Goal: Browse casually: Explore the website without a specific task or goal

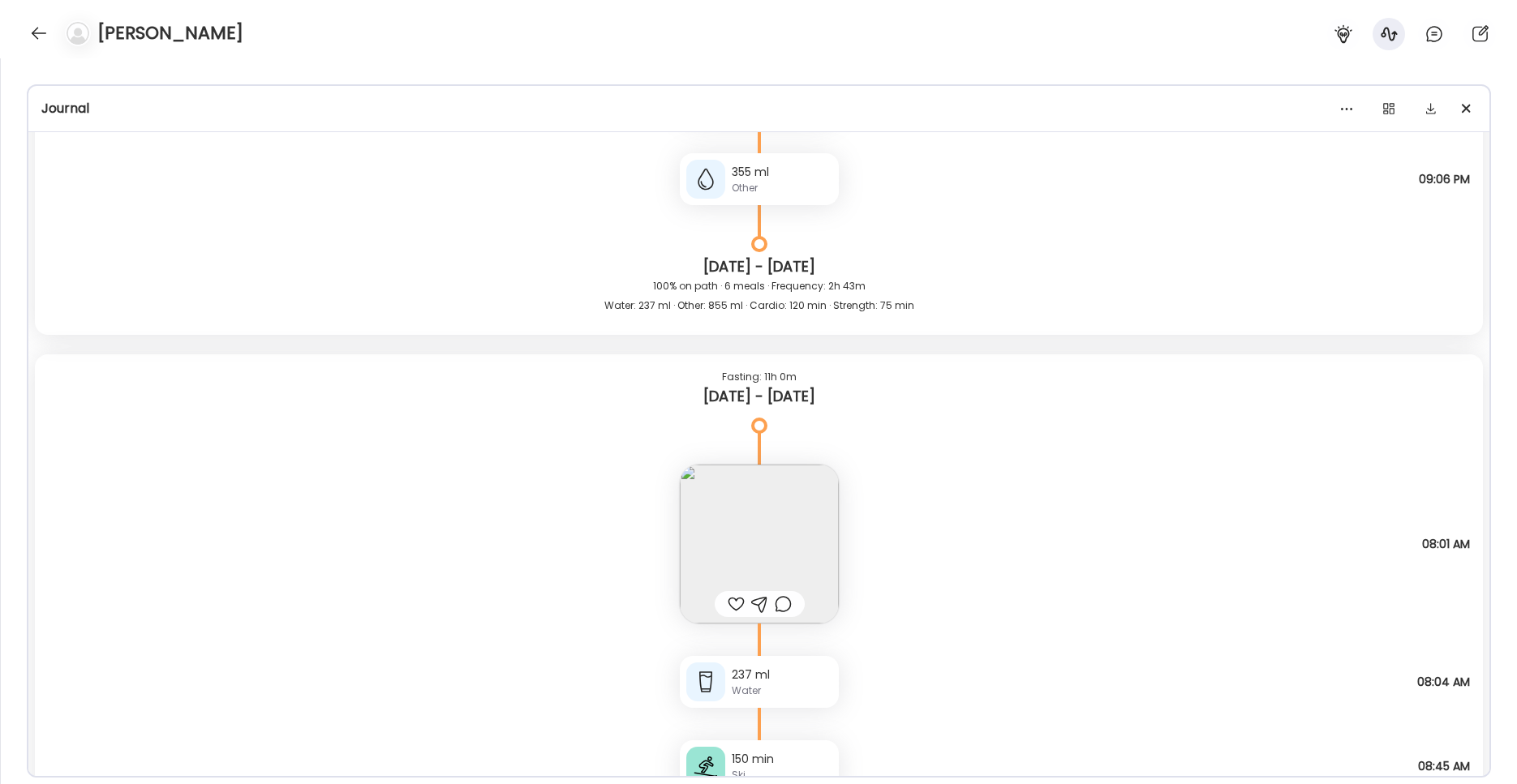
scroll to position [1666, 0]
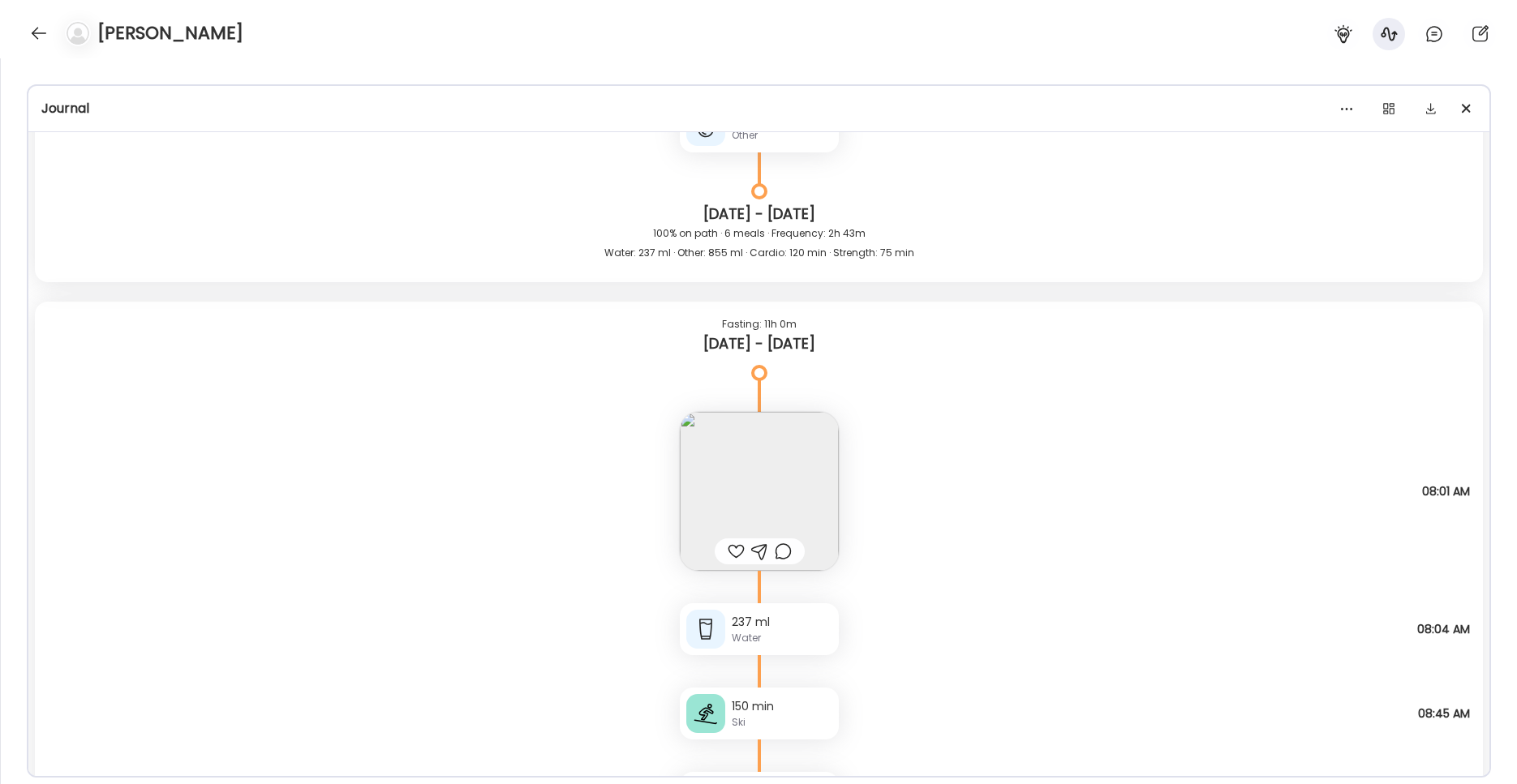
click at [796, 482] on img at bounding box center [759, 491] width 159 height 159
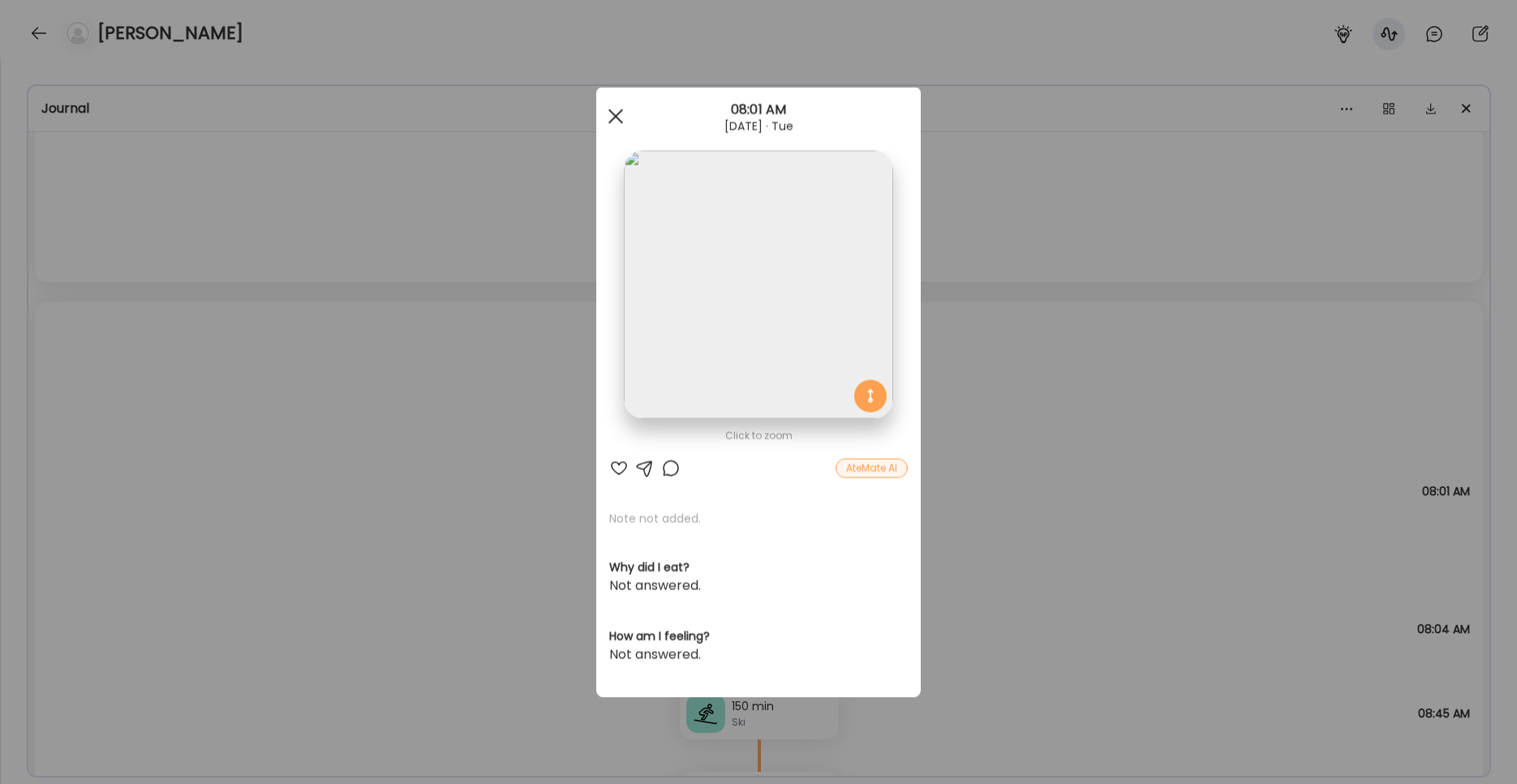
click at [616, 119] on div at bounding box center [615, 116] width 32 height 32
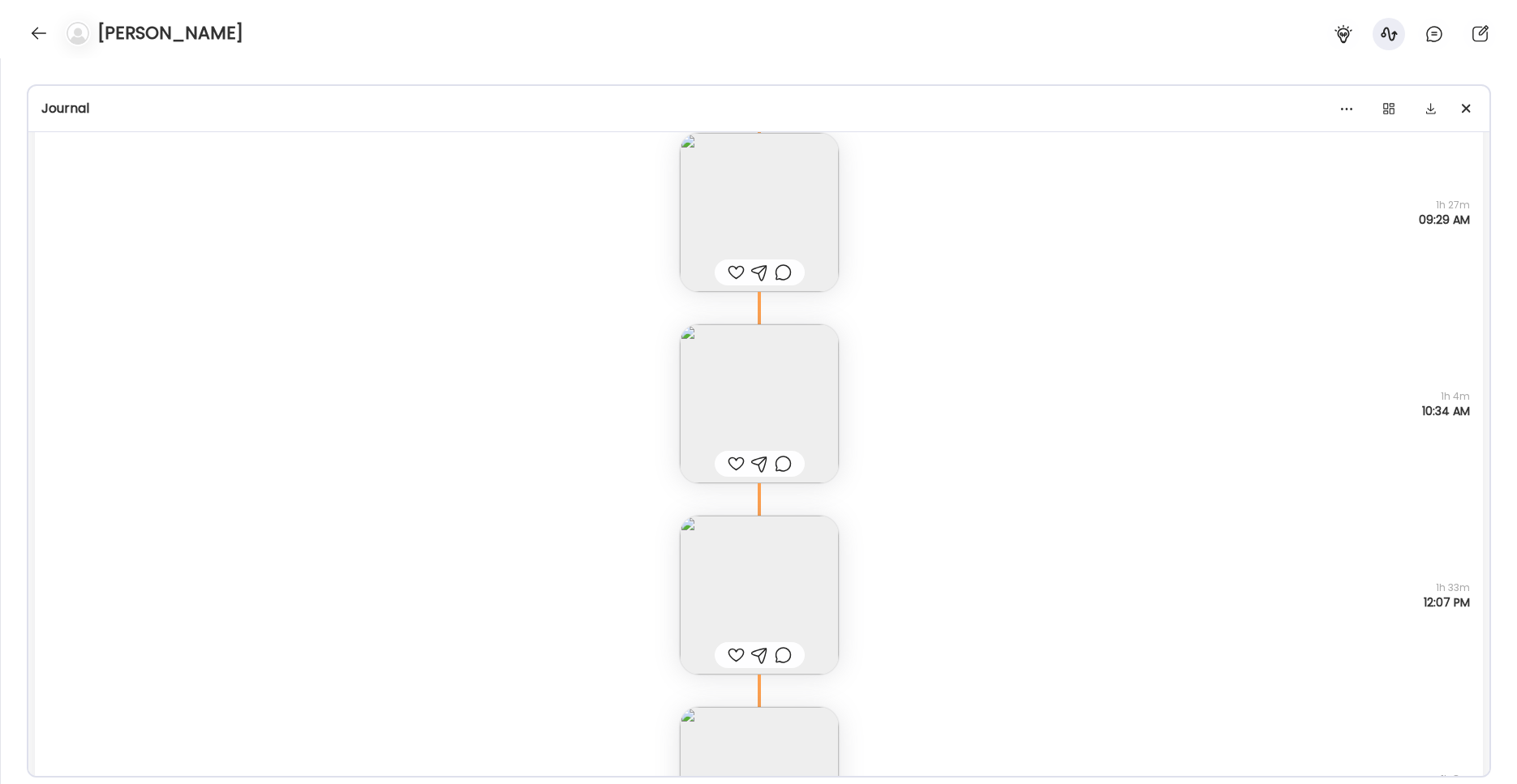
scroll to position [2400, 0]
click at [758, 581] on img at bounding box center [759, 584] width 159 height 159
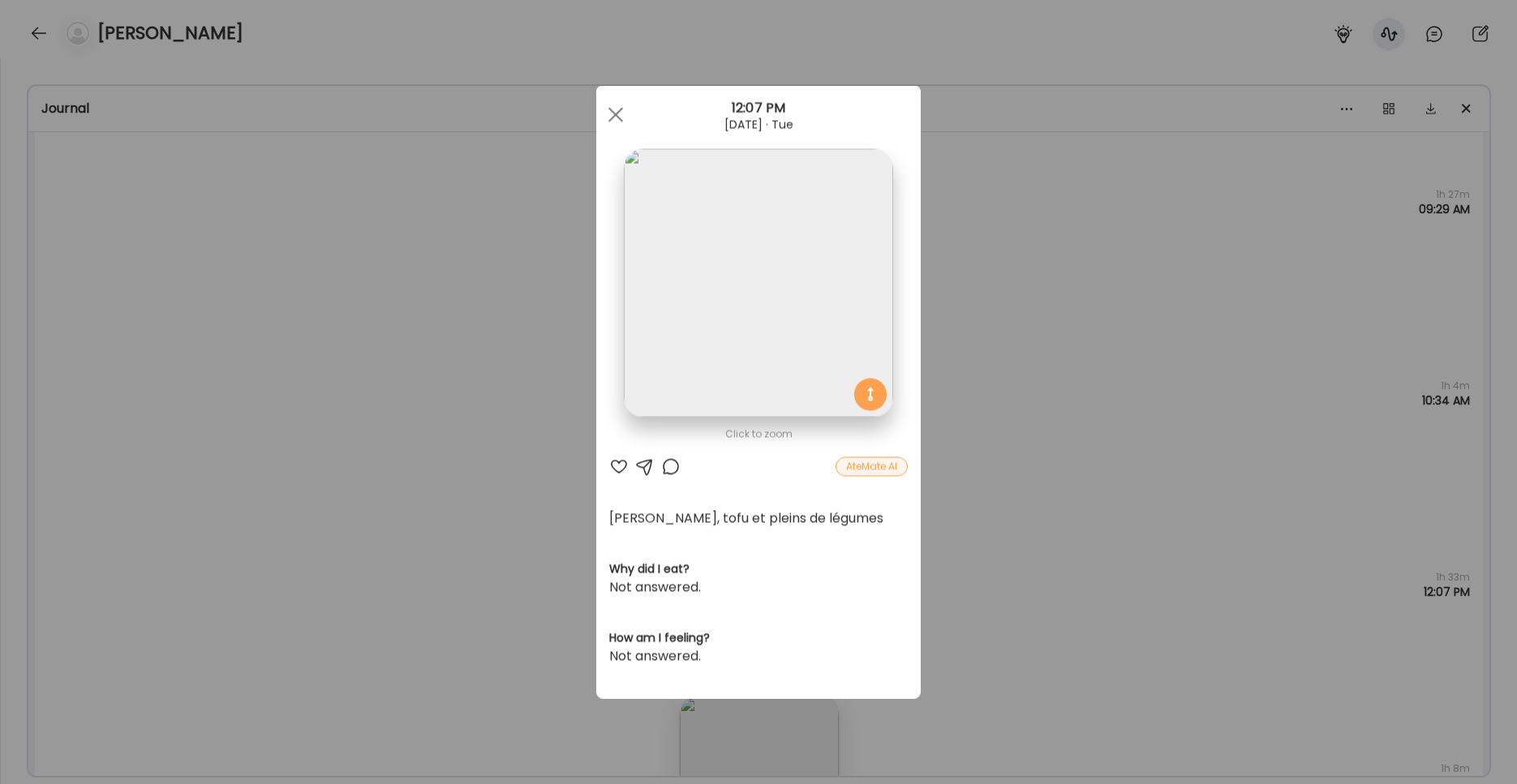
click at [707, 339] on img at bounding box center [758, 284] width 269 height 269
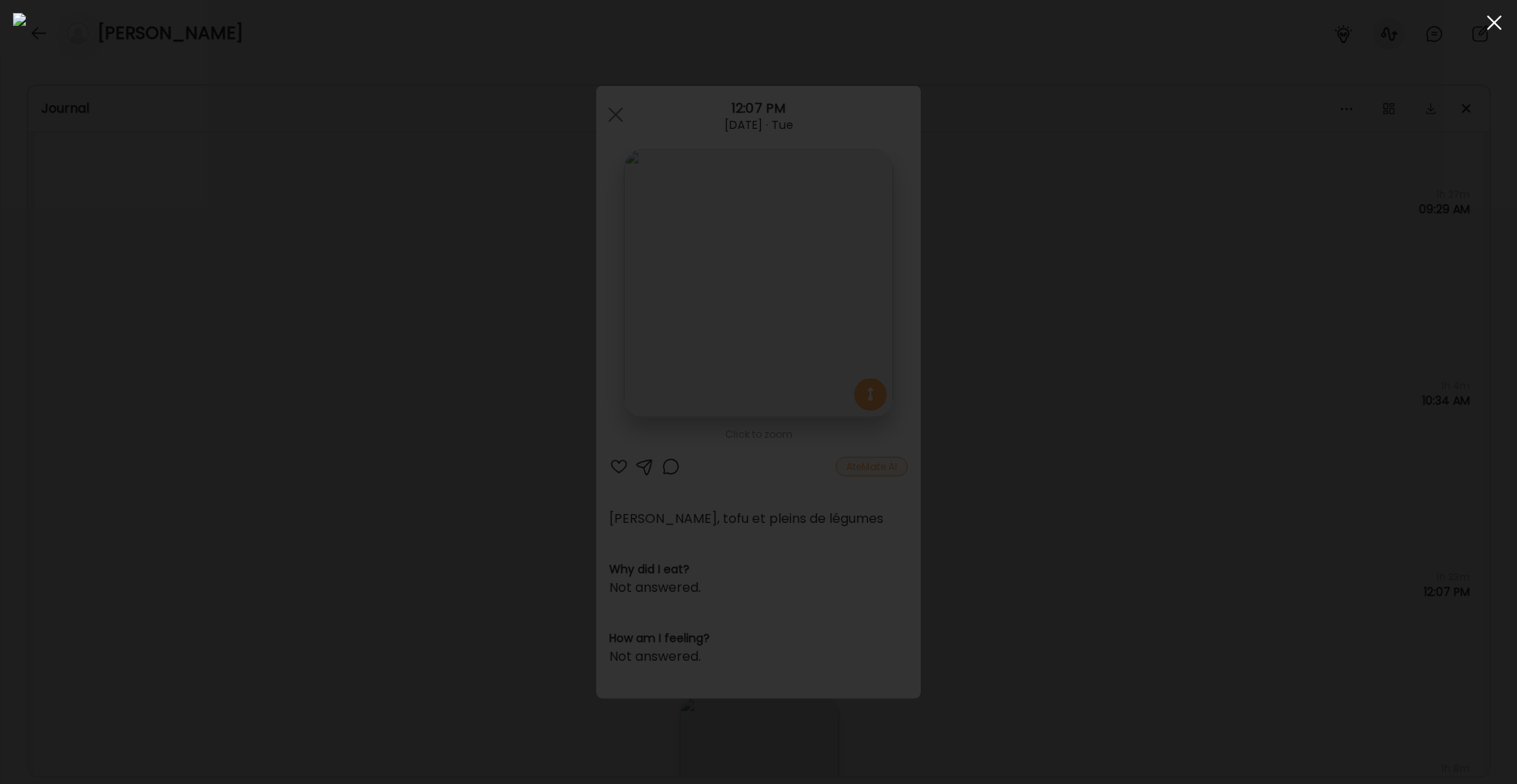
click at [1152, 11] on div at bounding box center [1493, 22] width 32 height 32
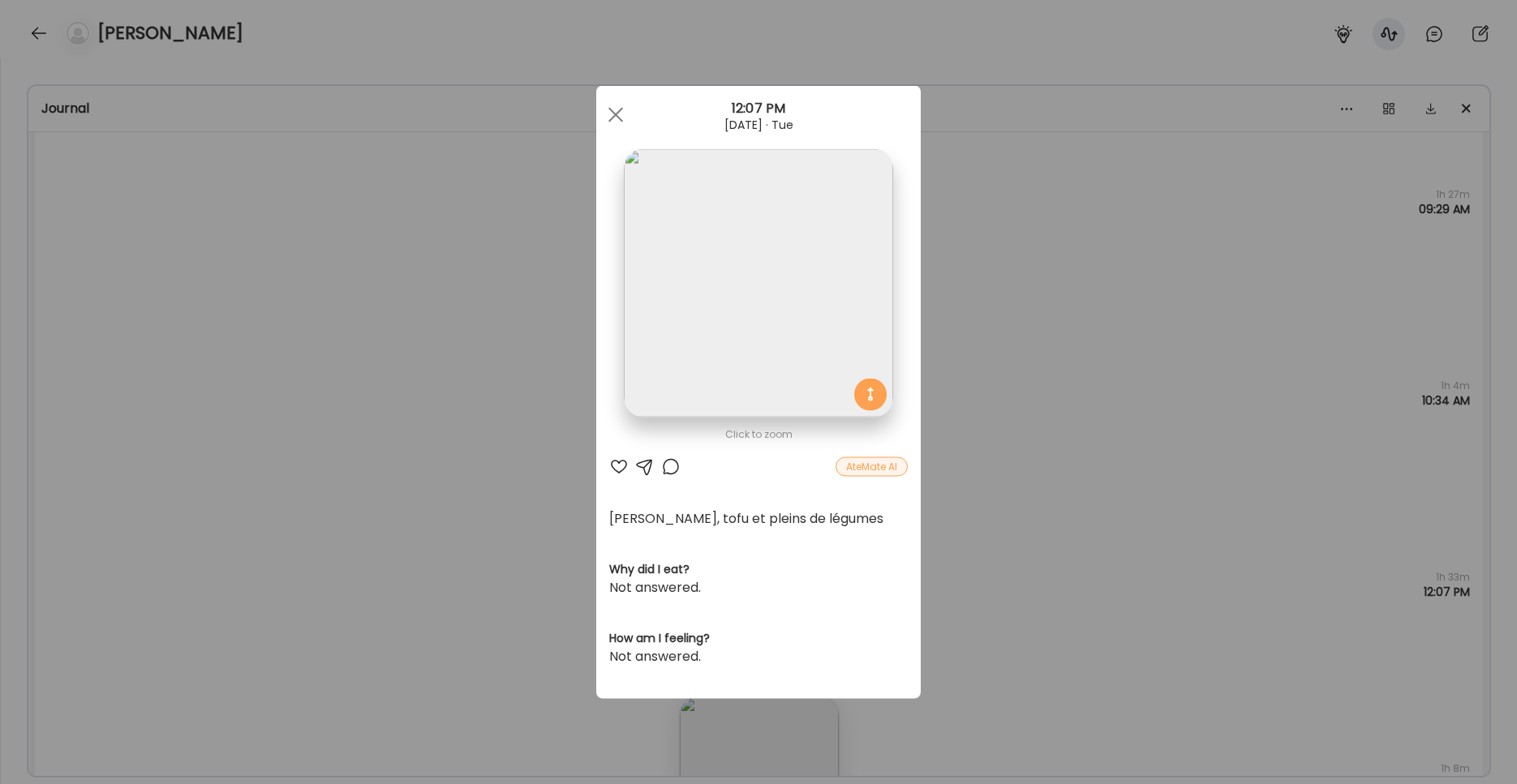
click at [619, 113] on div at bounding box center [615, 114] width 32 height 32
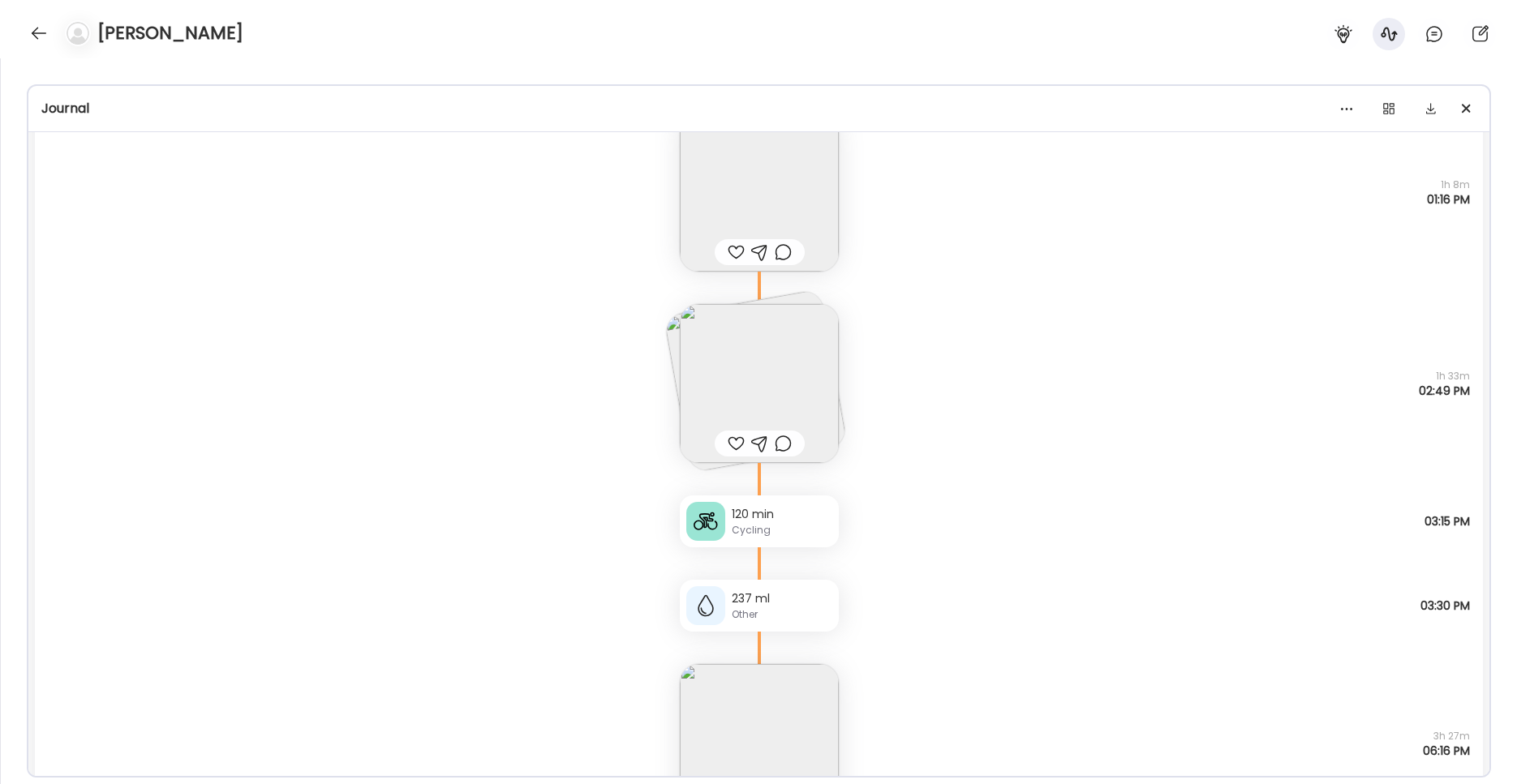
scroll to position [3088, 0]
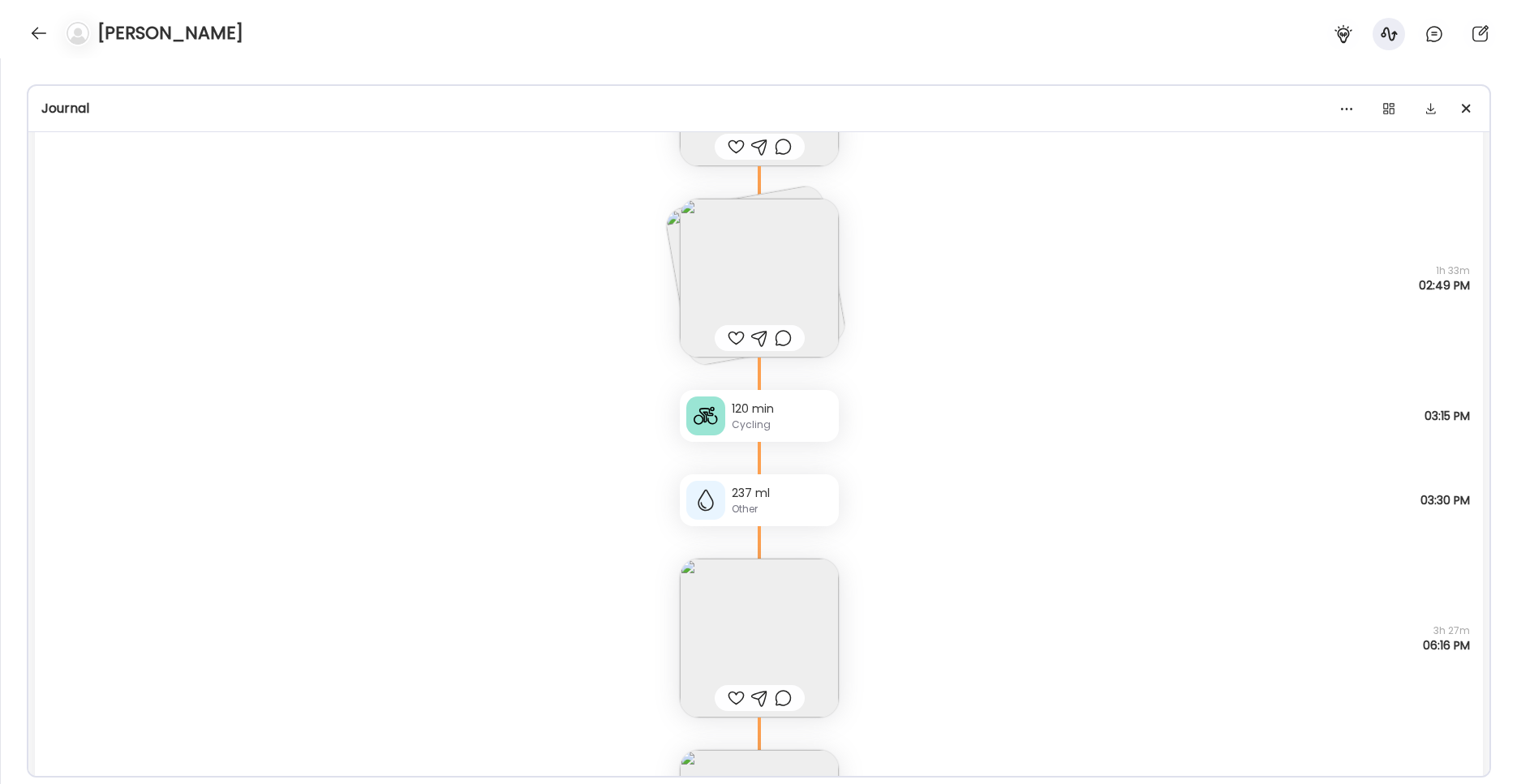
click at [789, 416] on div "120 min" at bounding box center [782, 408] width 100 height 17
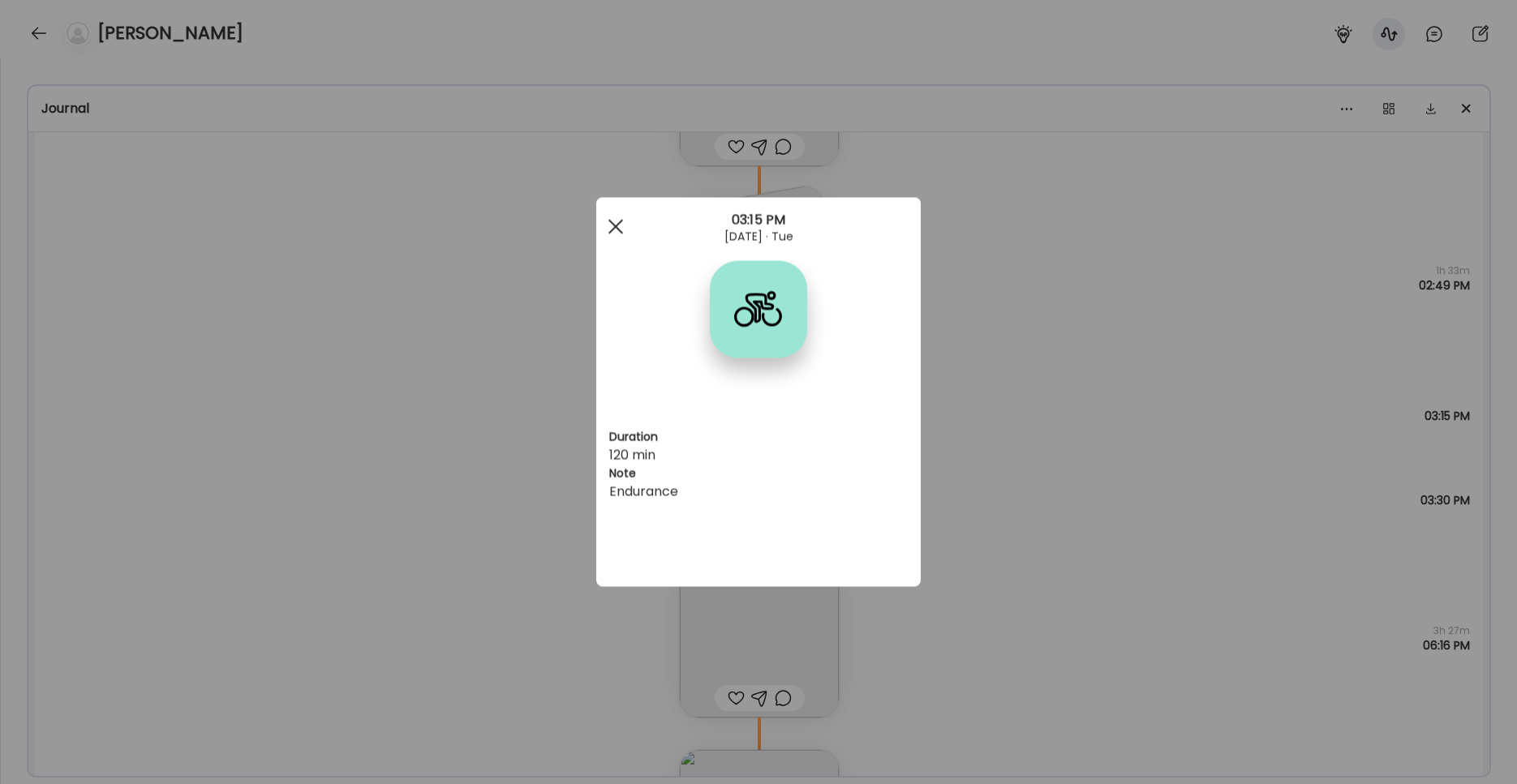
click at [617, 222] on div at bounding box center [615, 226] width 32 height 32
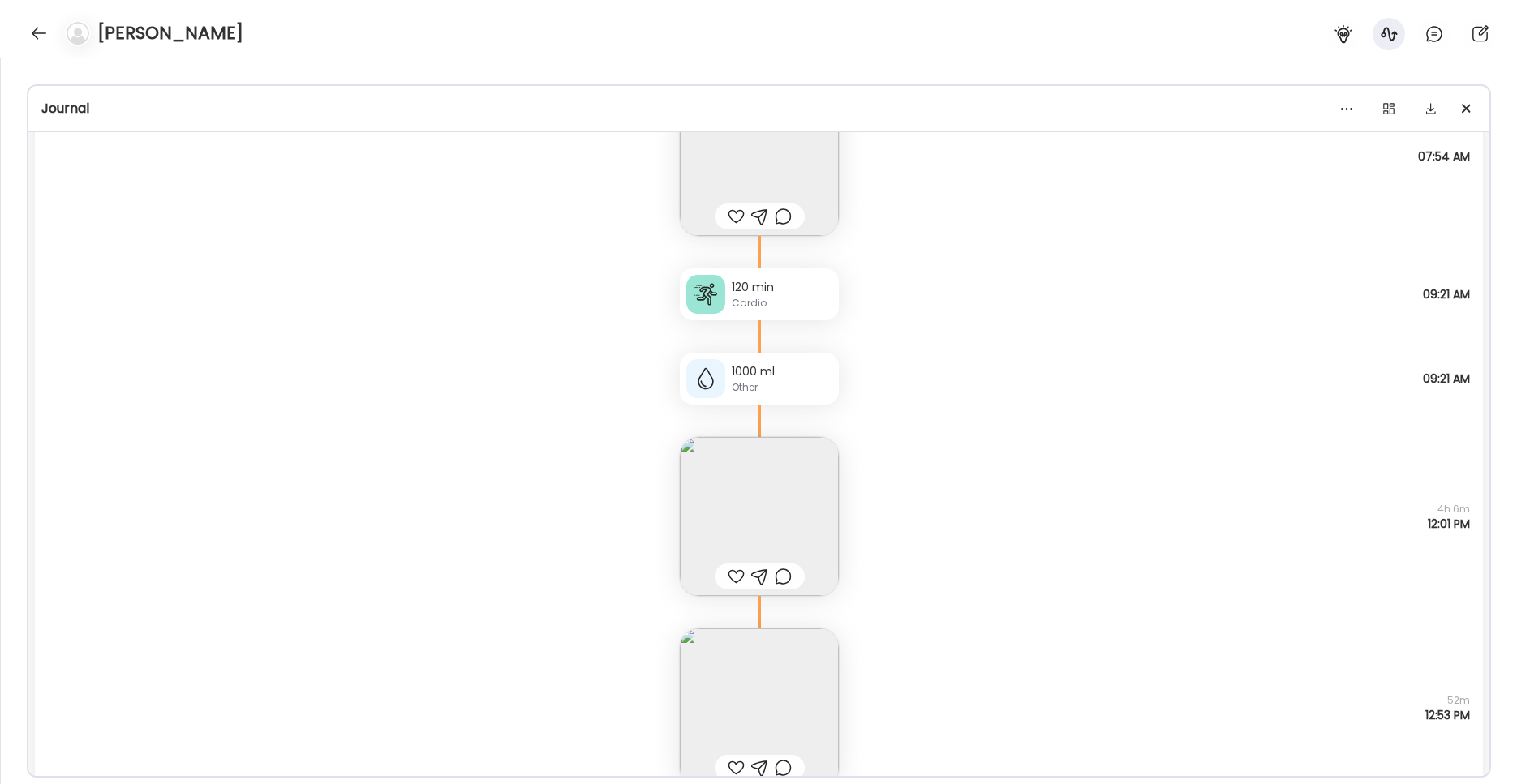
scroll to position [4260, 0]
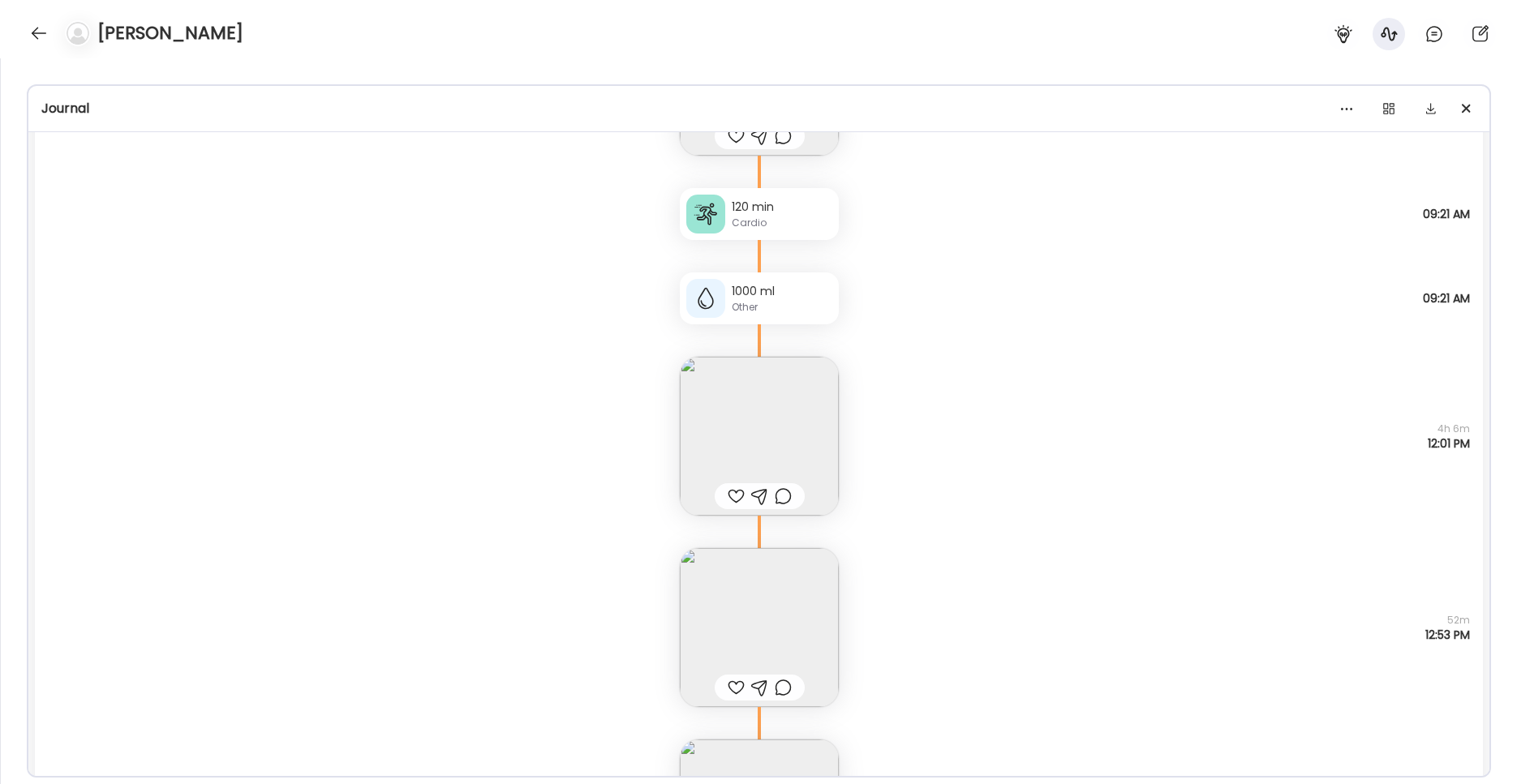
click at [755, 408] on img at bounding box center [759, 436] width 159 height 159
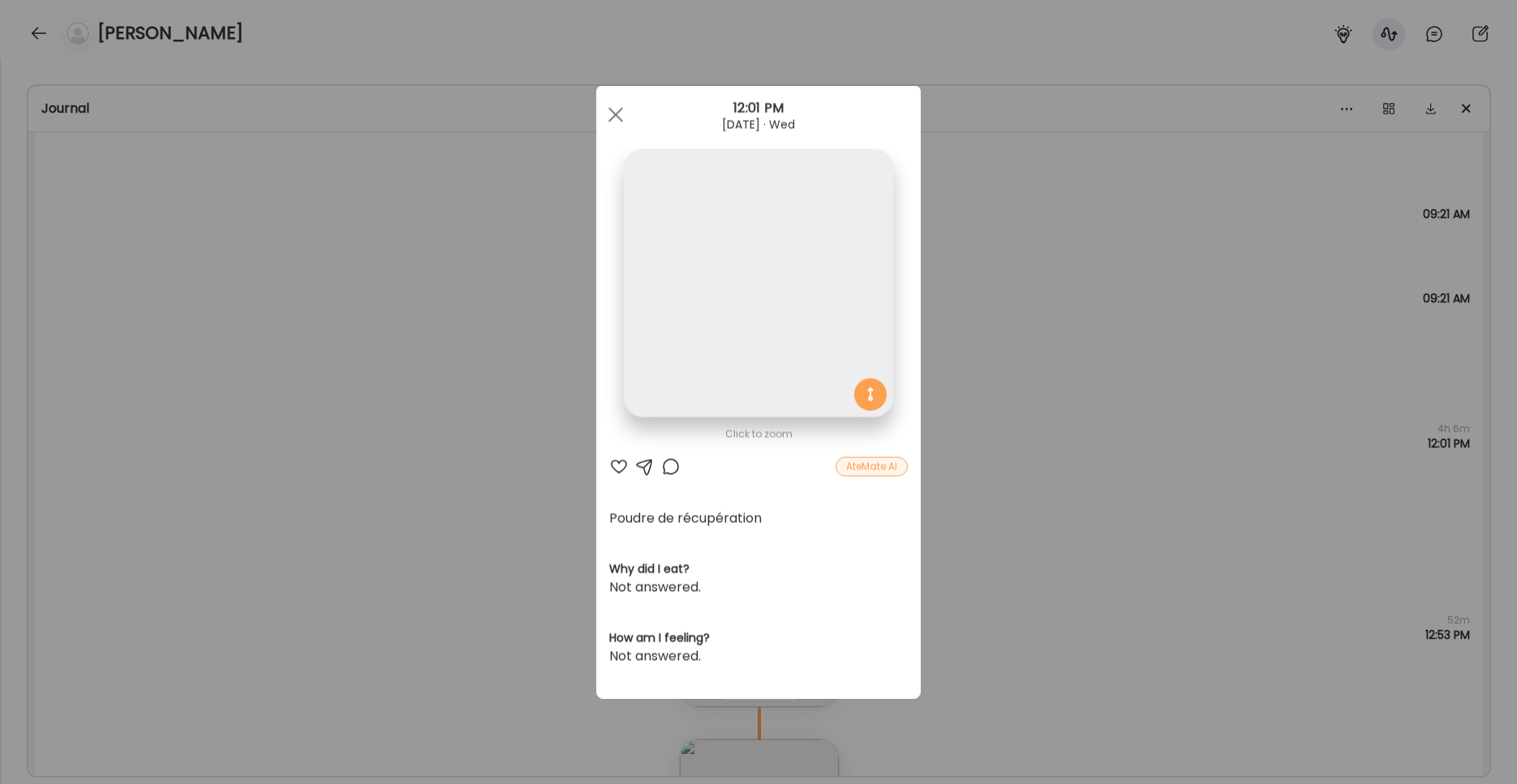
click at [747, 339] on img at bounding box center [758, 284] width 269 height 269
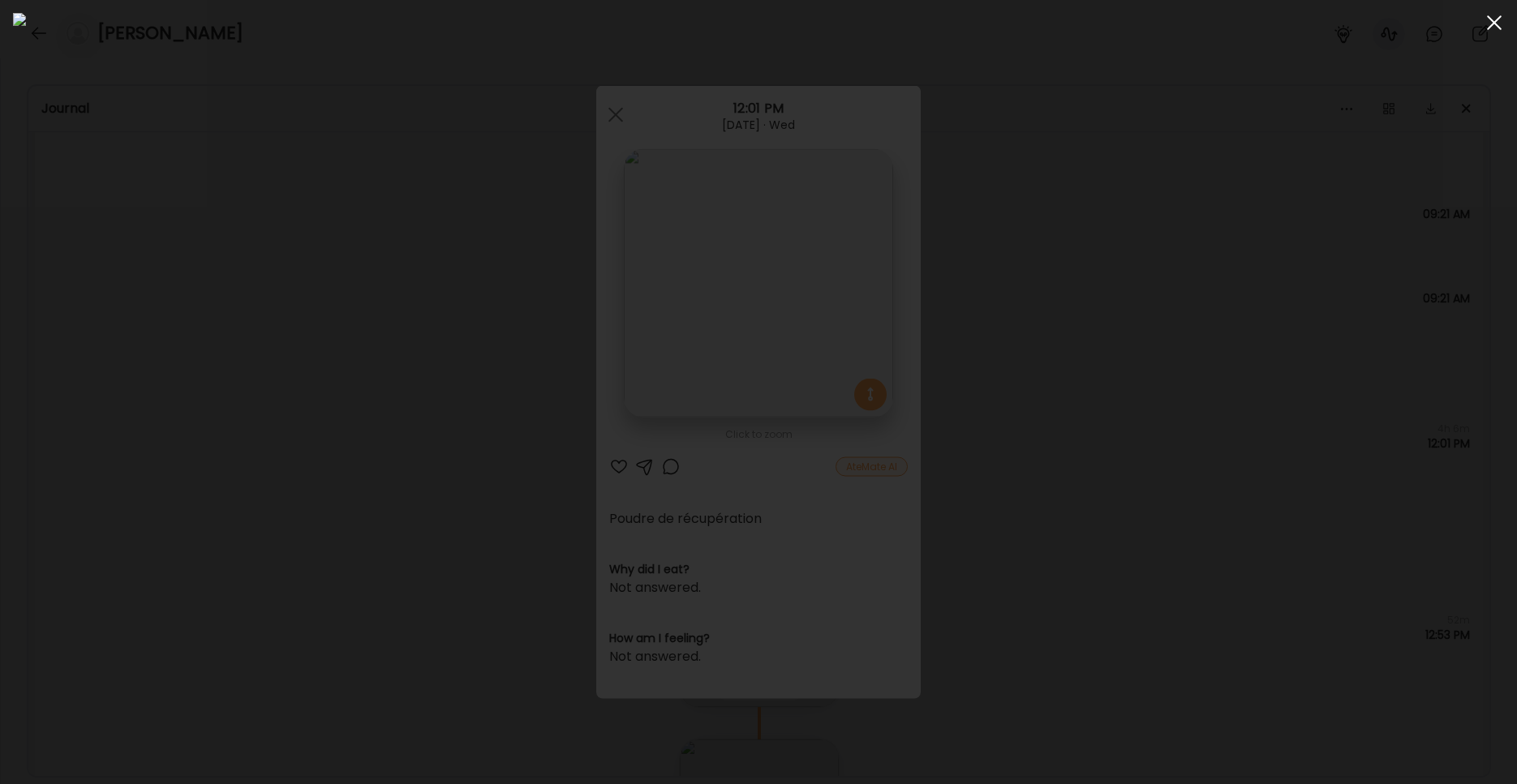
click at [1152, 30] on div at bounding box center [1493, 22] width 32 height 32
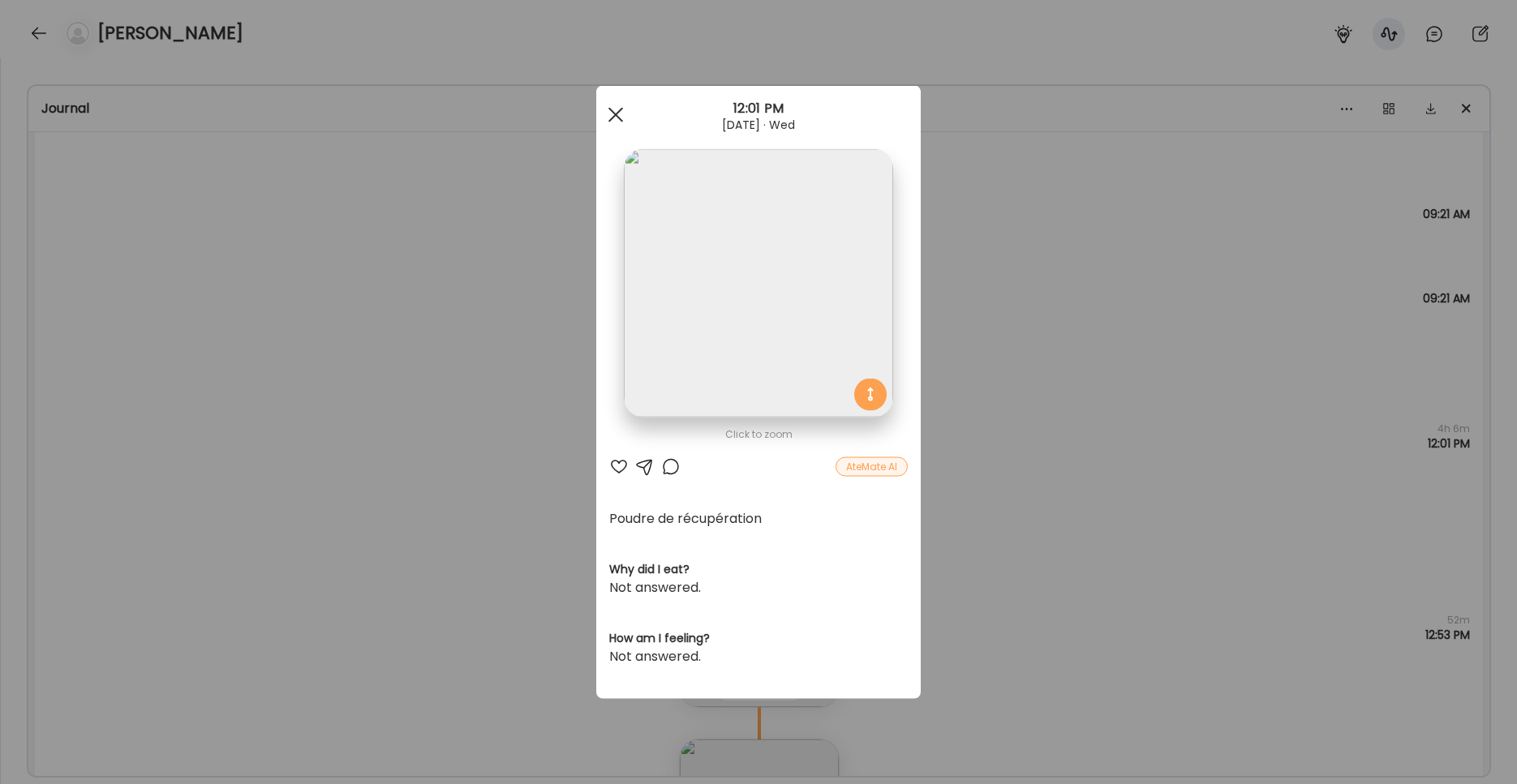
click at [605, 112] on div at bounding box center [615, 114] width 32 height 32
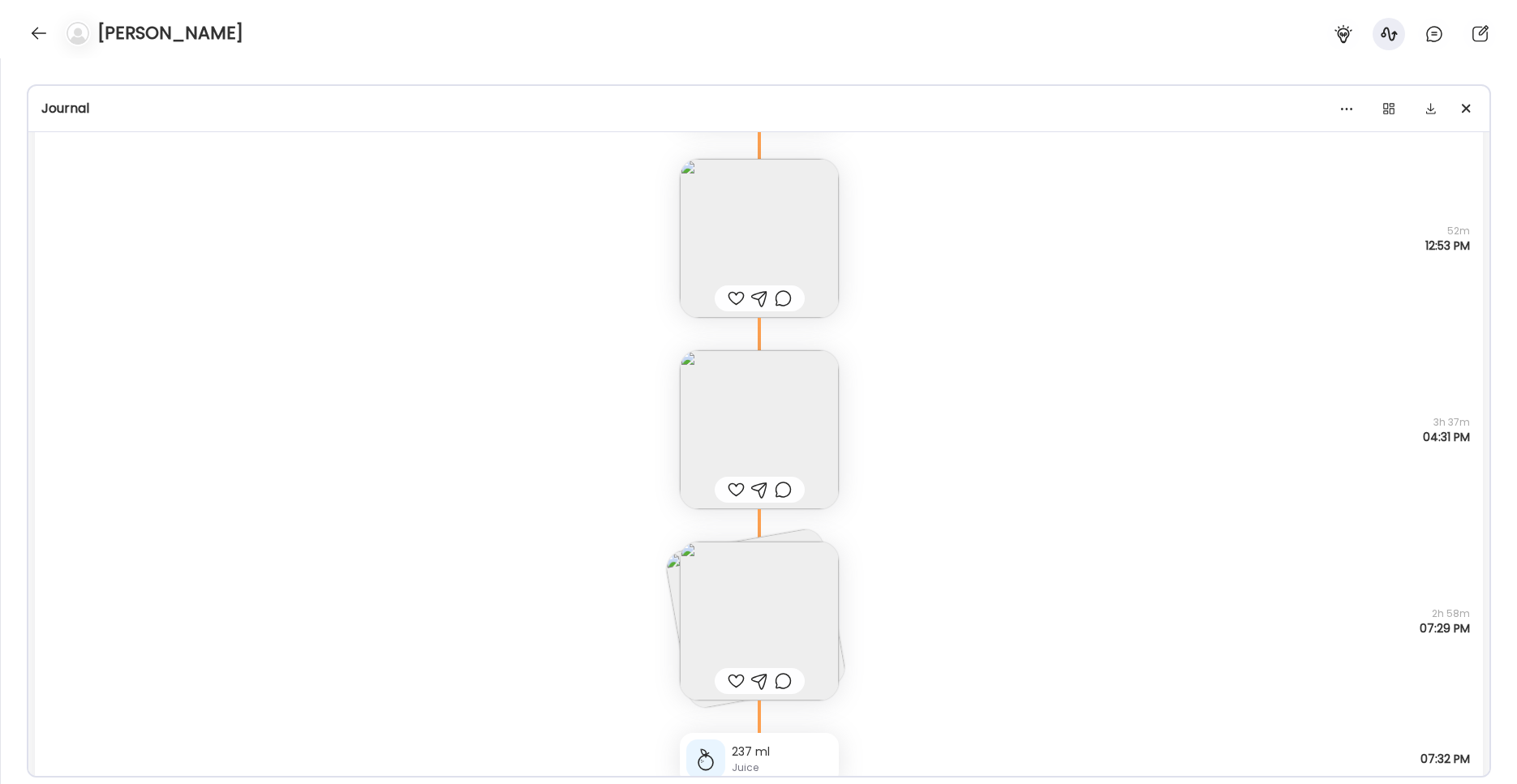
scroll to position [4755, 0]
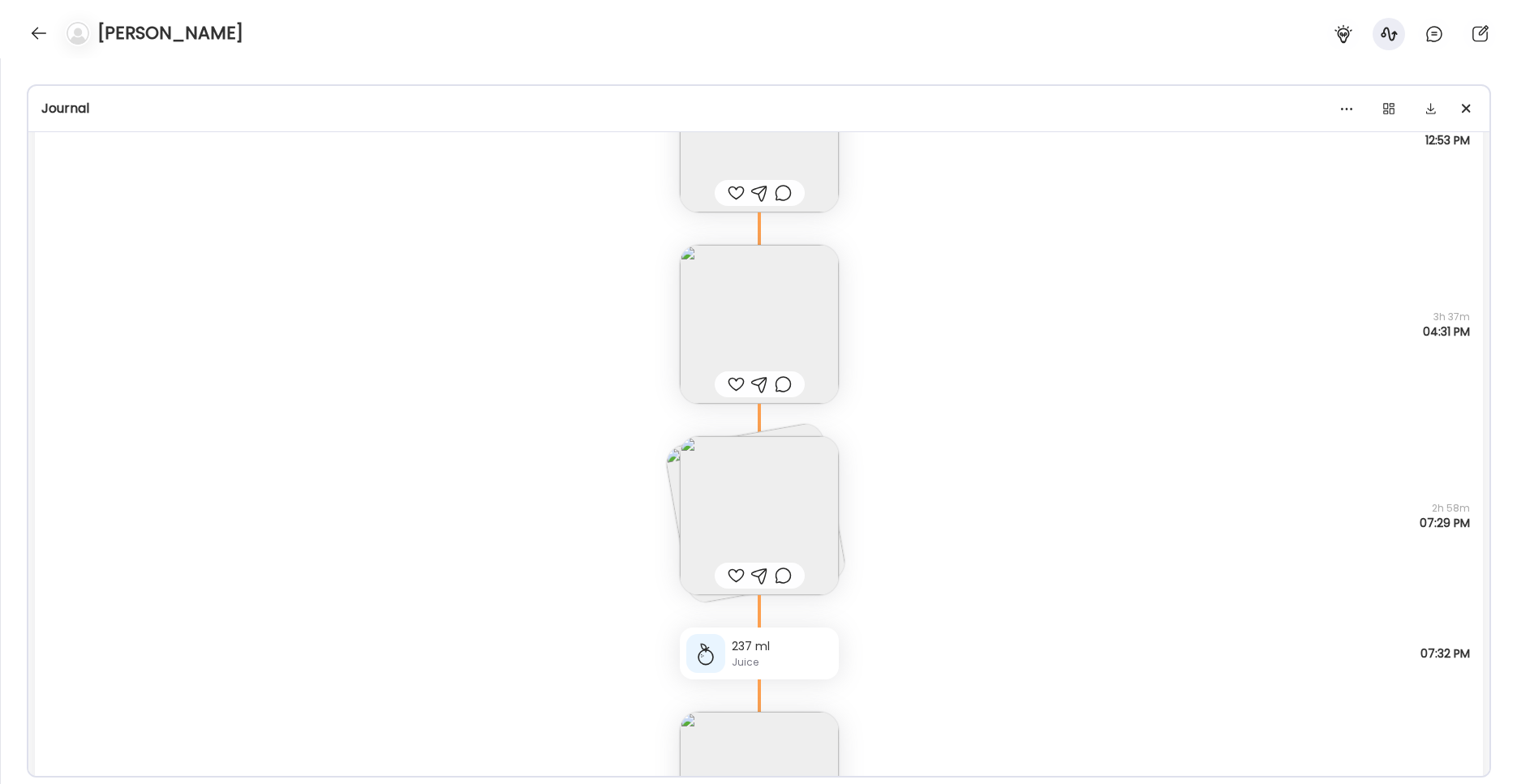
click at [786, 320] on img at bounding box center [759, 324] width 159 height 159
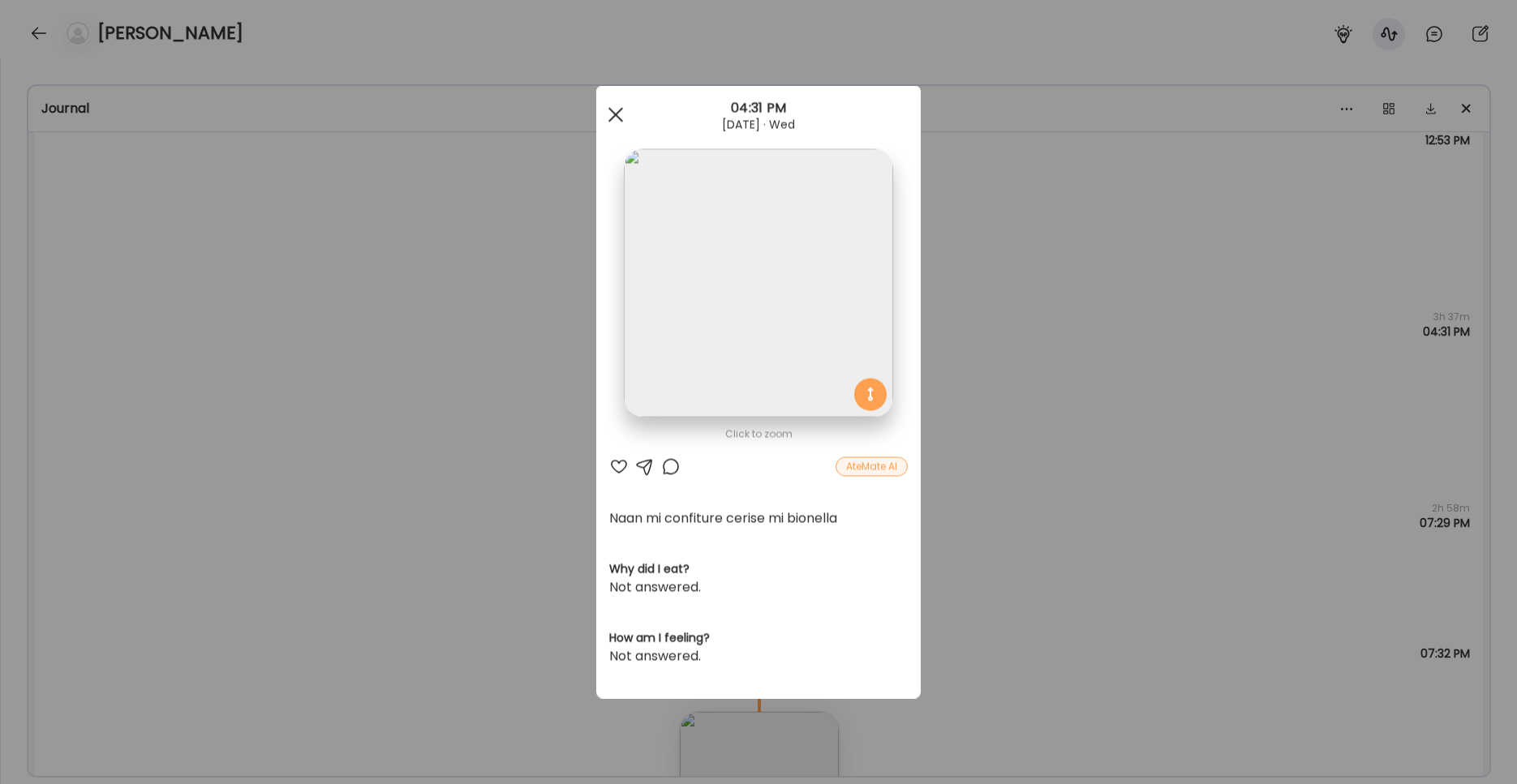
click at [617, 108] on div at bounding box center [615, 114] width 32 height 32
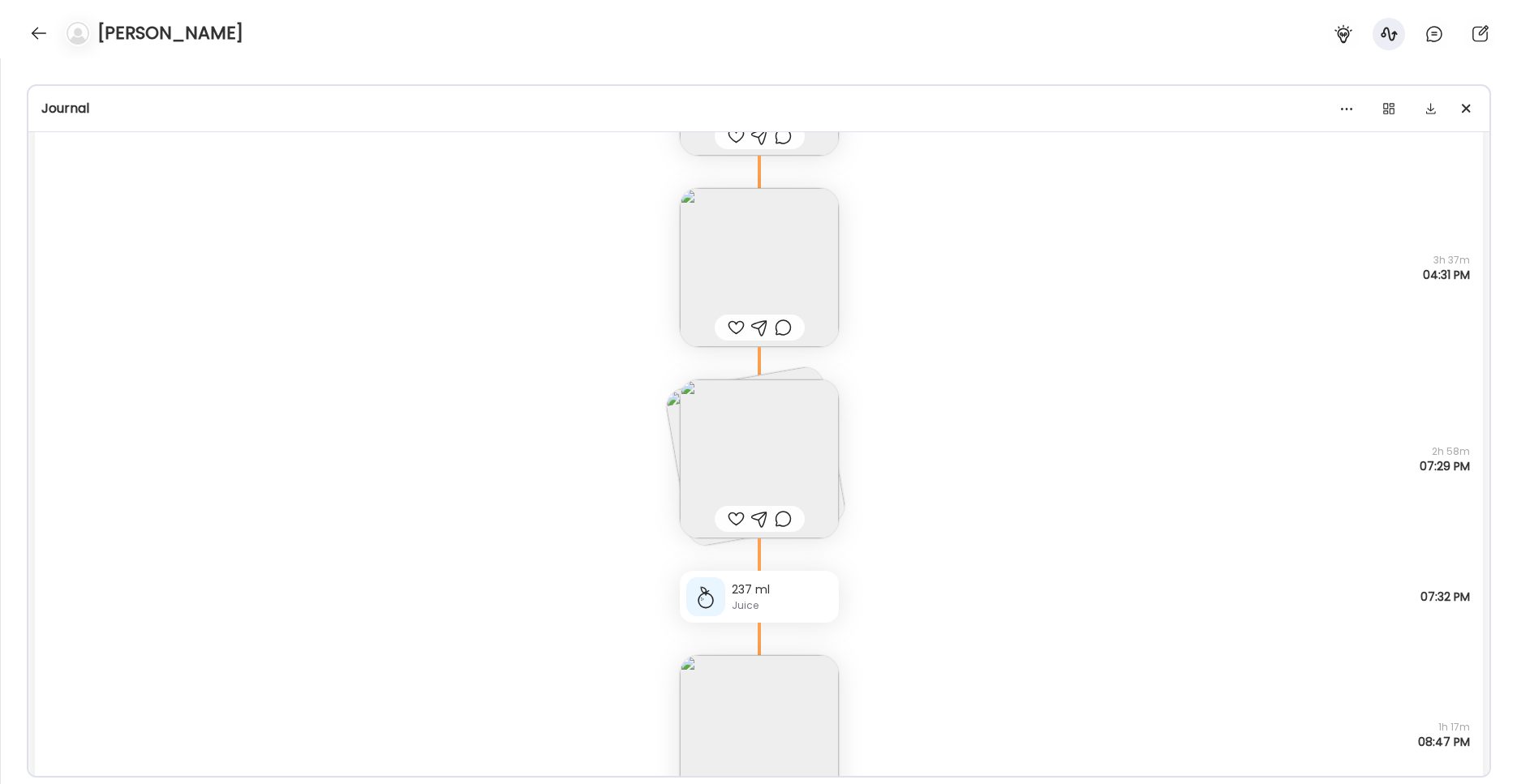
scroll to position [4917, 0]
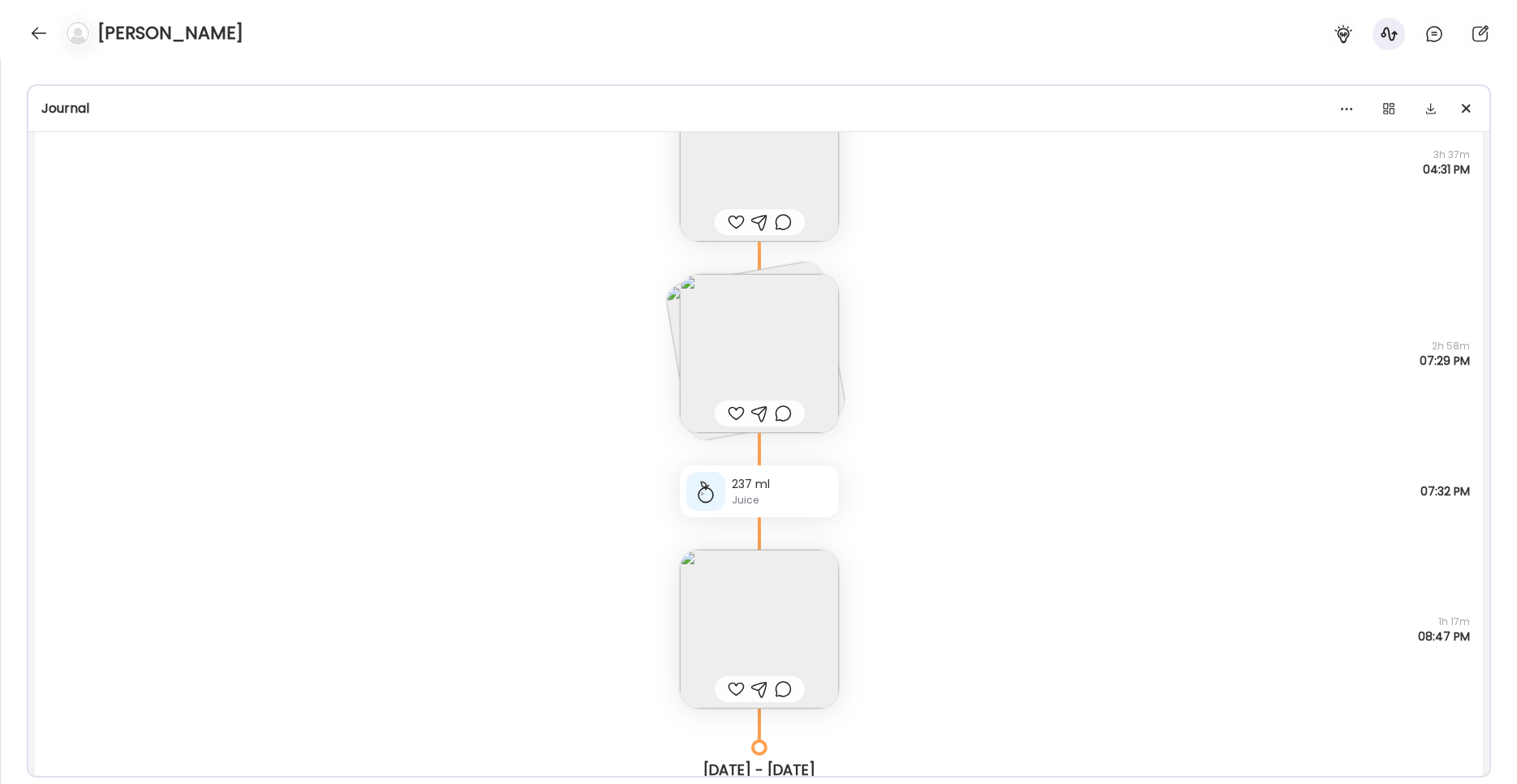
click at [761, 359] on img at bounding box center [759, 353] width 159 height 159
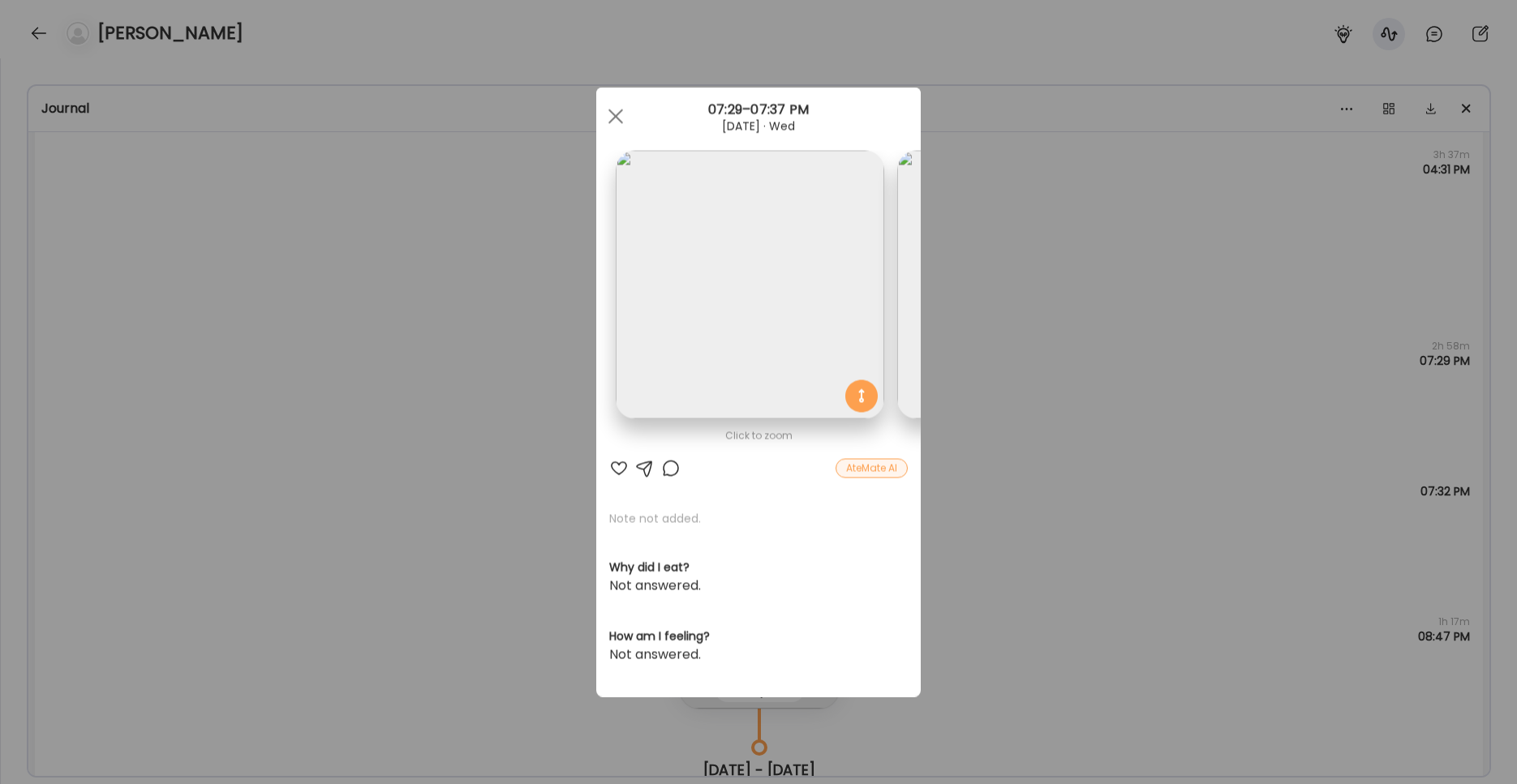
scroll to position [0, 265]
click at [741, 273] on img at bounding box center [766, 284] width 269 height 269
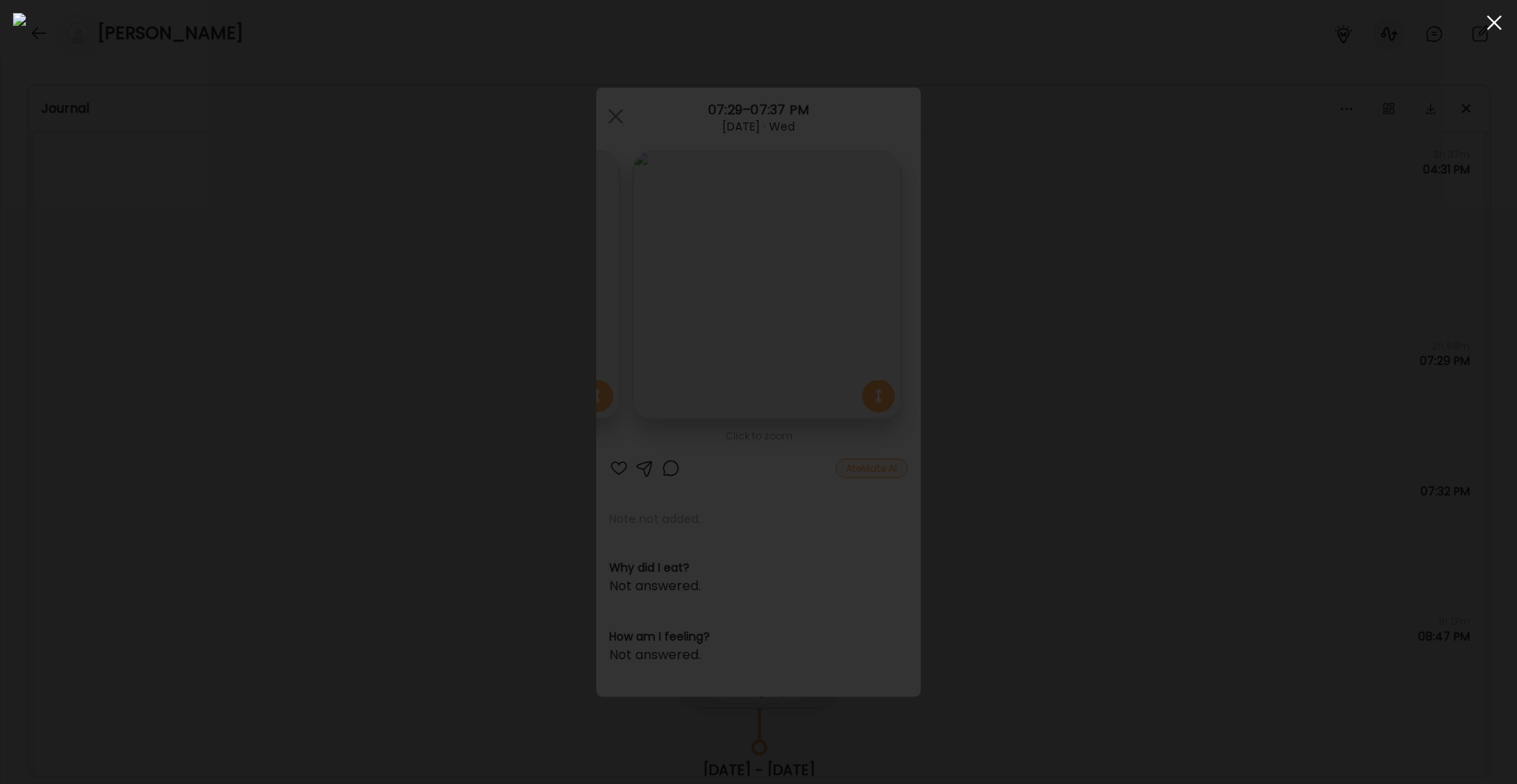
click at [1152, 21] on span at bounding box center [1494, 23] width 15 height 15
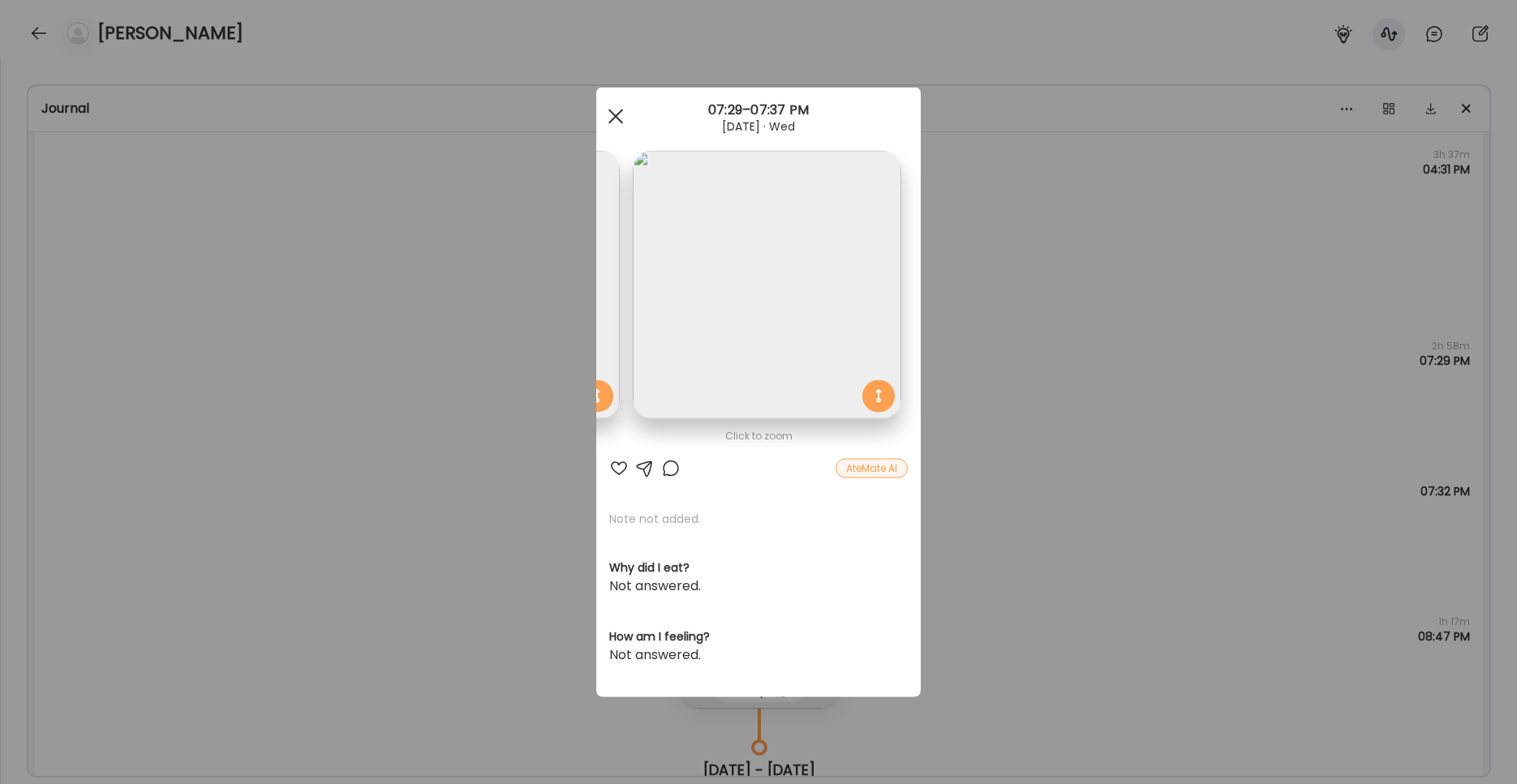
click at [623, 118] on div at bounding box center [615, 116] width 32 height 32
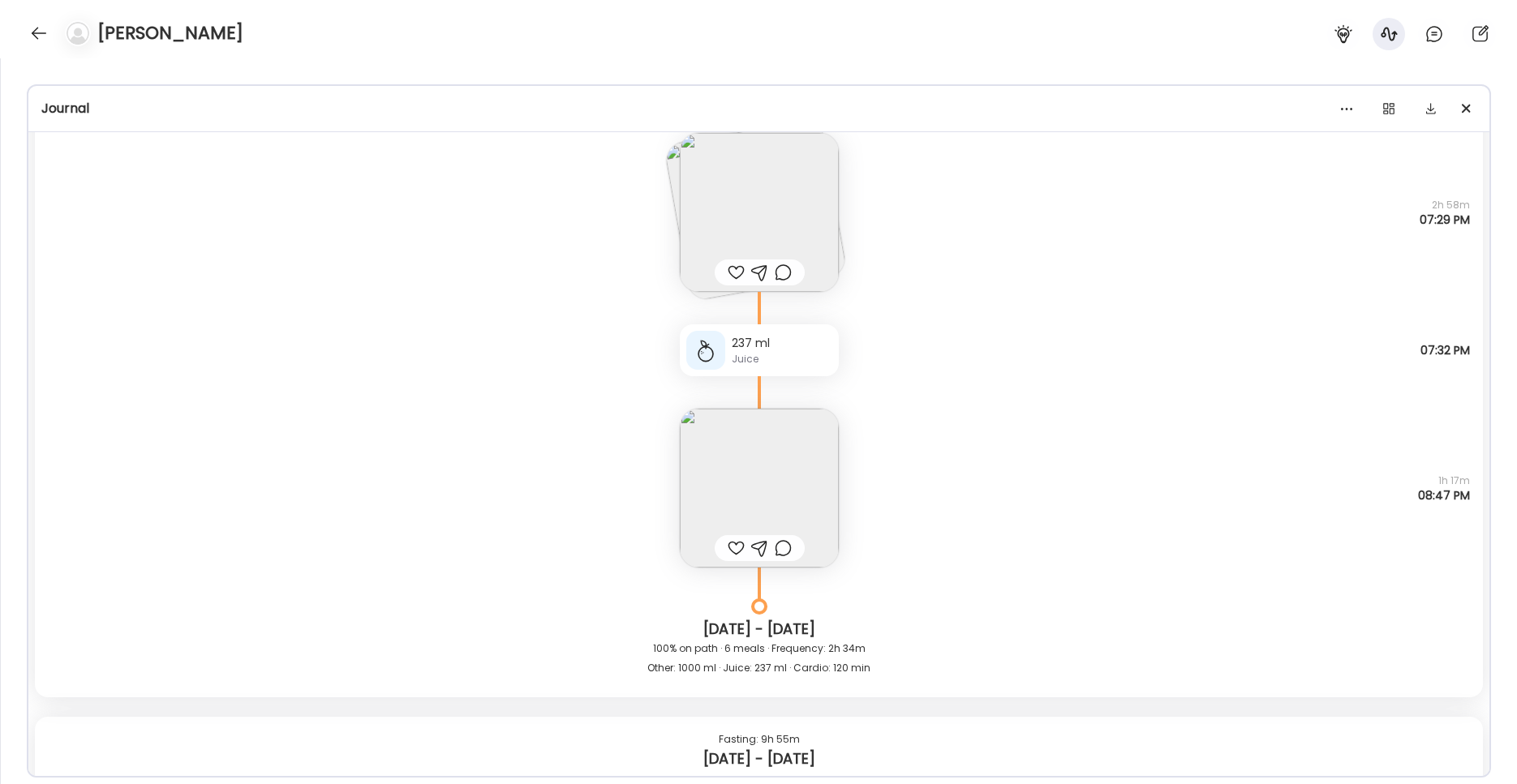
scroll to position [5059, 0]
click at [783, 486] on img at bounding box center [759, 487] width 159 height 159
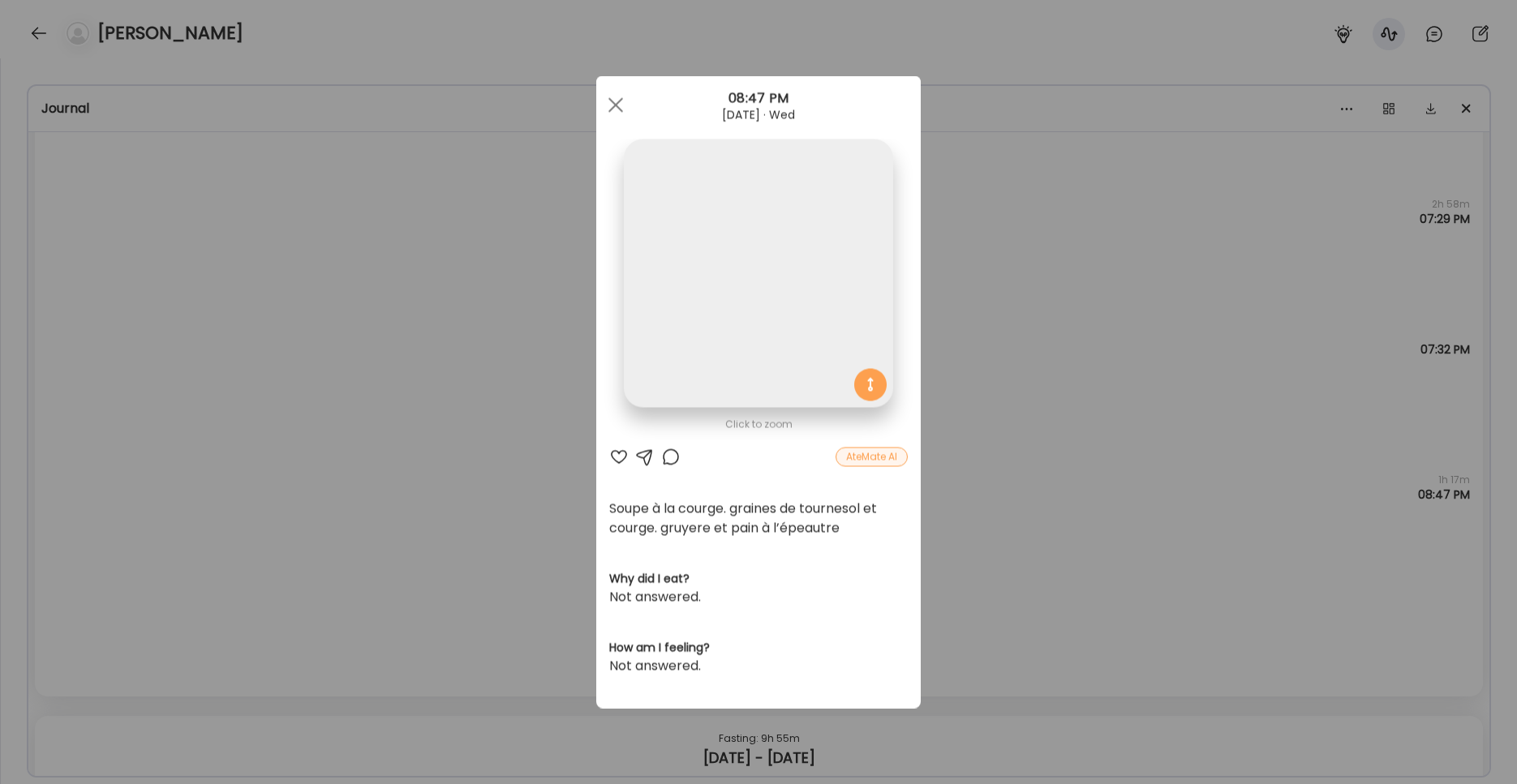
scroll to position [0, 0]
click at [616, 108] on div at bounding box center [615, 105] width 32 height 32
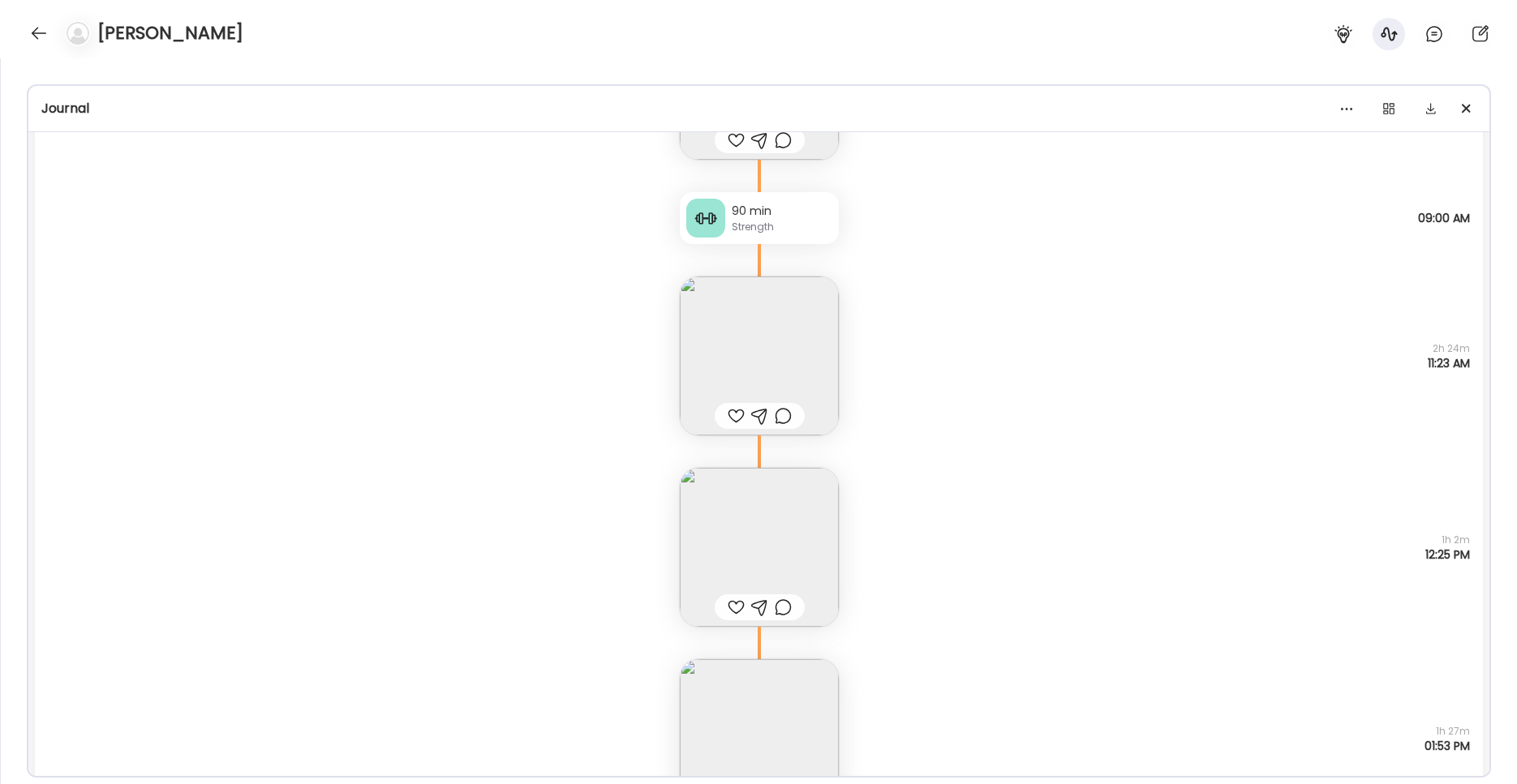
scroll to position [6372, 0]
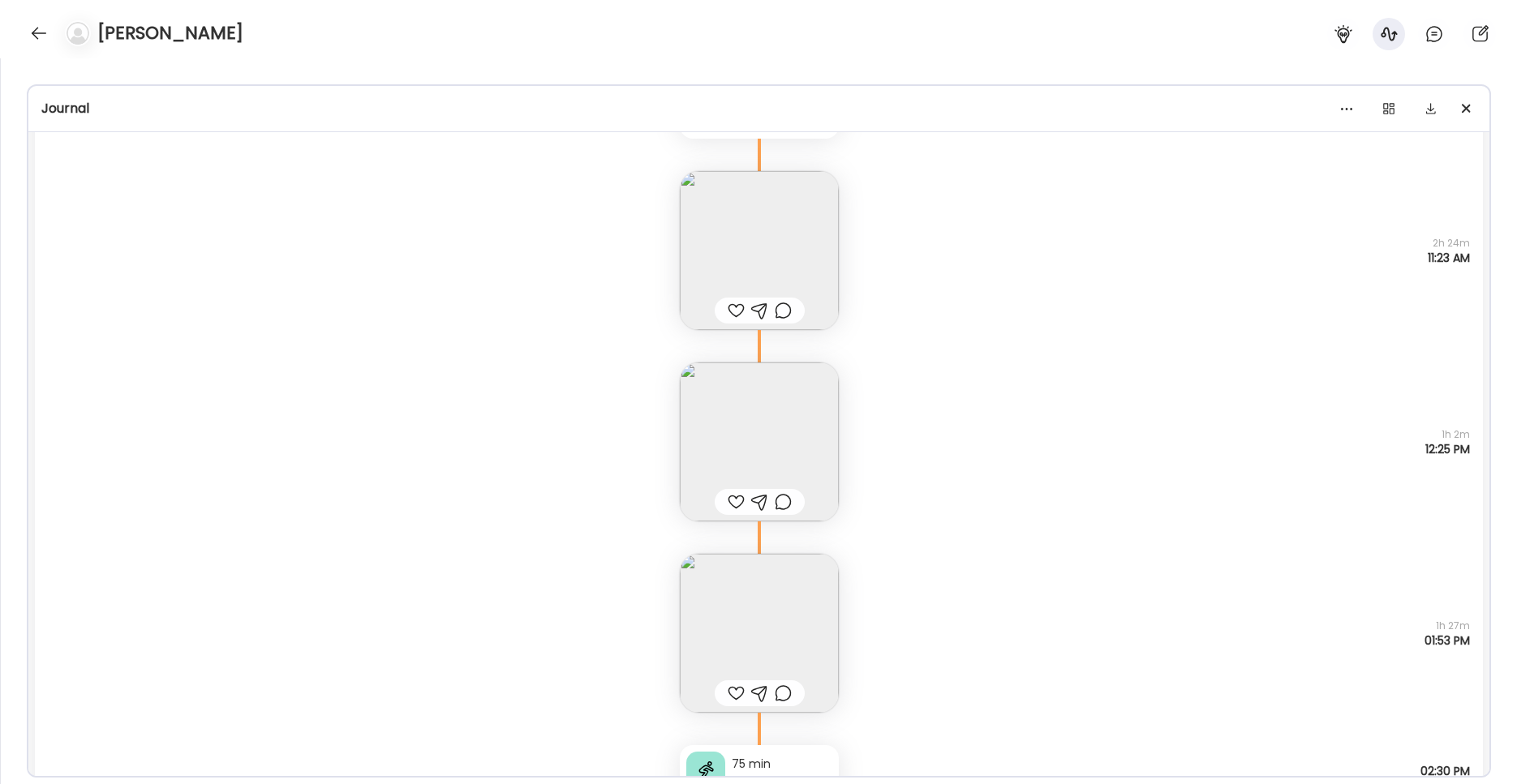
click at [728, 413] on img at bounding box center [759, 441] width 159 height 159
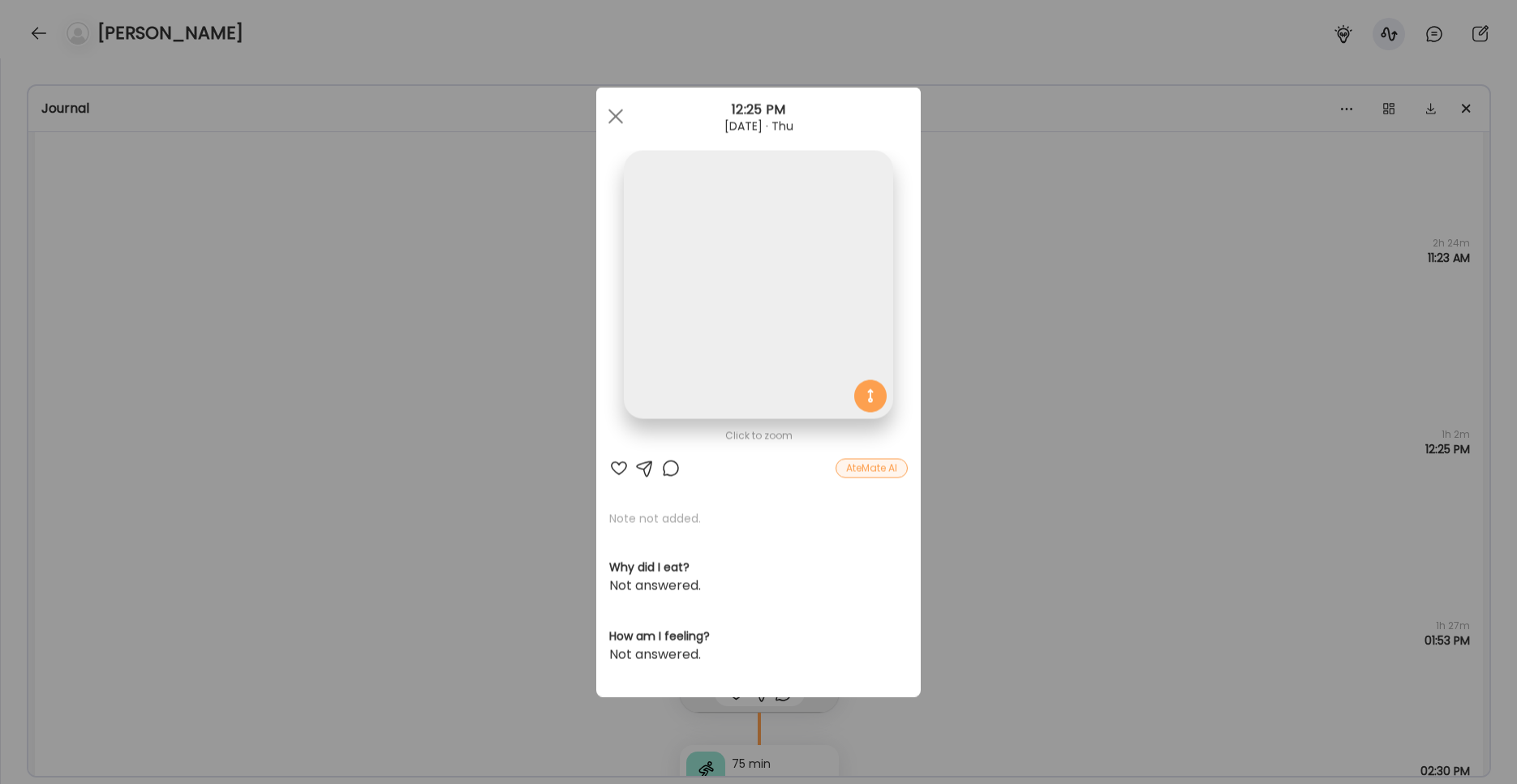
click at [724, 353] on img at bounding box center [758, 284] width 269 height 269
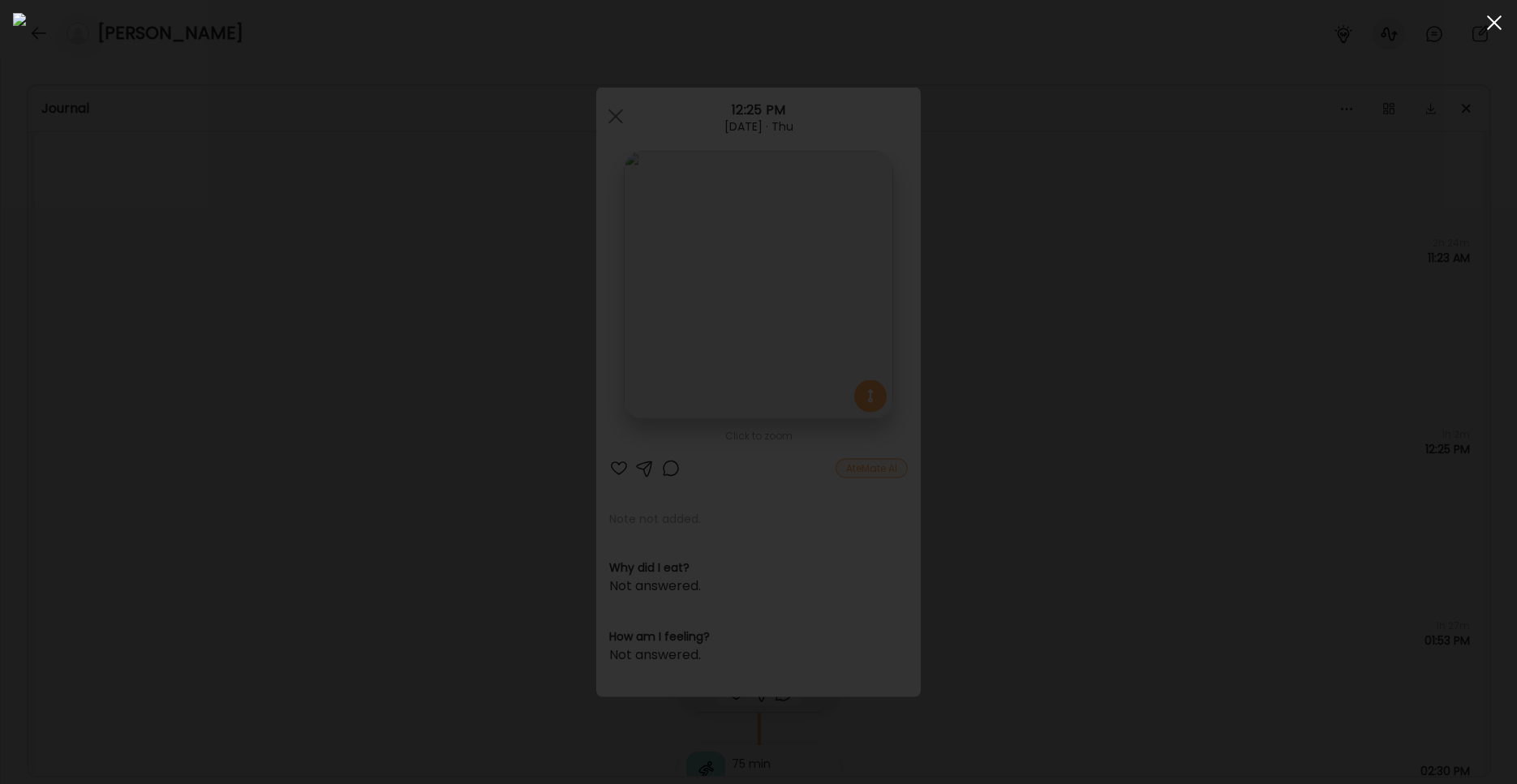
click at [1152, 28] on div at bounding box center [1493, 22] width 32 height 32
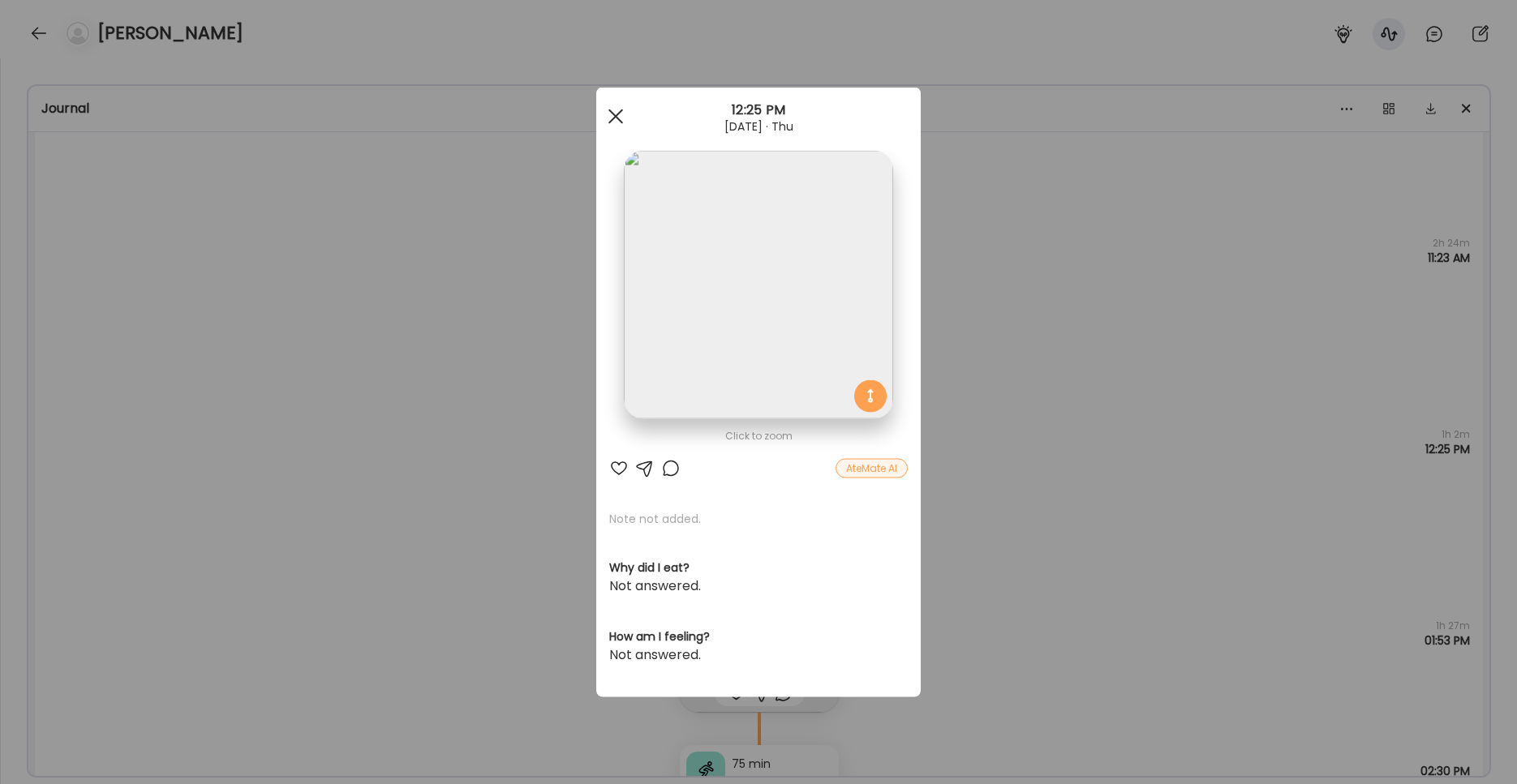
click at [615, 122] on div at bounding box center [615, 116] width 32 height 32
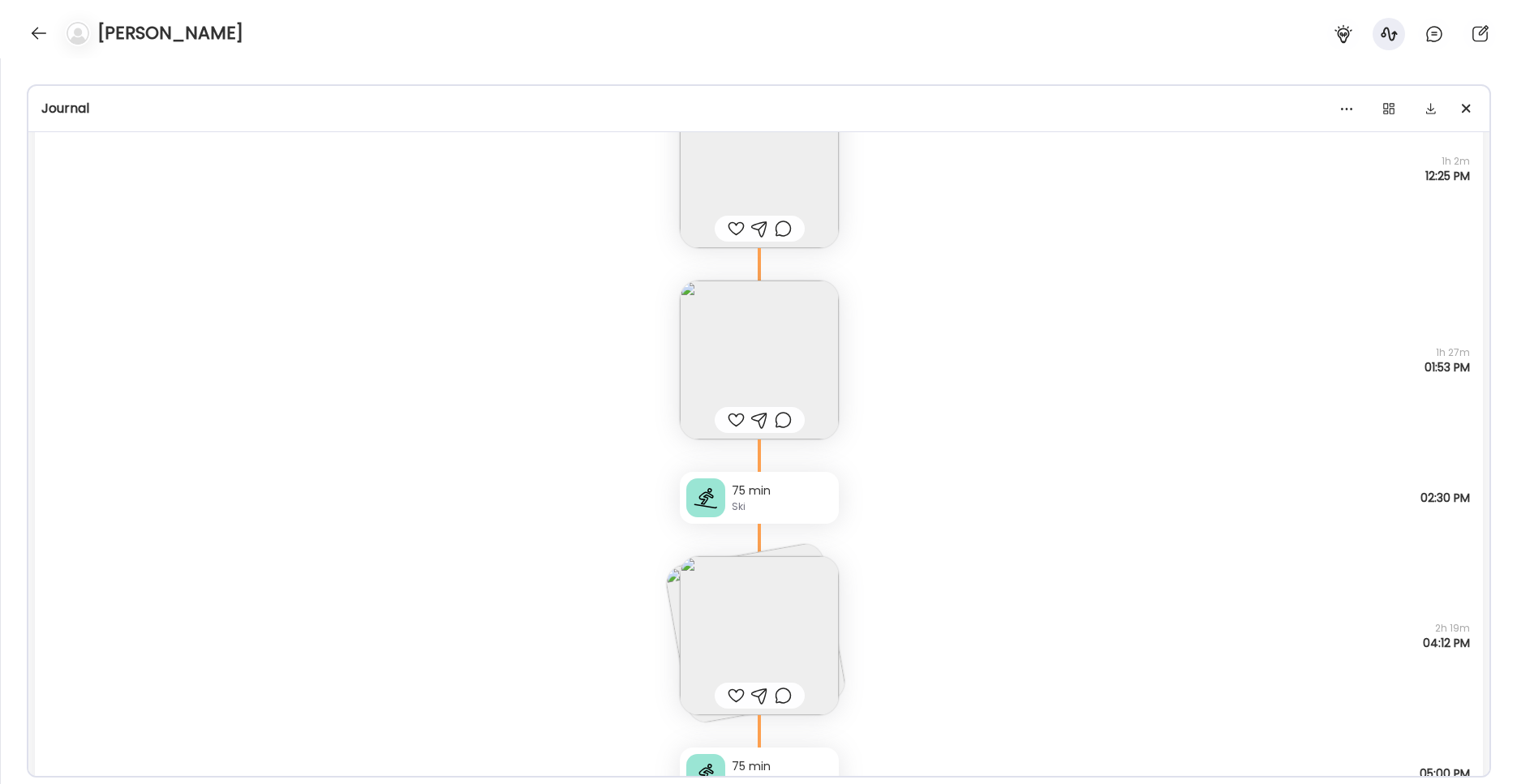
scroll to position [6652, 0]
click at [774, 359] on img at bounding box center [759, 353] width 159 height 159
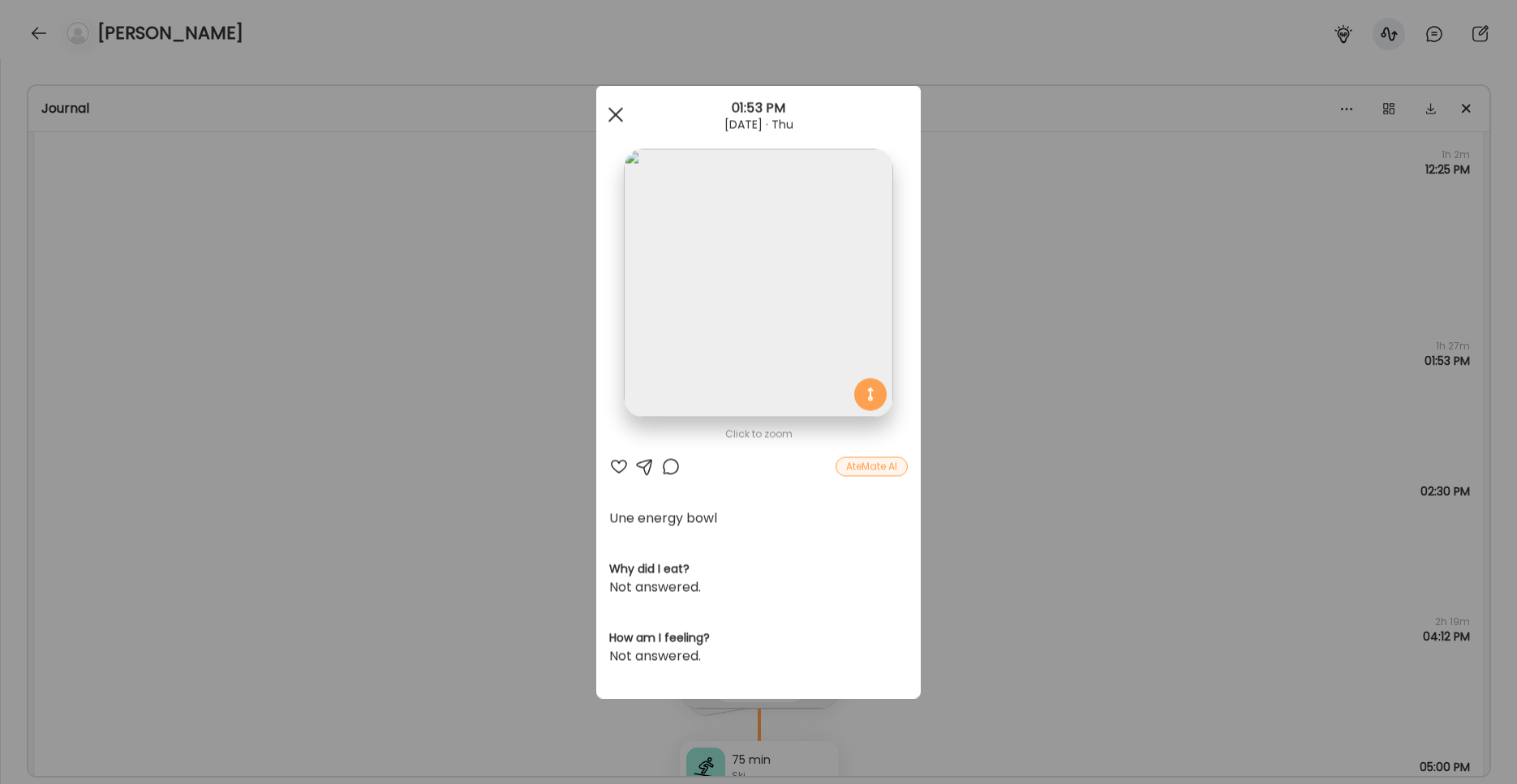
click at [617, 121] on div at bounding box center [615, 114] width 32 height 32
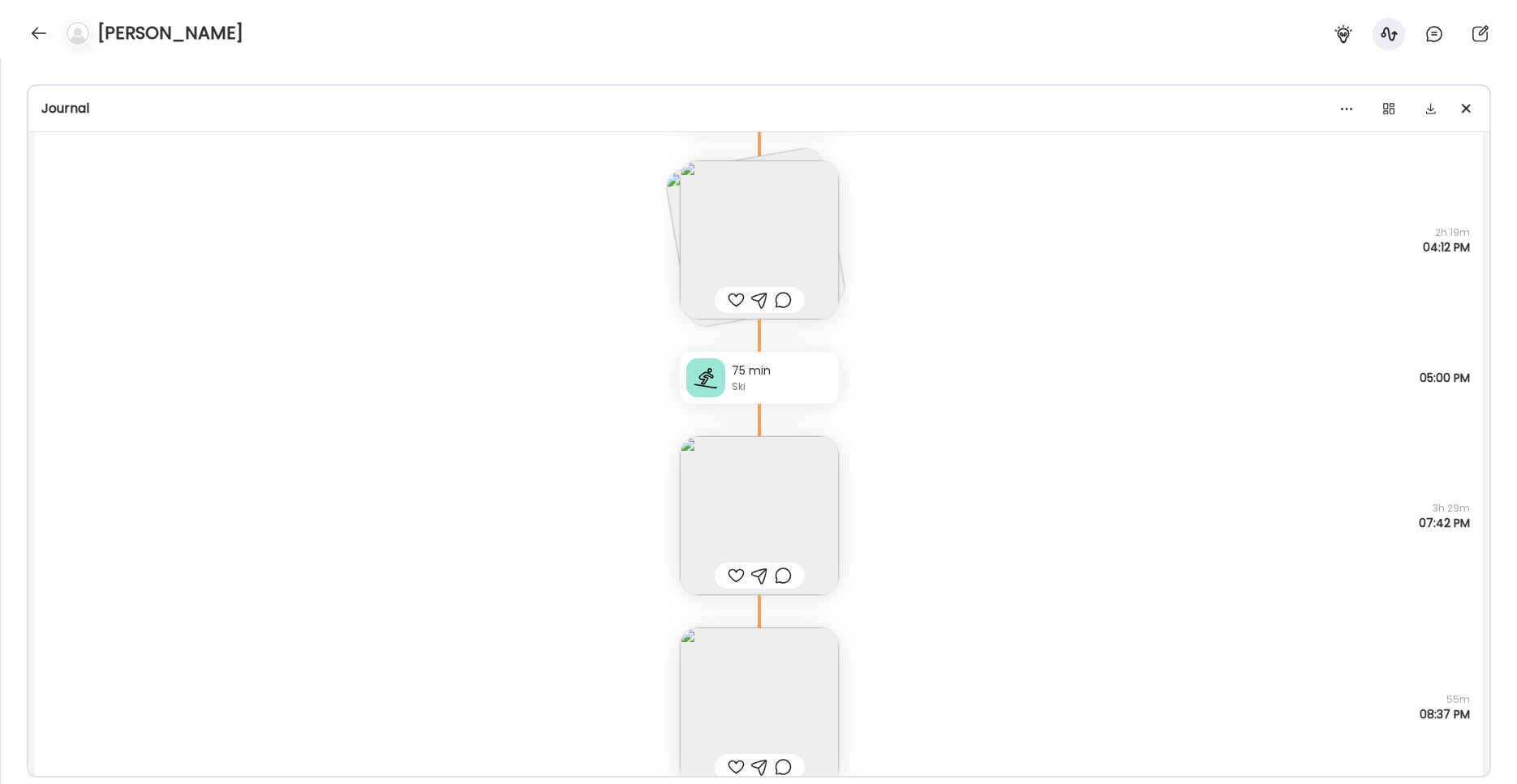
scroll to position [7219, 0]
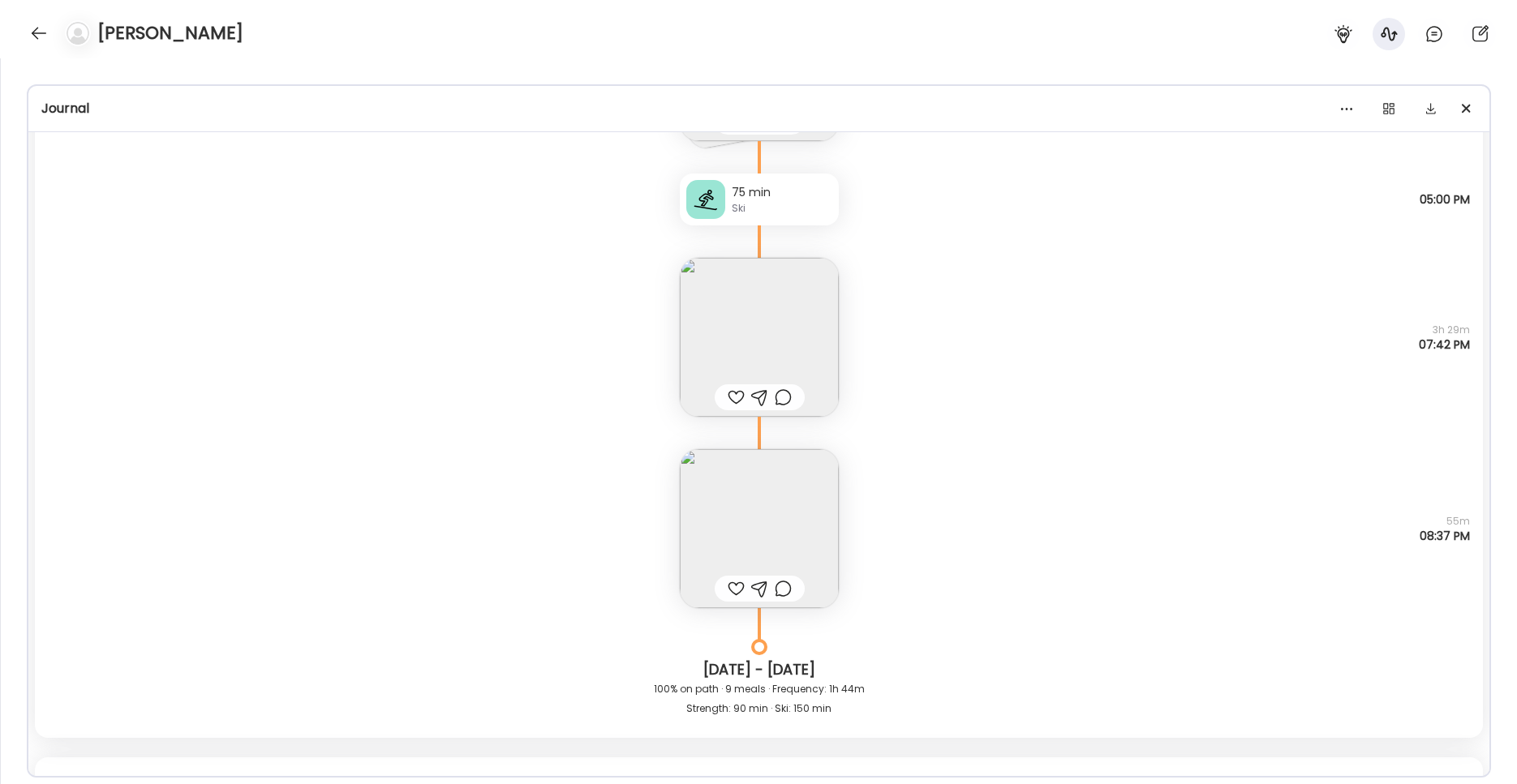
click at [742, 360] on img at bounding box center [759, 337] width 159 height 159
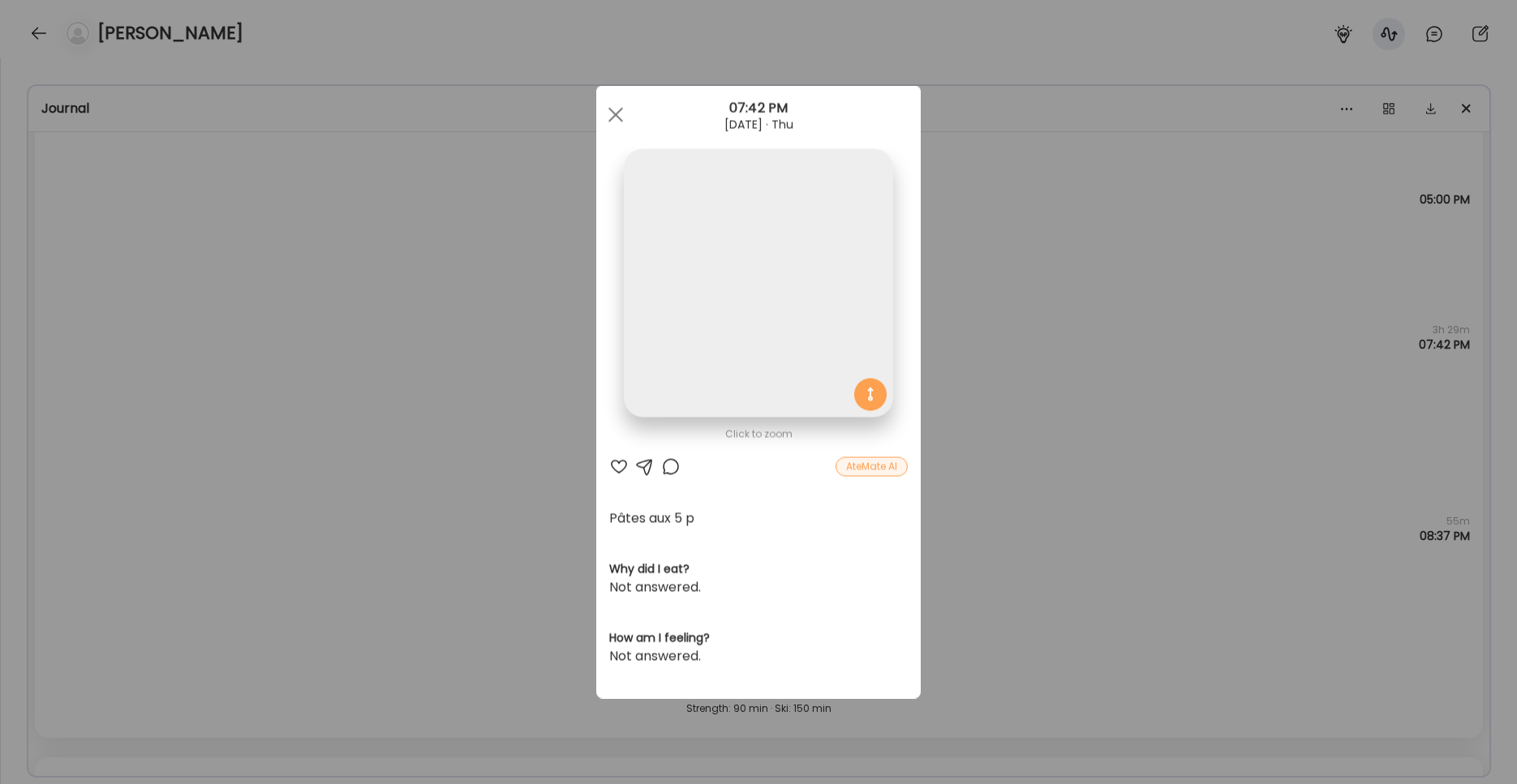
click at [719, 276] on img at bounding box center [758, 284] width 269 height 269
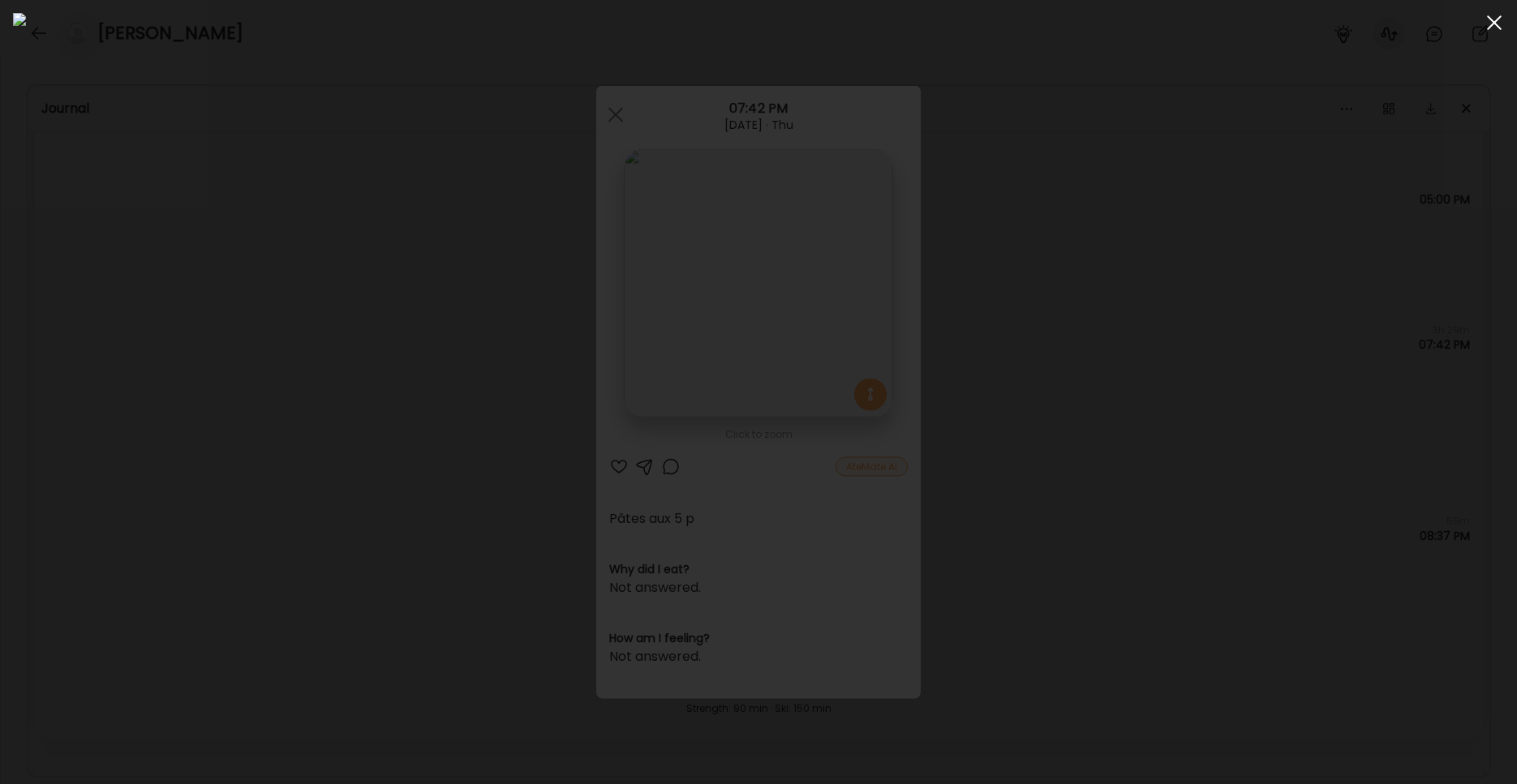
click at [1152, 28] on span at bounding box center [1494, 23] width 15 height 15
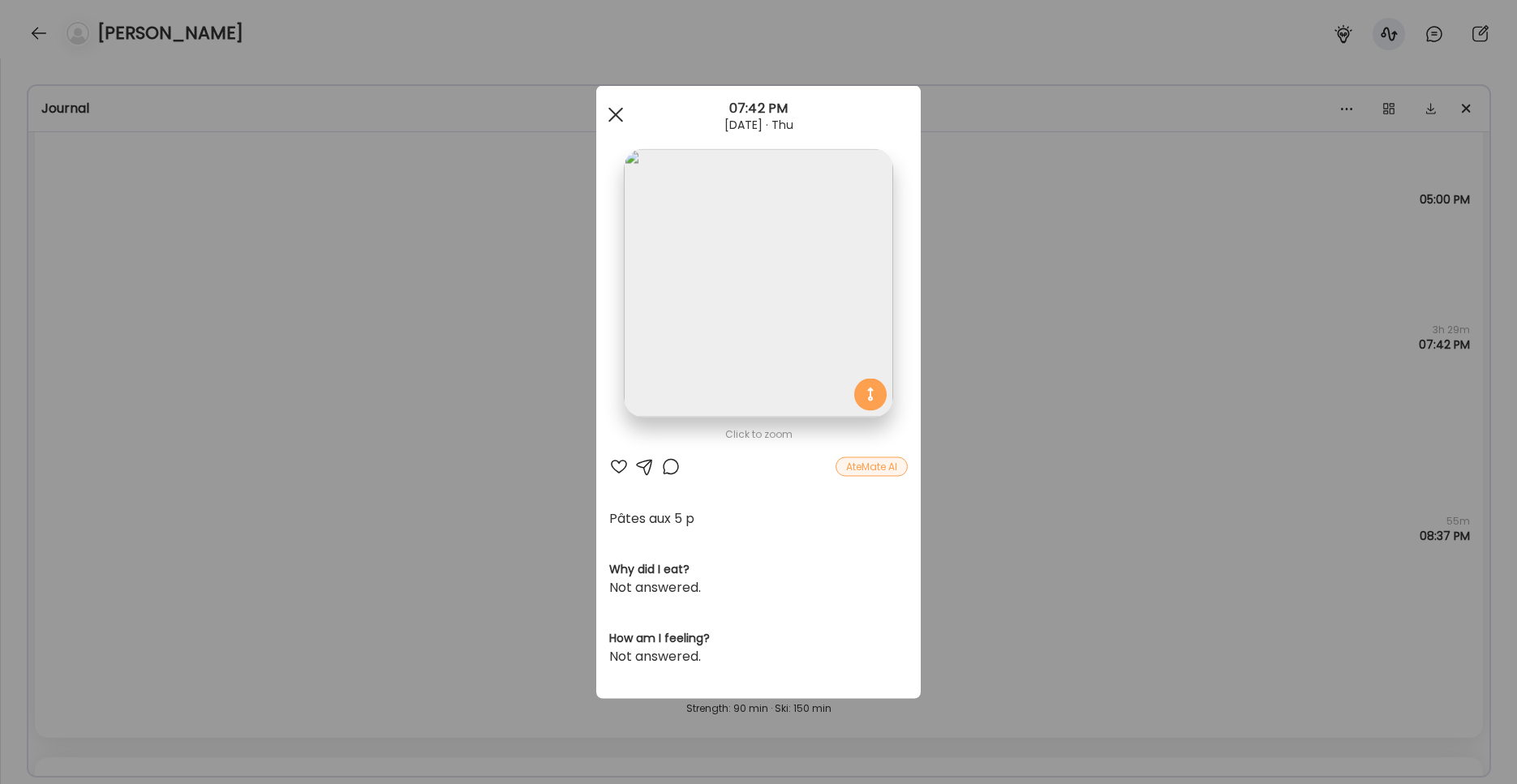
click at [606, 115] on div at bounding box center [615, 114] width 32 height 32
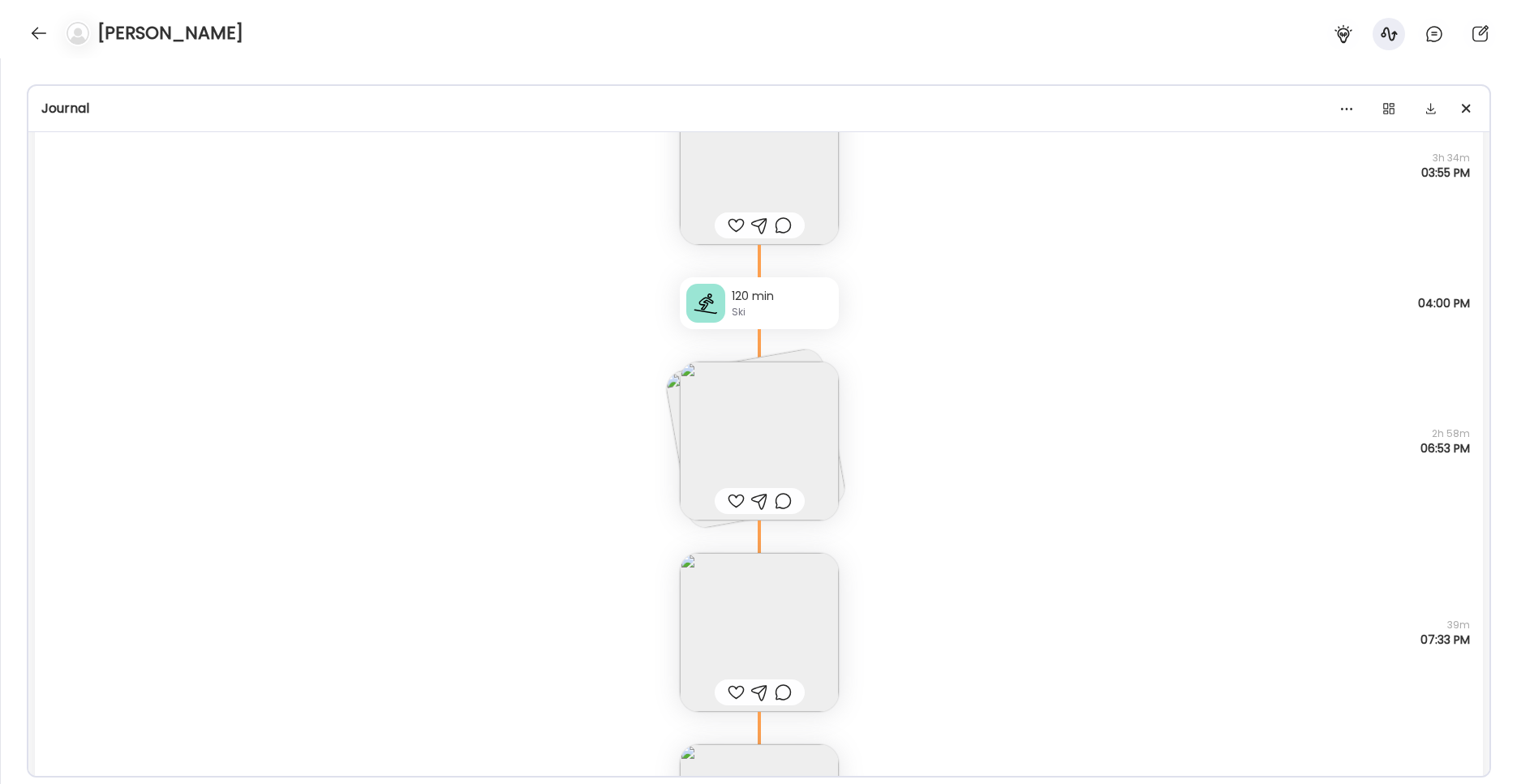
scroll to position [8913, 0]
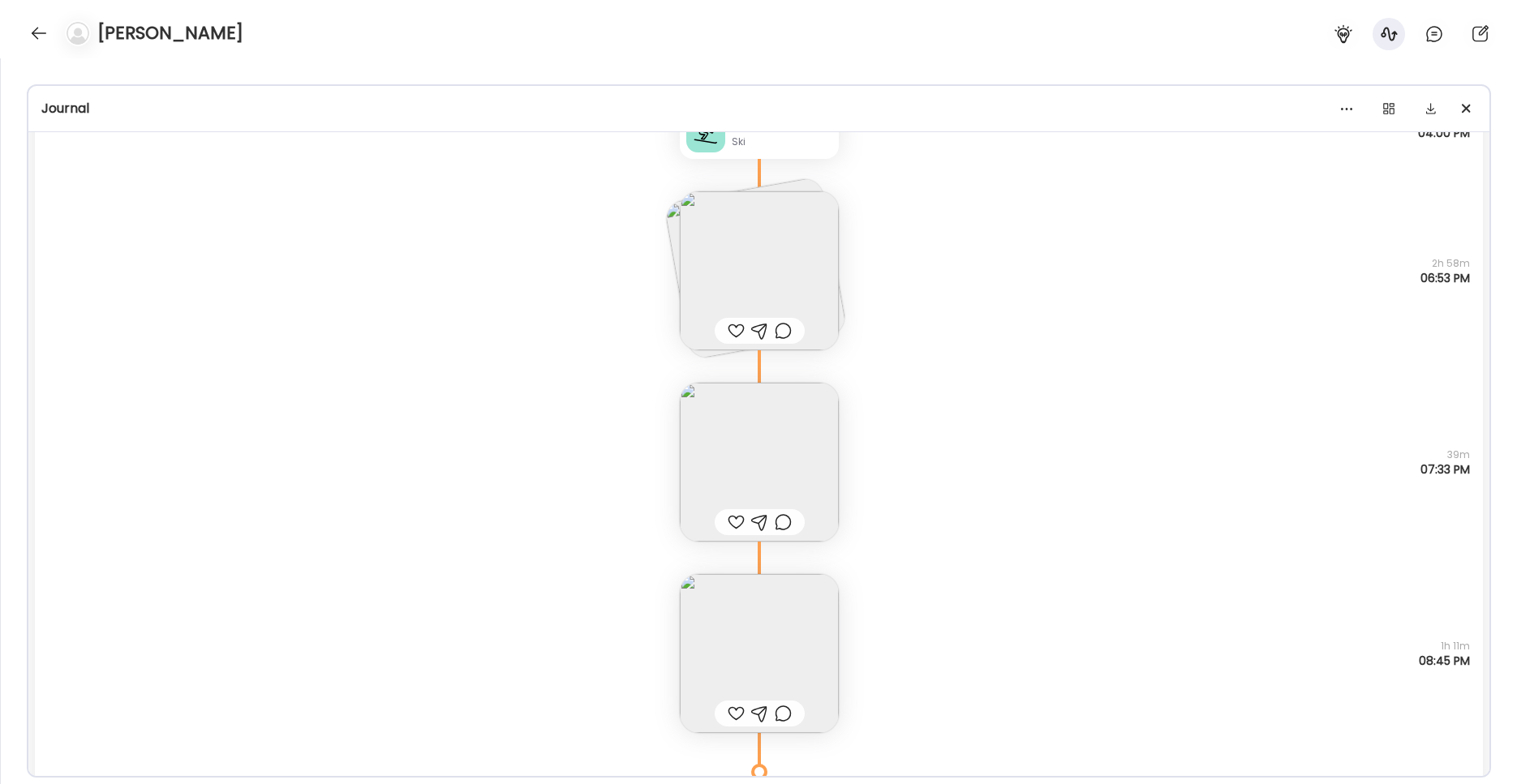
click at [761, 454] on img at bounding box center [759, 462] width 159 height 159
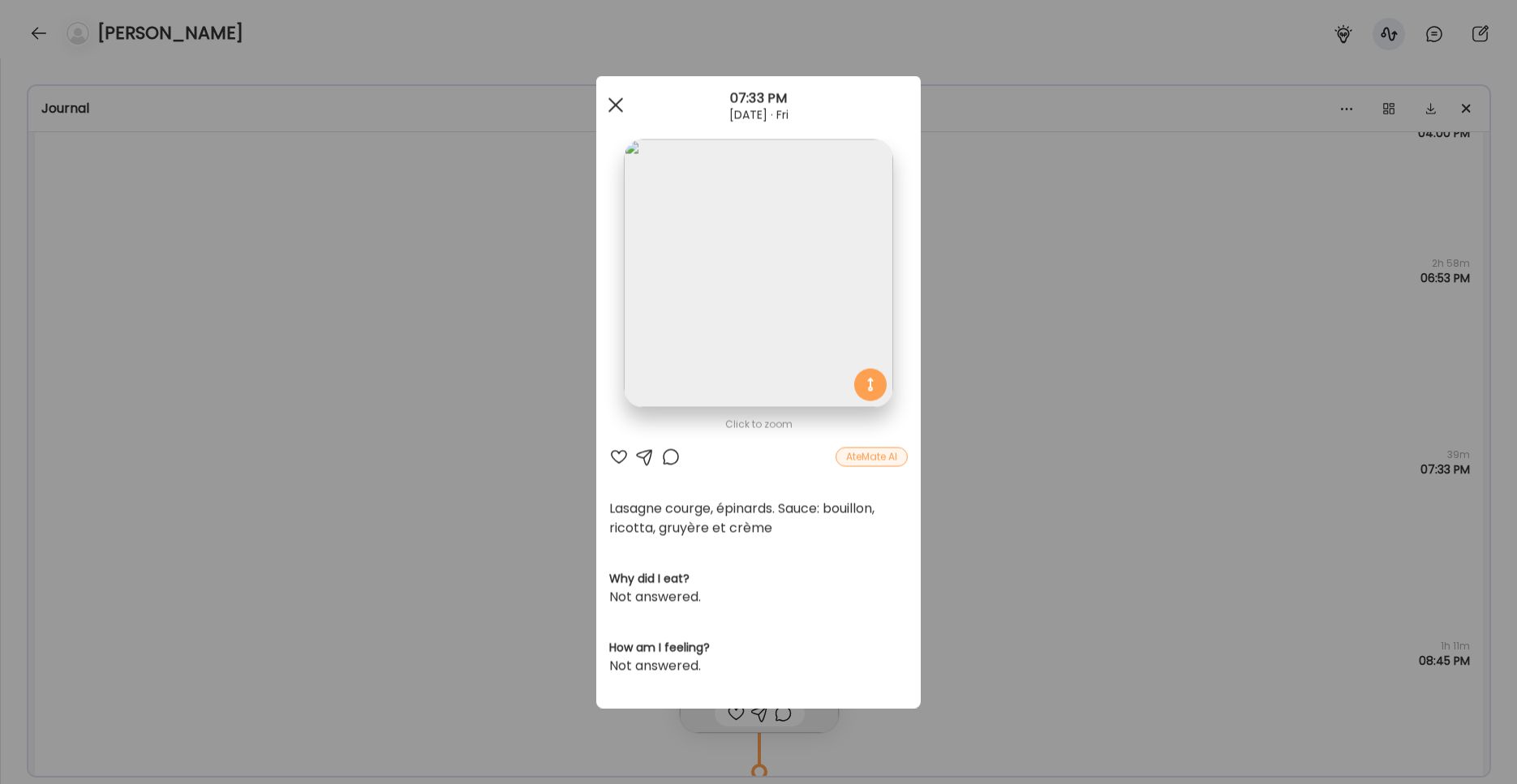
click at [612, 108] on div at bounding box center [615, 105] width 32 height 32
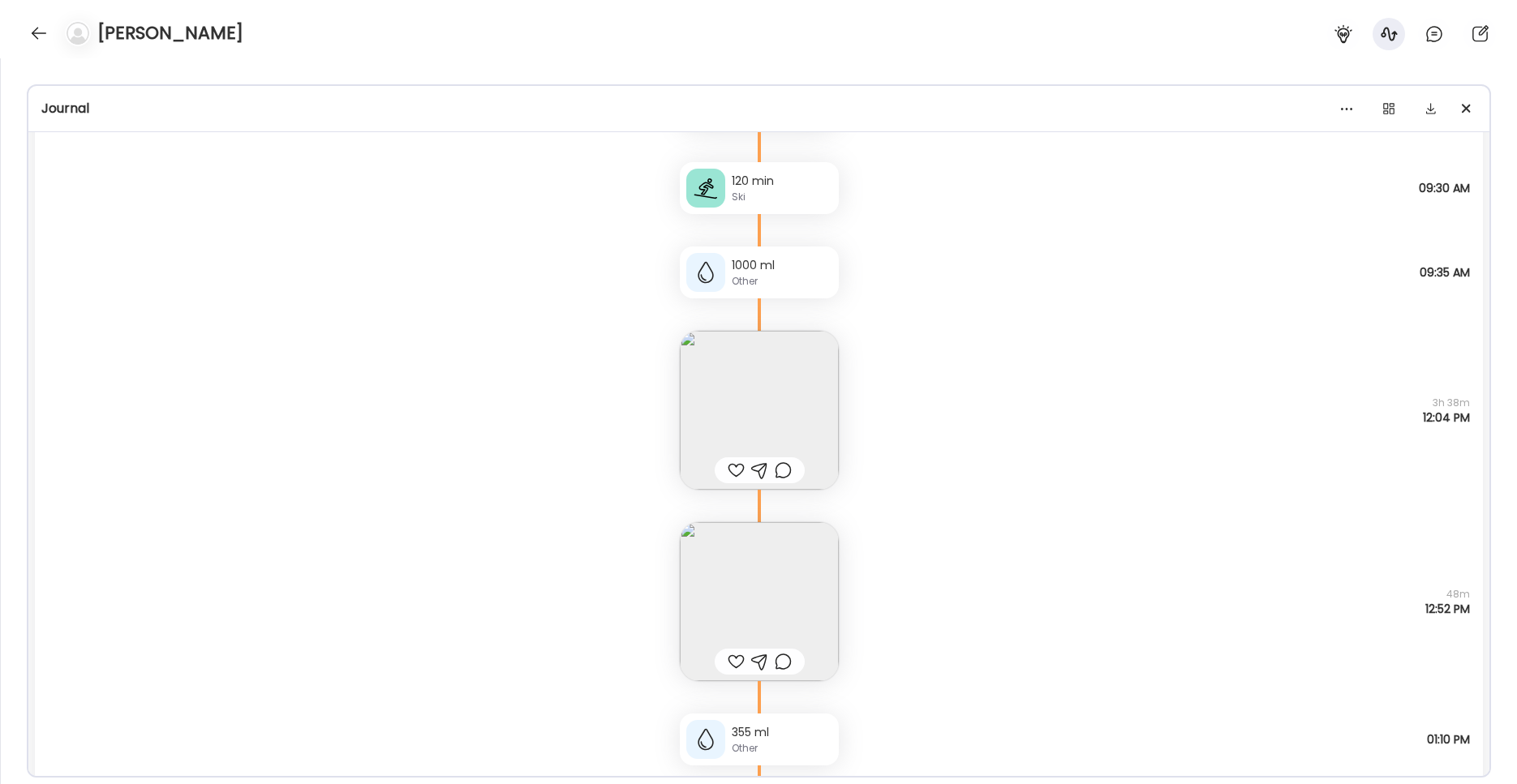
scroll to position [11844, 0]
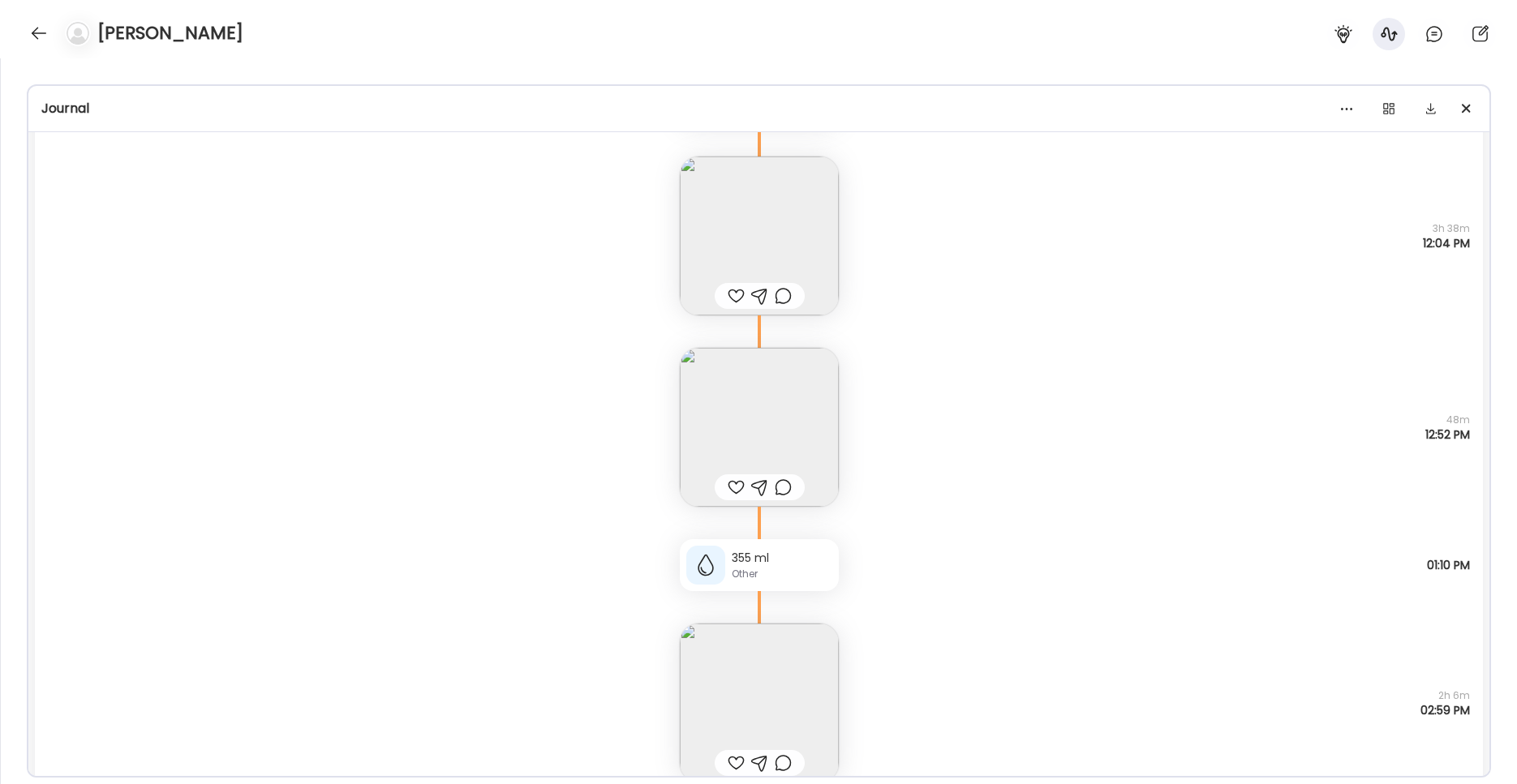
click at [750, 434] on img at bounding box center [759, 427] width 159 height 159
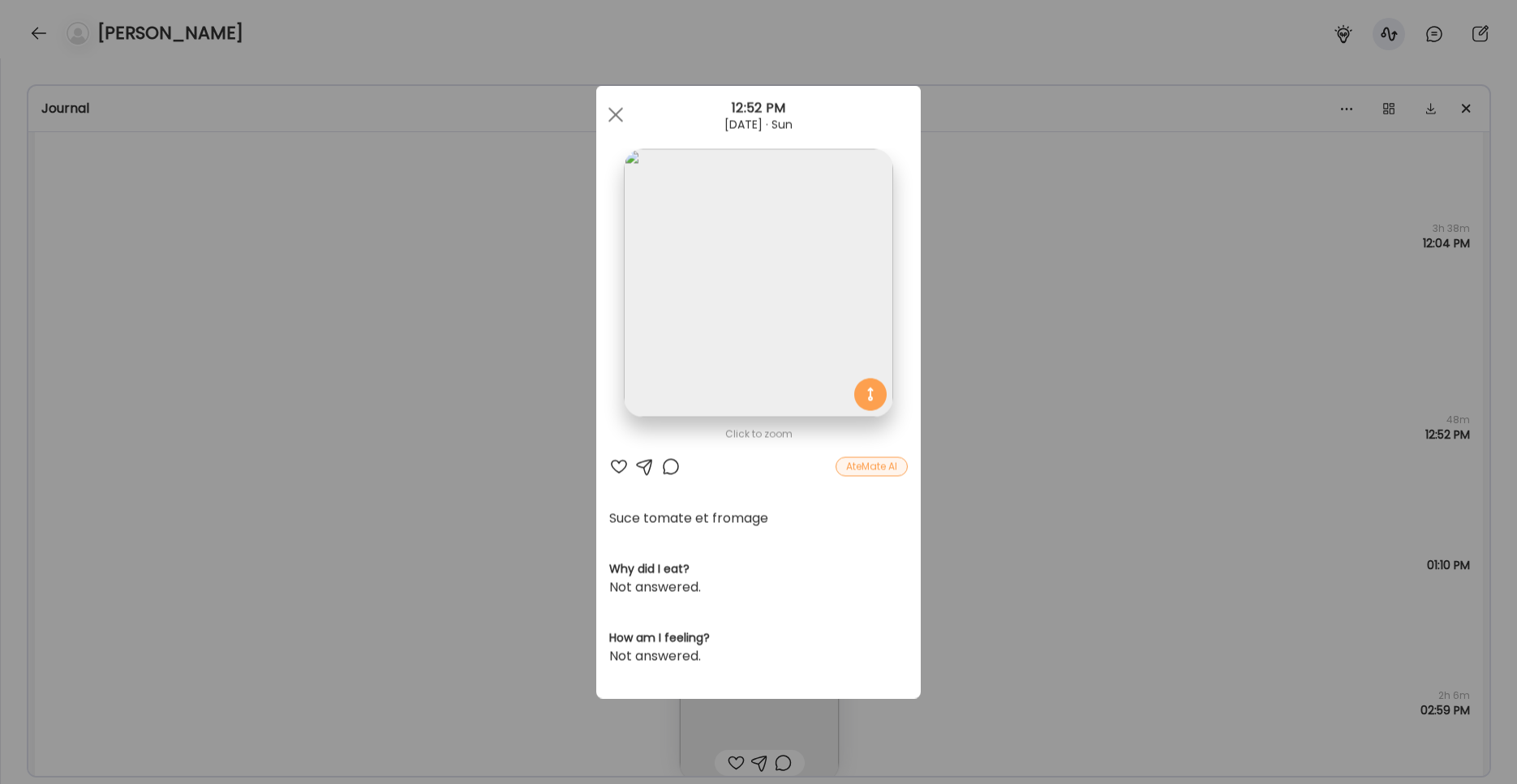
click at [752, 338] on img at bounding box center [758, 284] width 269 height 269
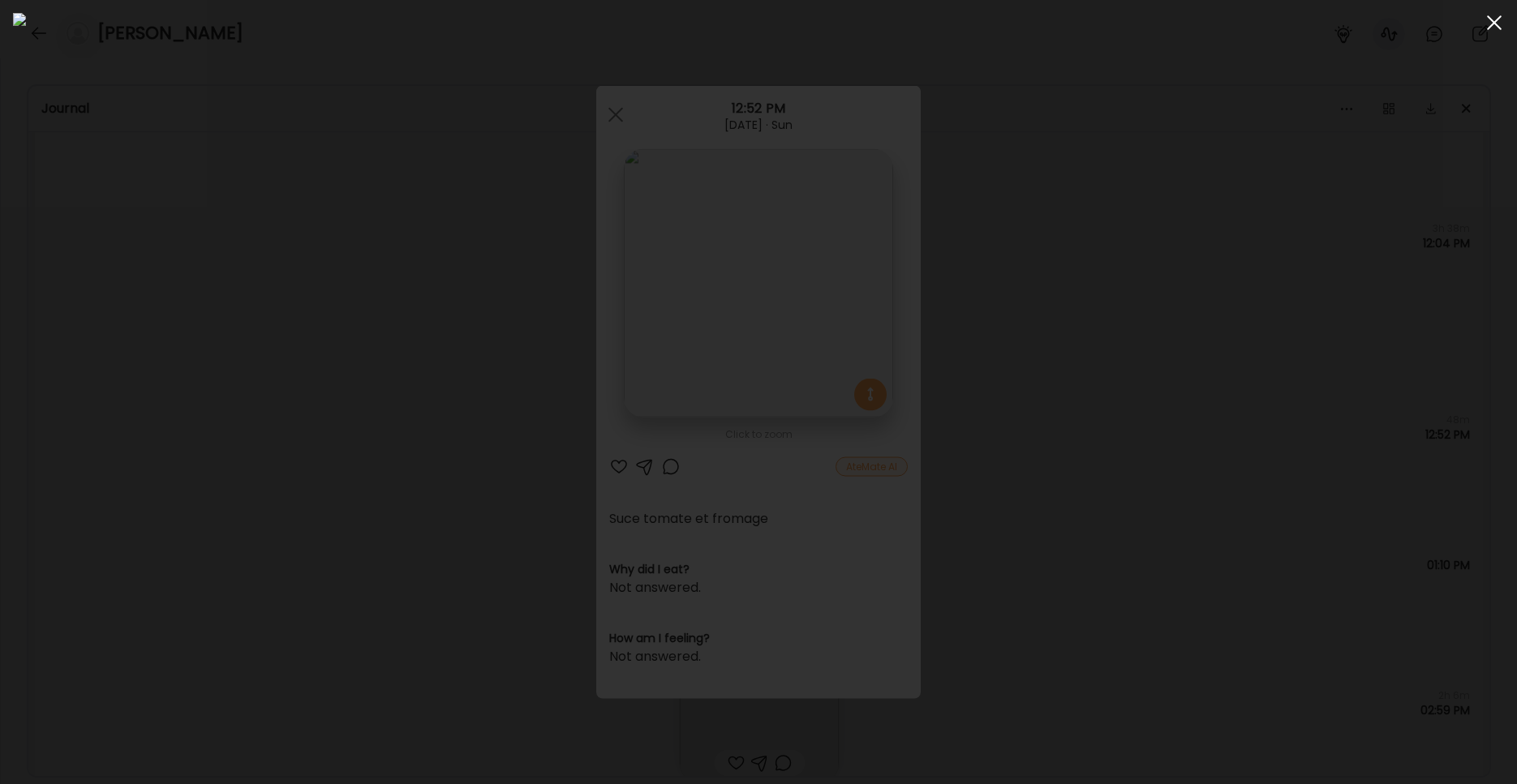
click at [1152, 26] on div at bounding box center [1493, 22] width 32 height 32
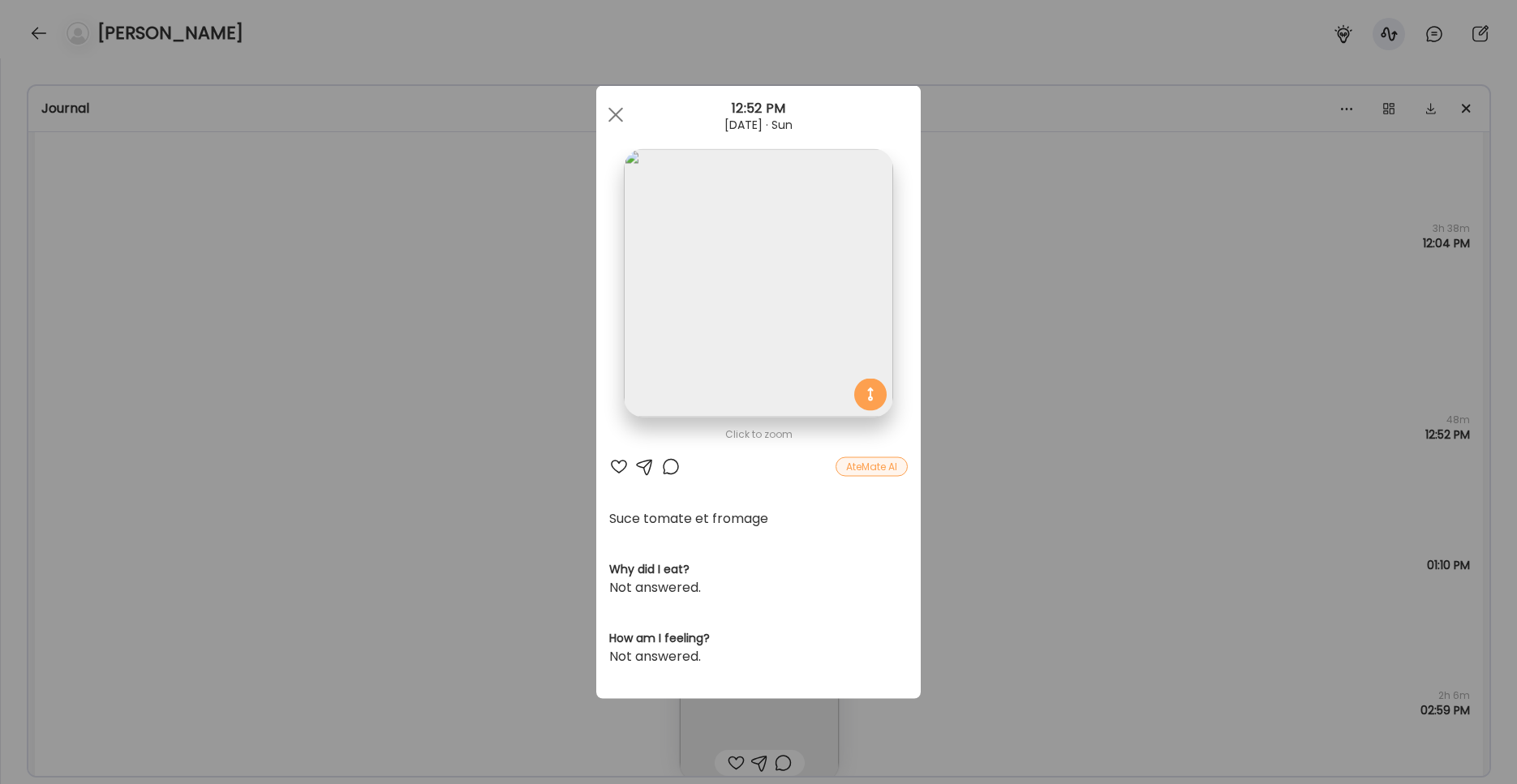
click at [617, 115] on div at bounding box center [615, 114] width 32 height 32
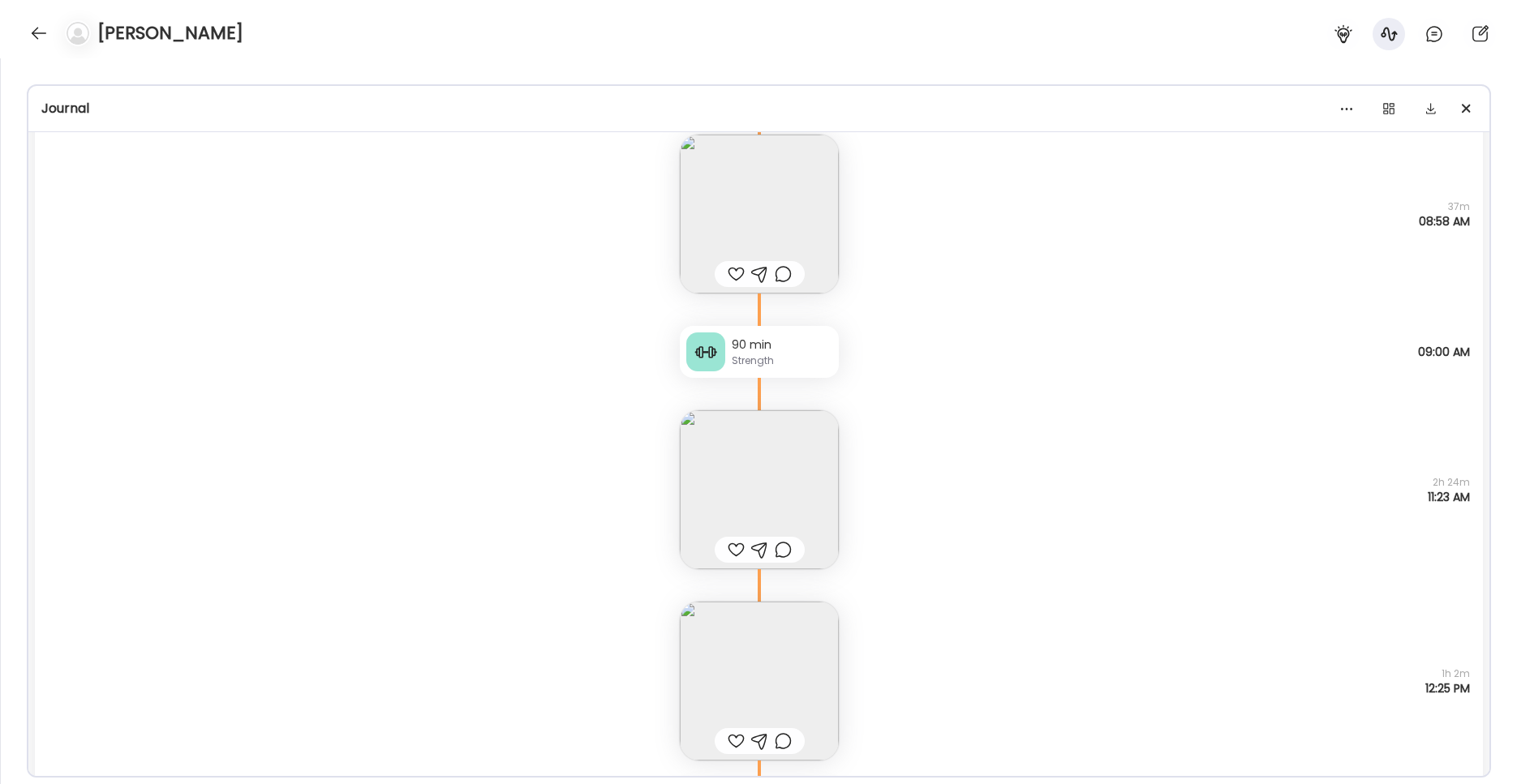
scroll to position [6117, 0]
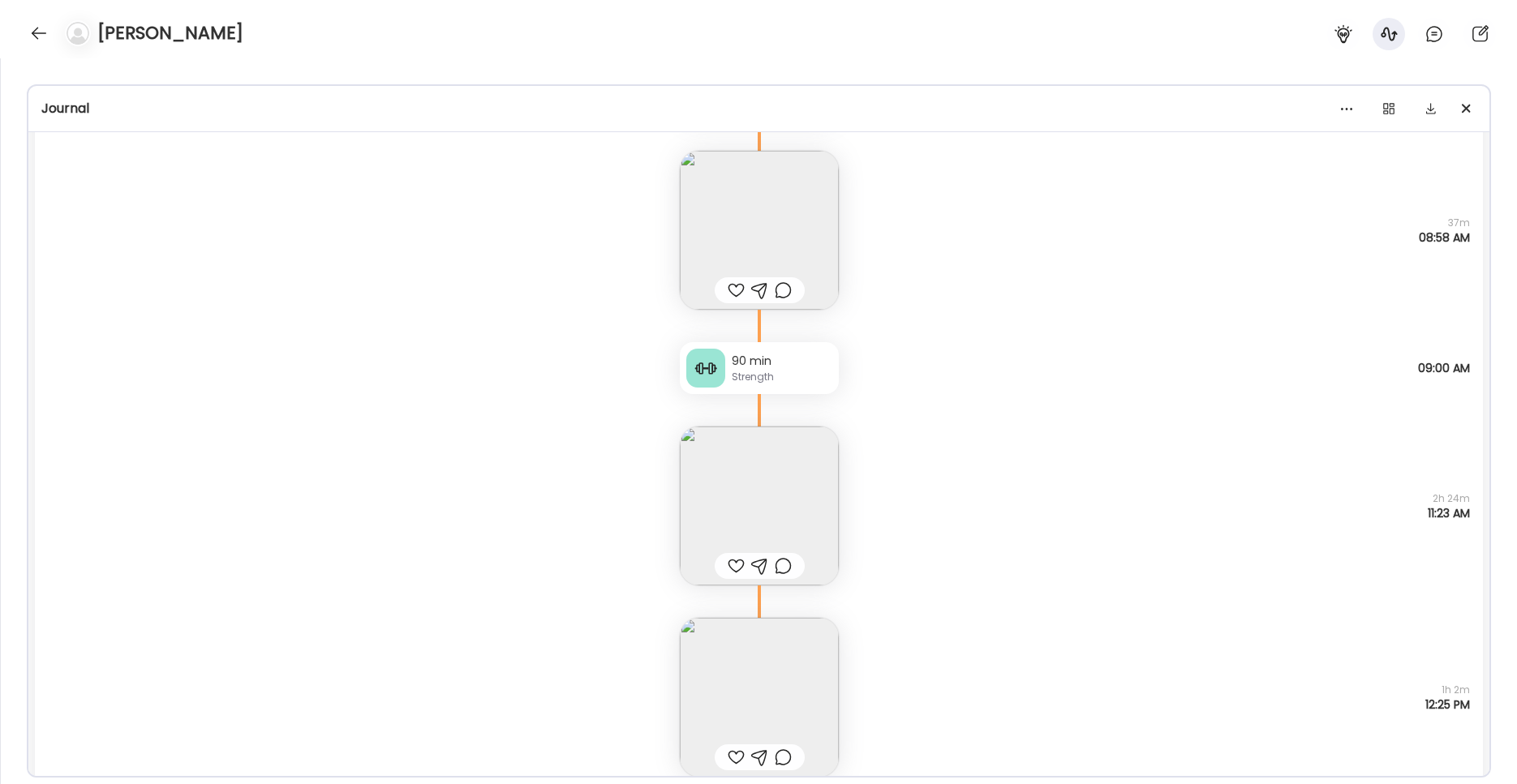
click at [782, 515] on img at bounding box center [759, 505] width 159 height 159
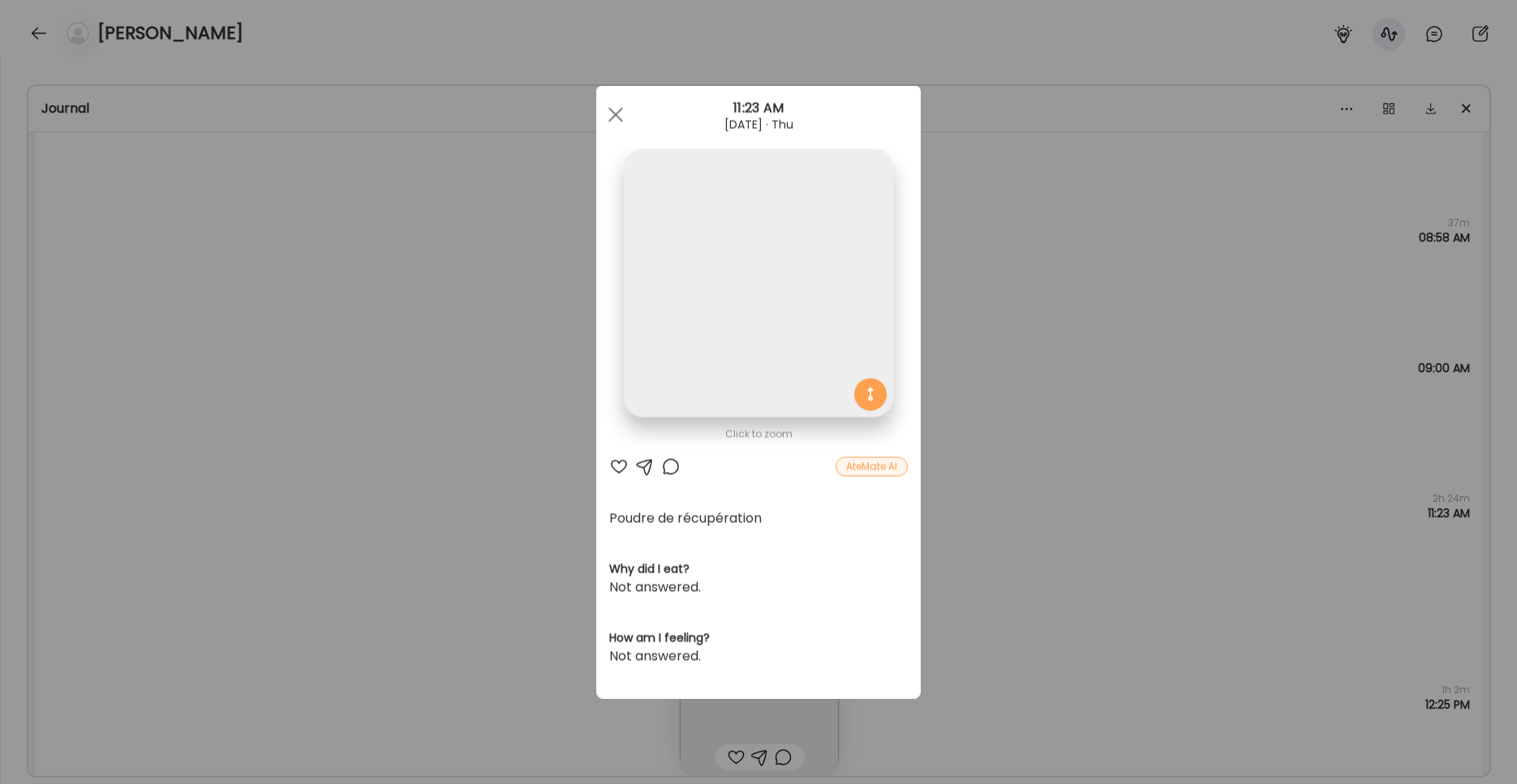
click at [753, 385] on img at bounding box center [758, 284] width 269 height 269
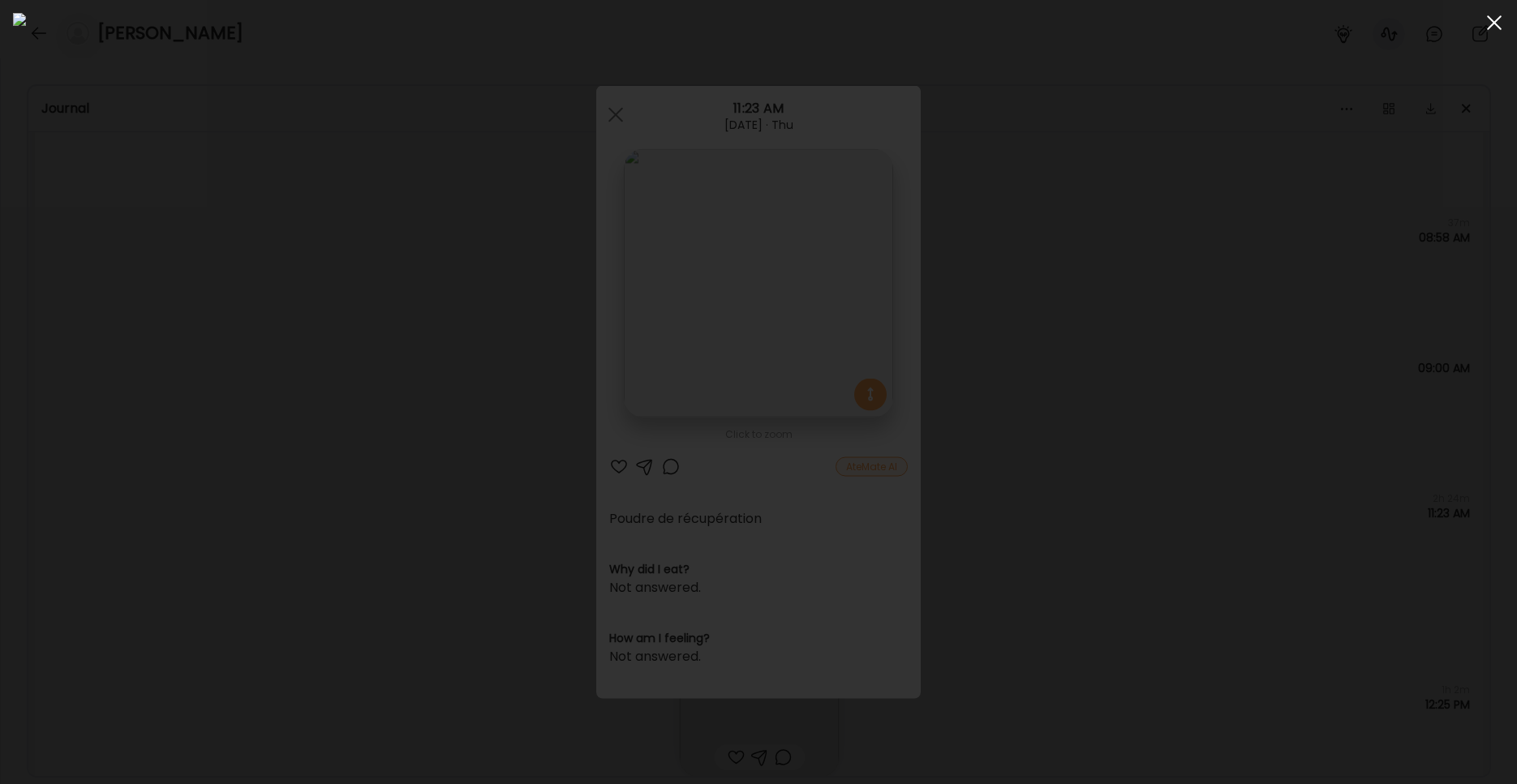
click at [1152, 12] on div at bounding box center [1493, 22] width 32 height 32
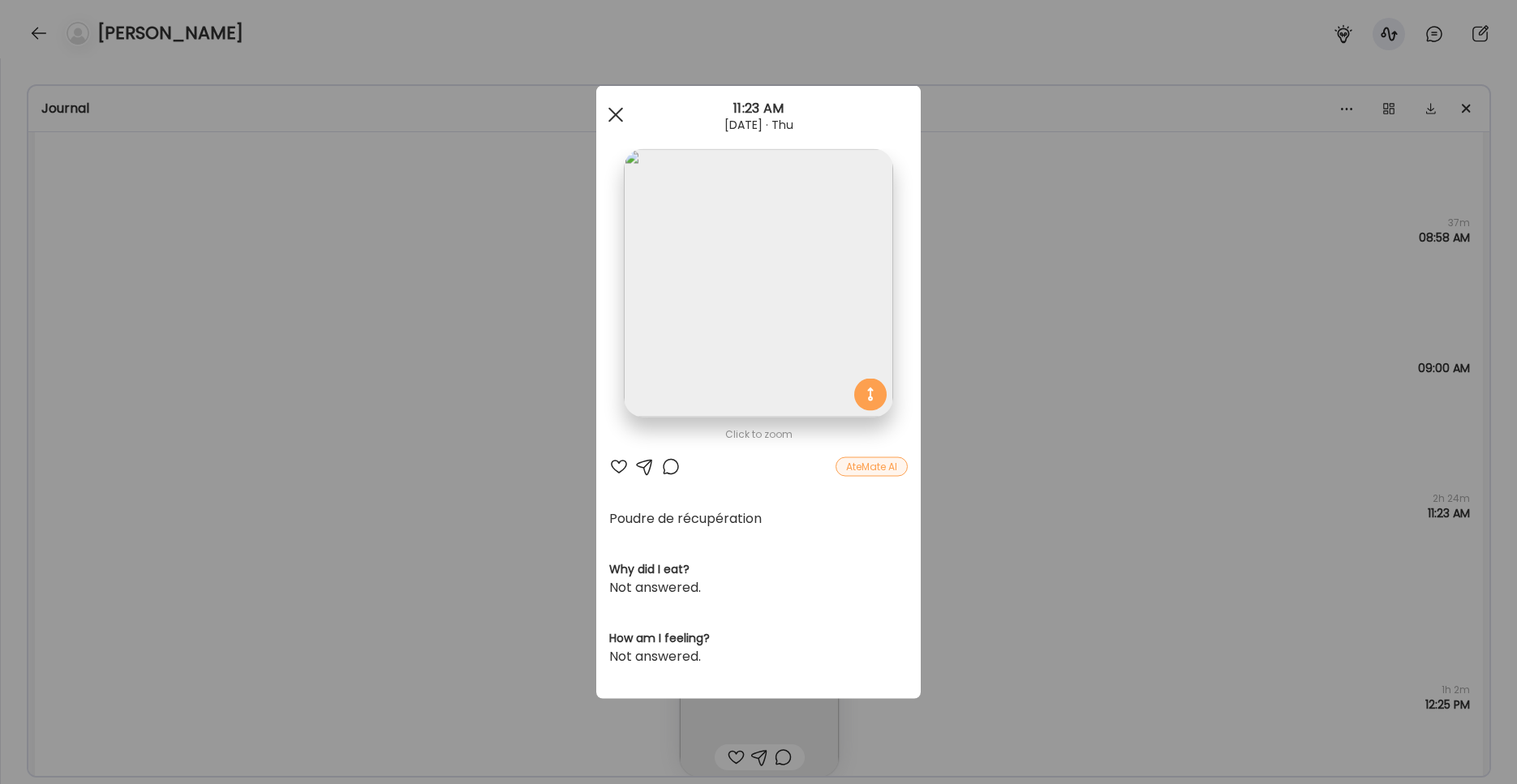
click at [617, 118] on div at bounding box center [615, 114] width 32 height 32
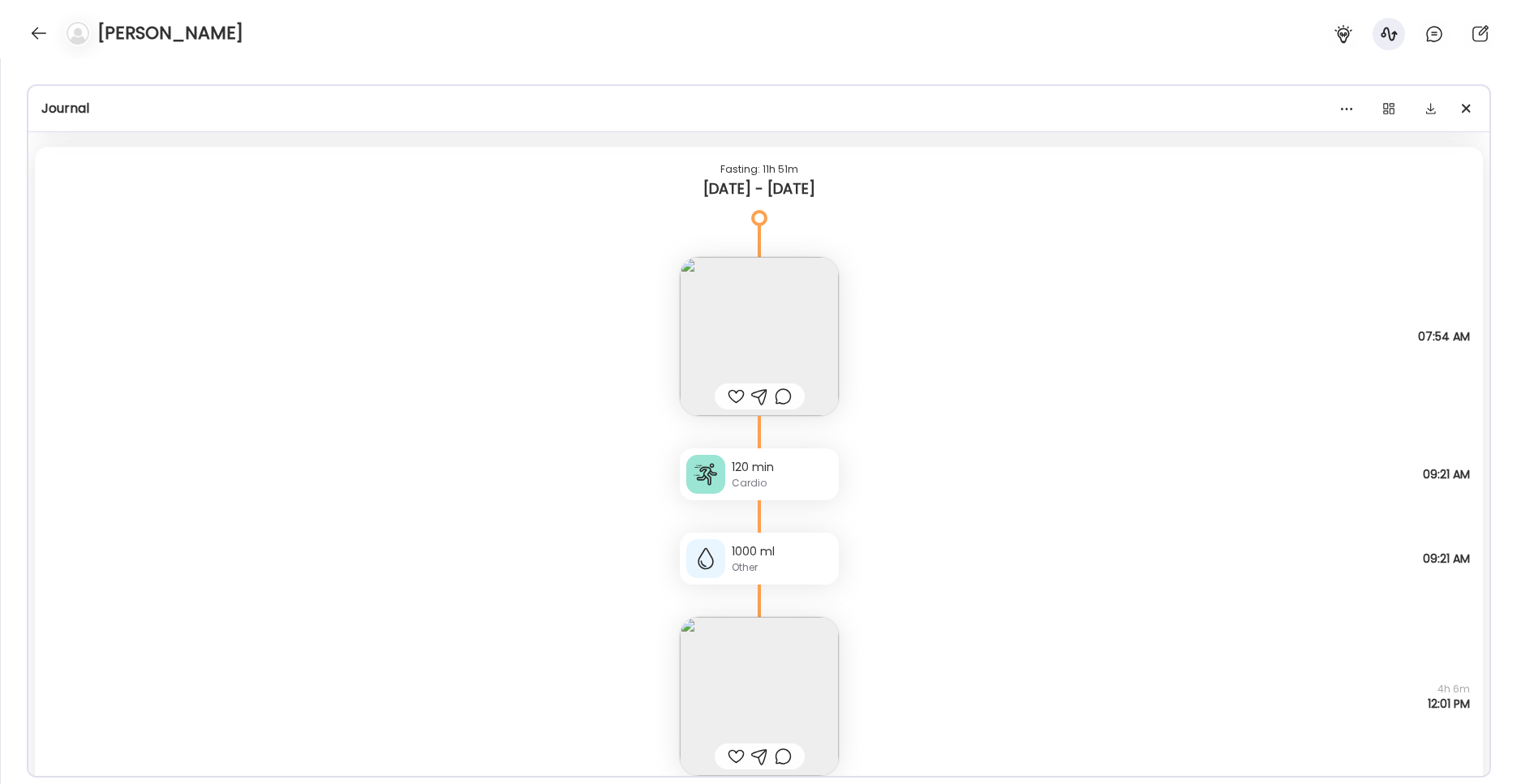
scroll to position [4203, 0]
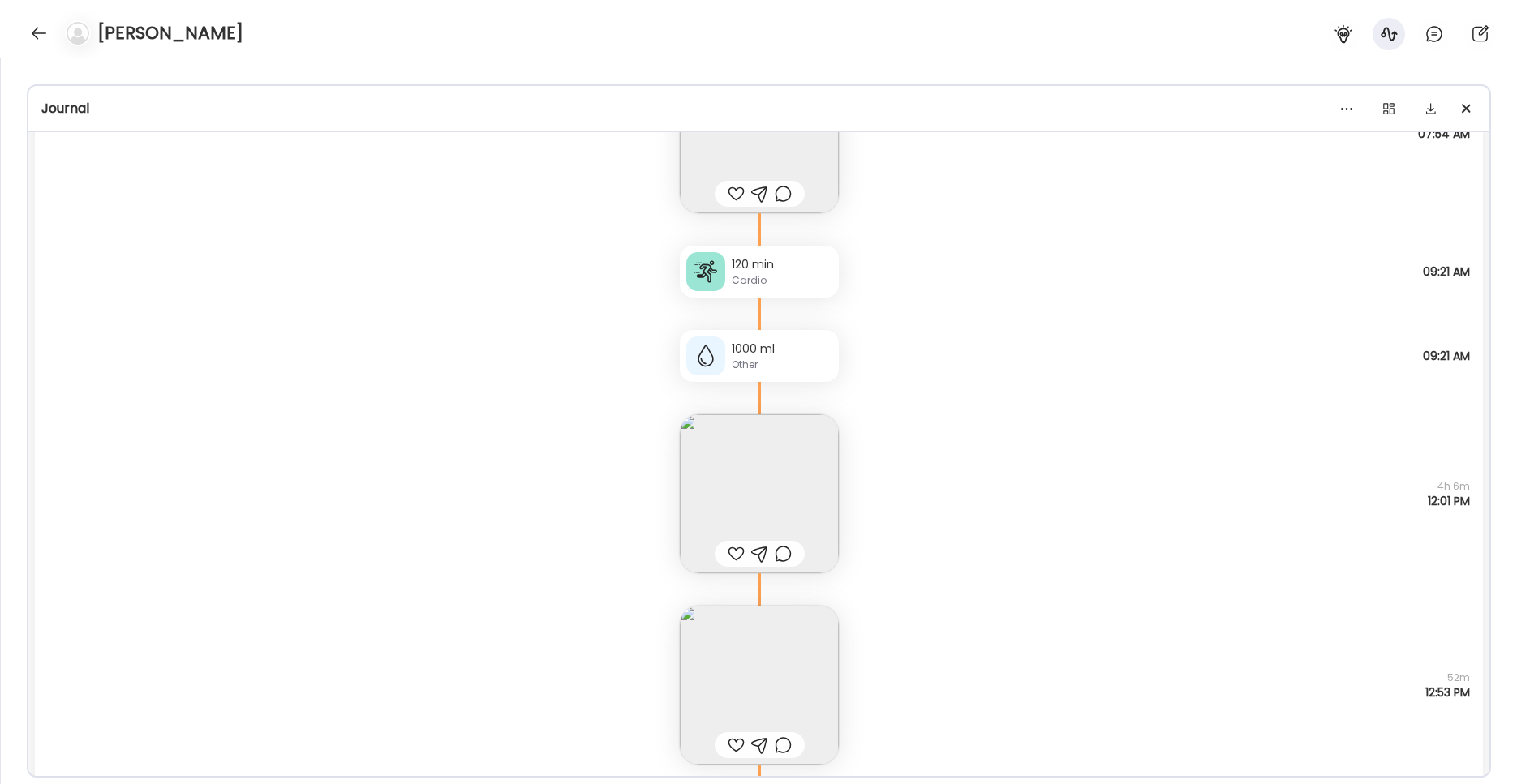
click at [746, 465] on img at bounding box center [759, 493] width 159 height 159
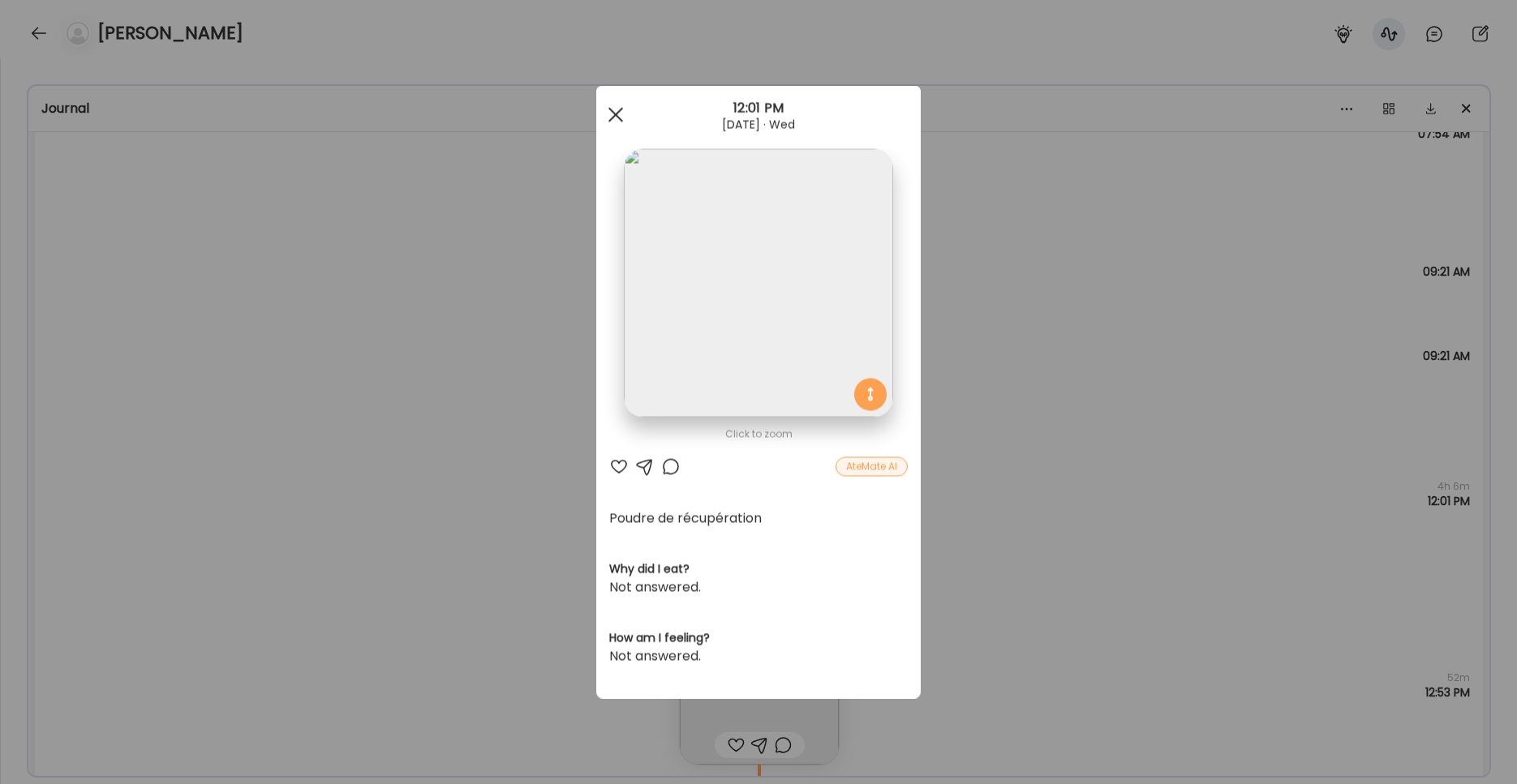
click at [618, 118] on div at bounding box center [615, 114] width 32 height 32
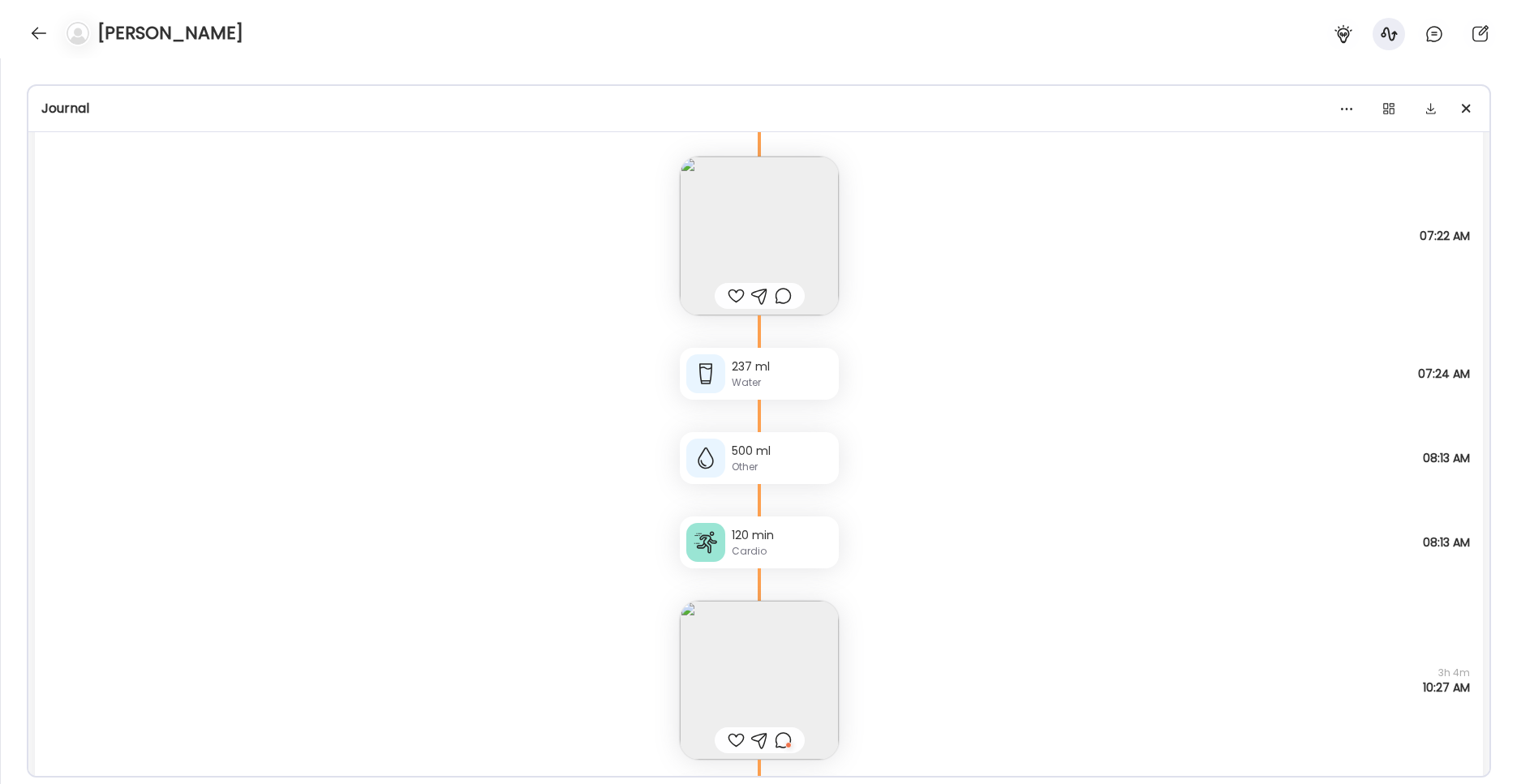
scroll to position [0, 0]
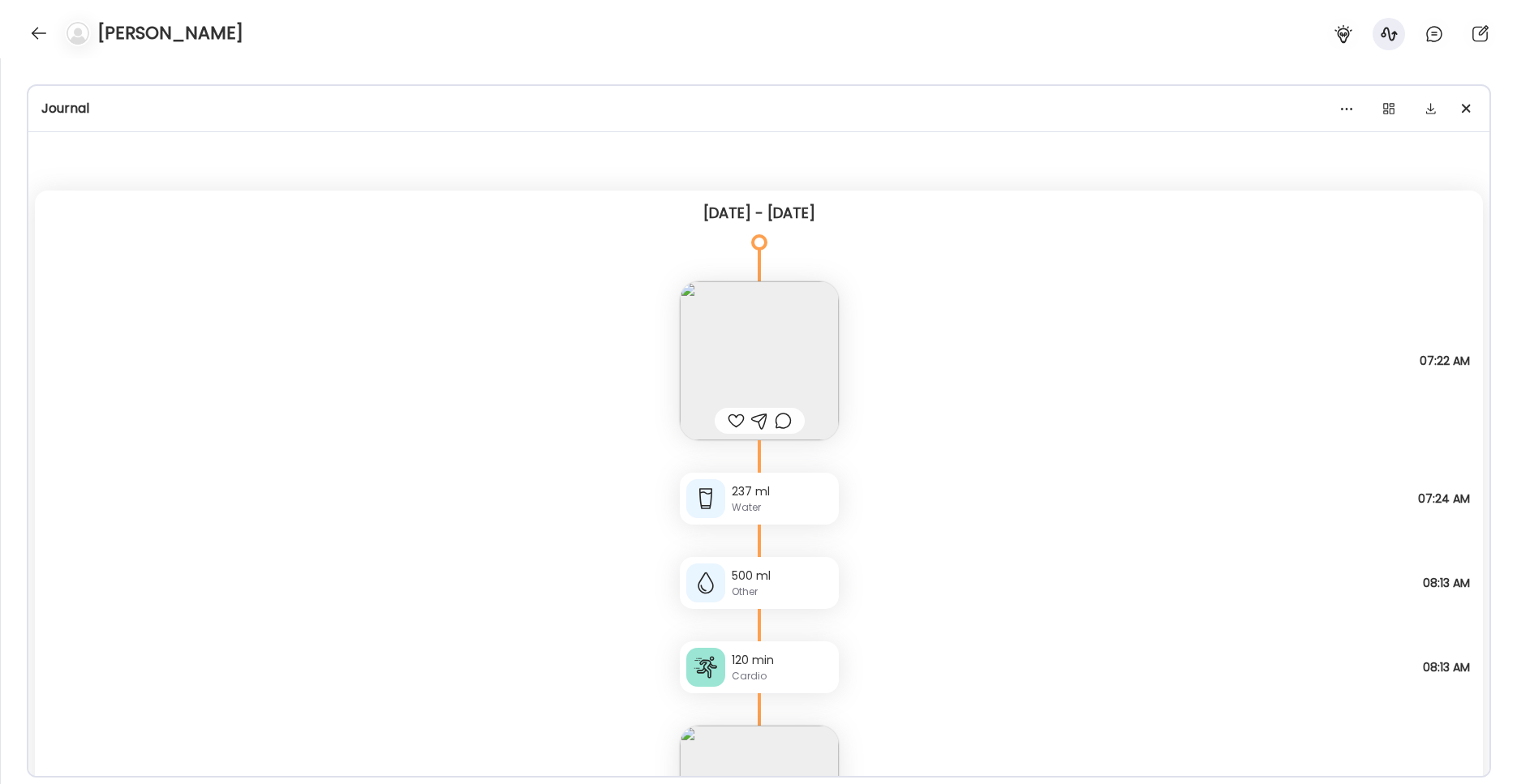
click at [748, 377] on img at bounding box center [759, 360] width 159 height 159
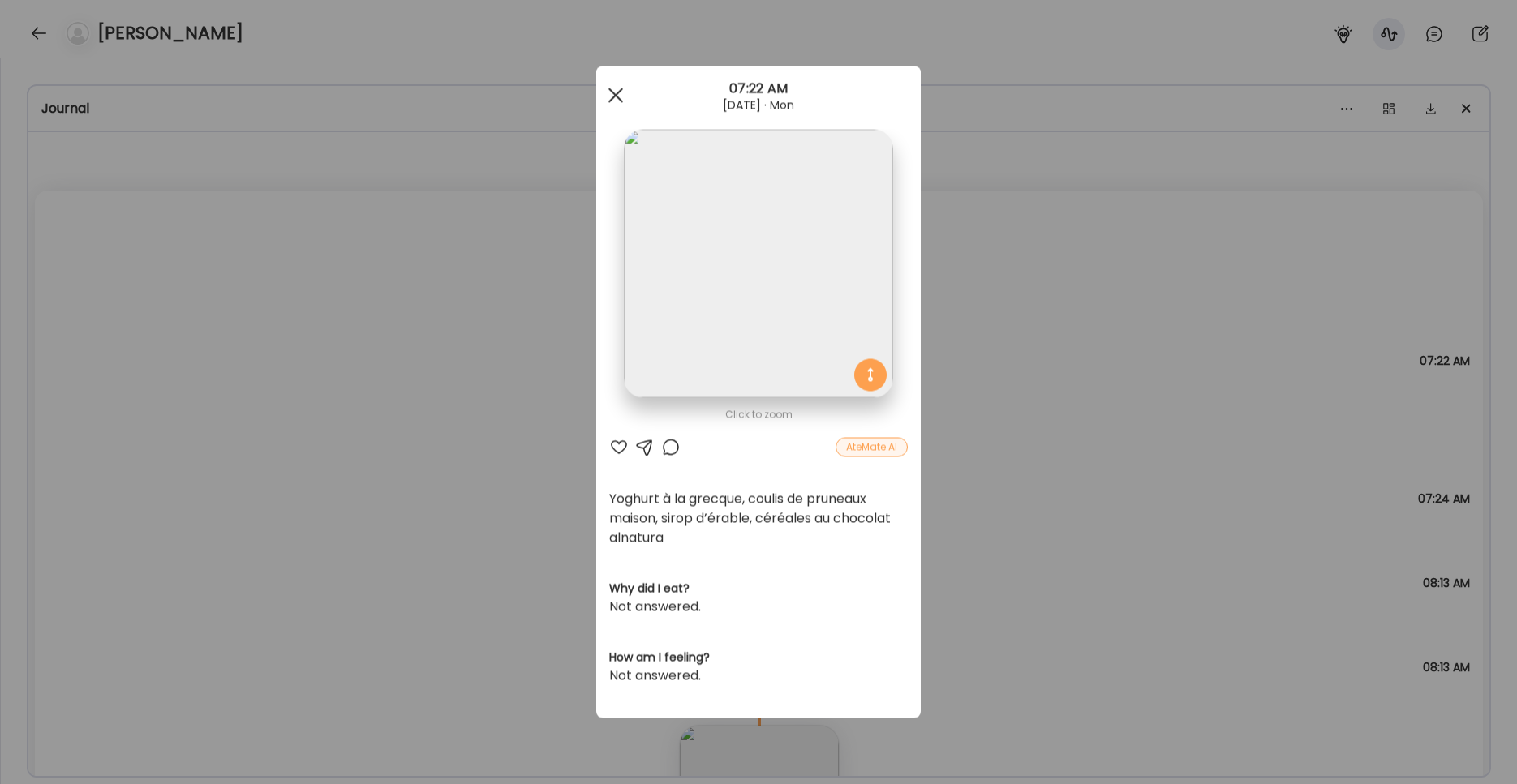
click at [618, 96] on div at bounding box center [615, 95] width 32 height 32
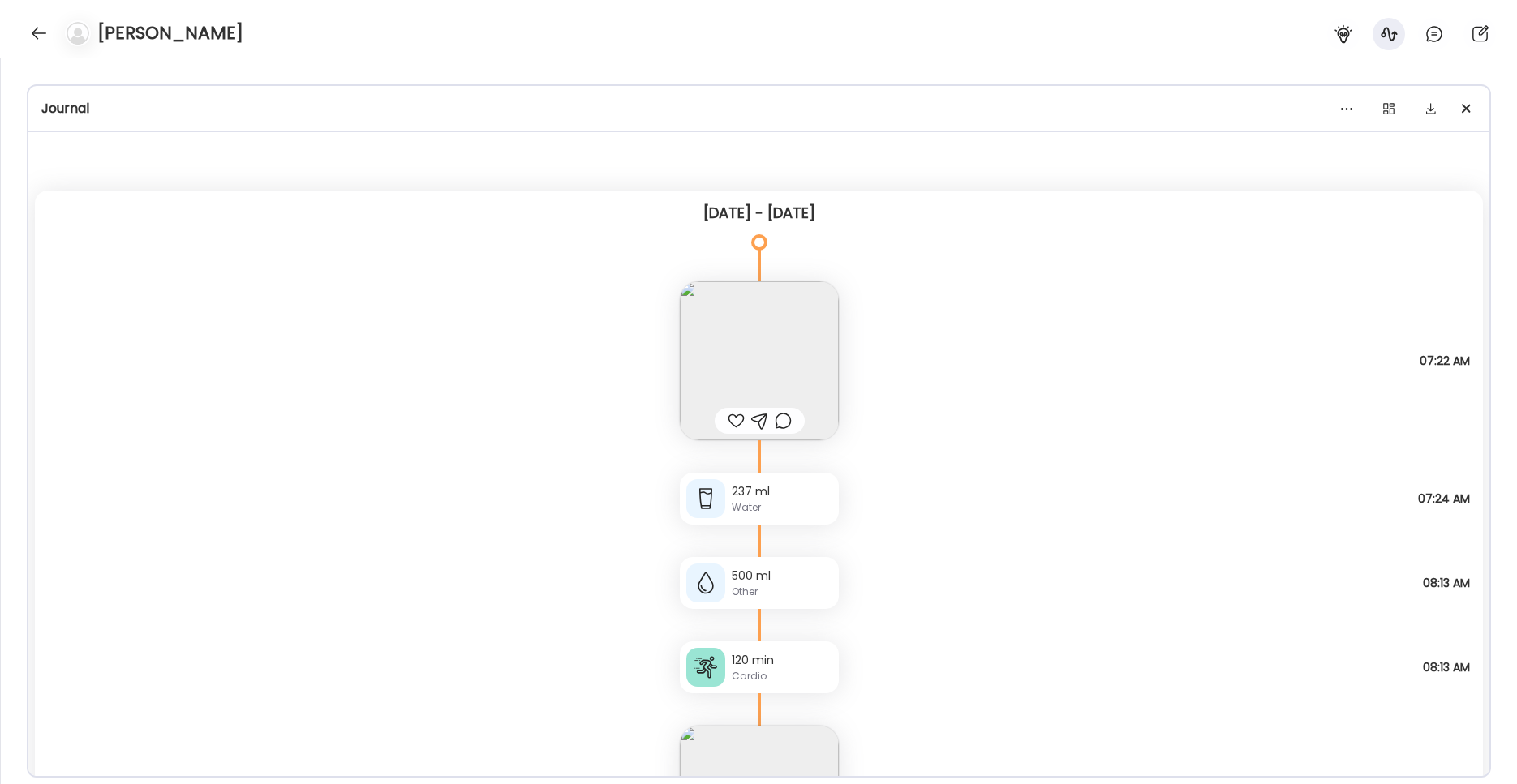
click at [725, 315] on img at bounding box center [759, 360] width 159 height 159
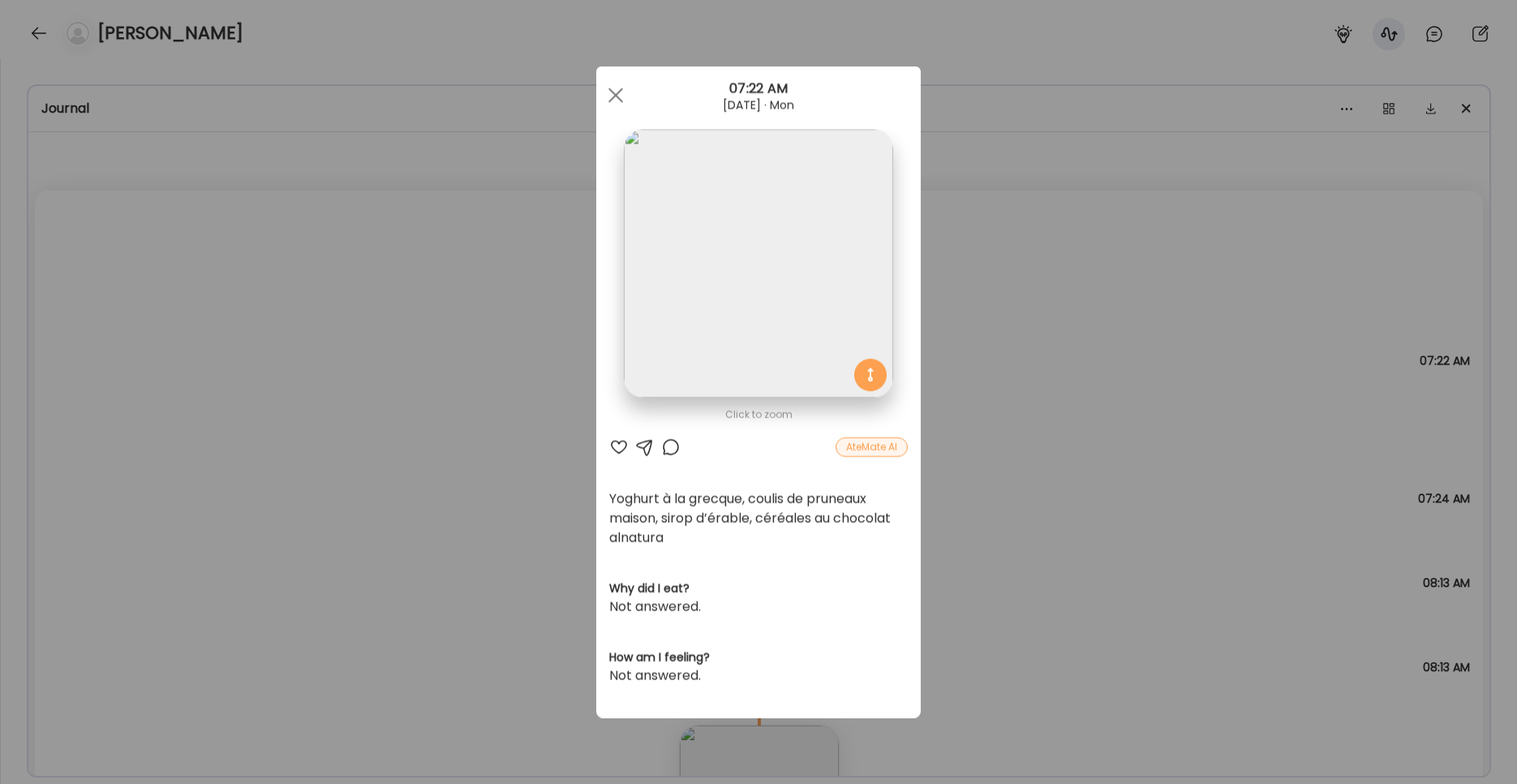
click at [744, 267] on img at bounding box center [758, 264] width 269 height 269
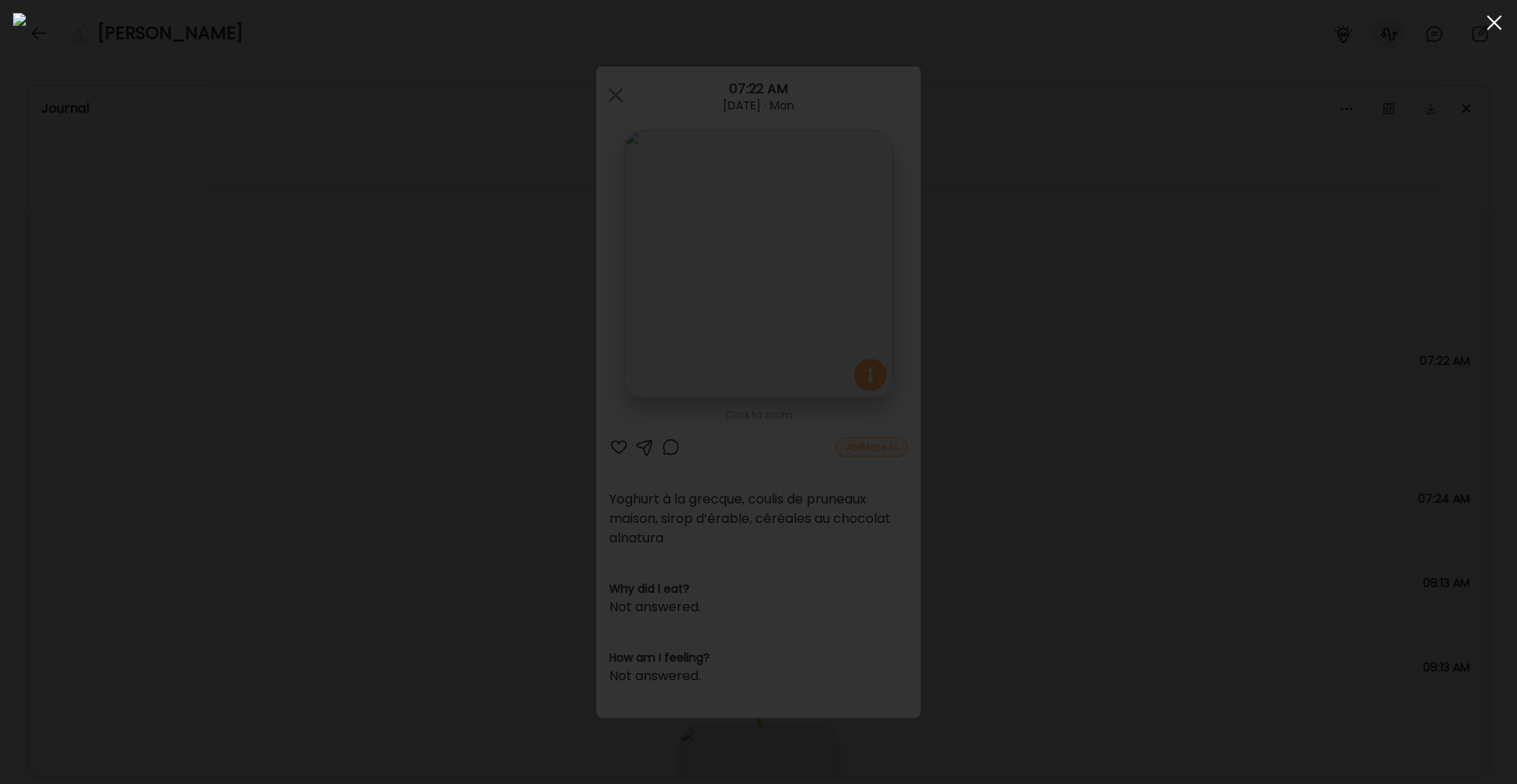
click at [1152, 21] on div at bounding box center [1493, 22] width 32 height 32
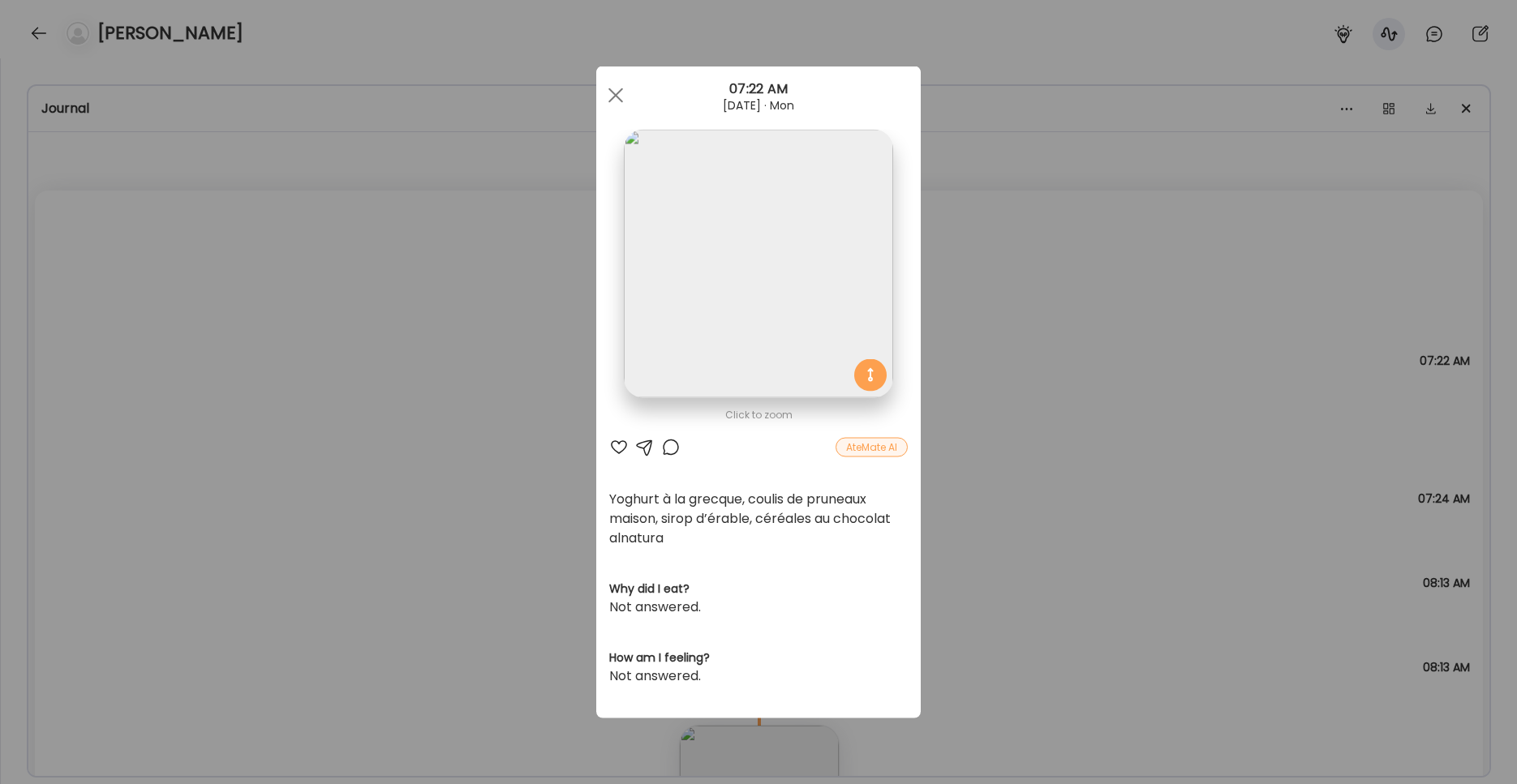
drag, startPoint x: 623, startPoint y: 102, endPoint x: 659, endPoint y: 118, distance: 39.4
click at [623, 102] on div at bounding box center [615, 95] width 32 height 32
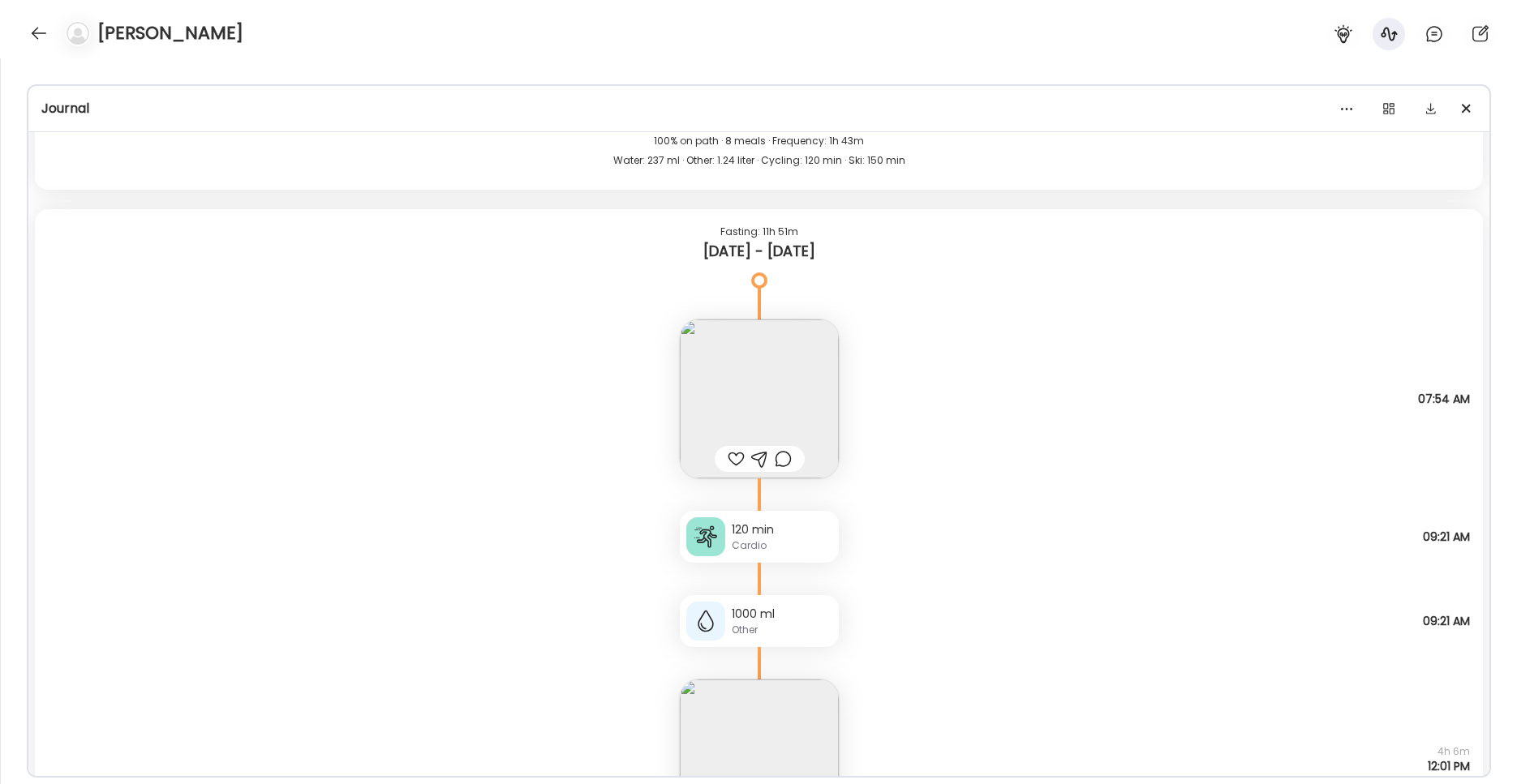
scroll to position [4032, 0]
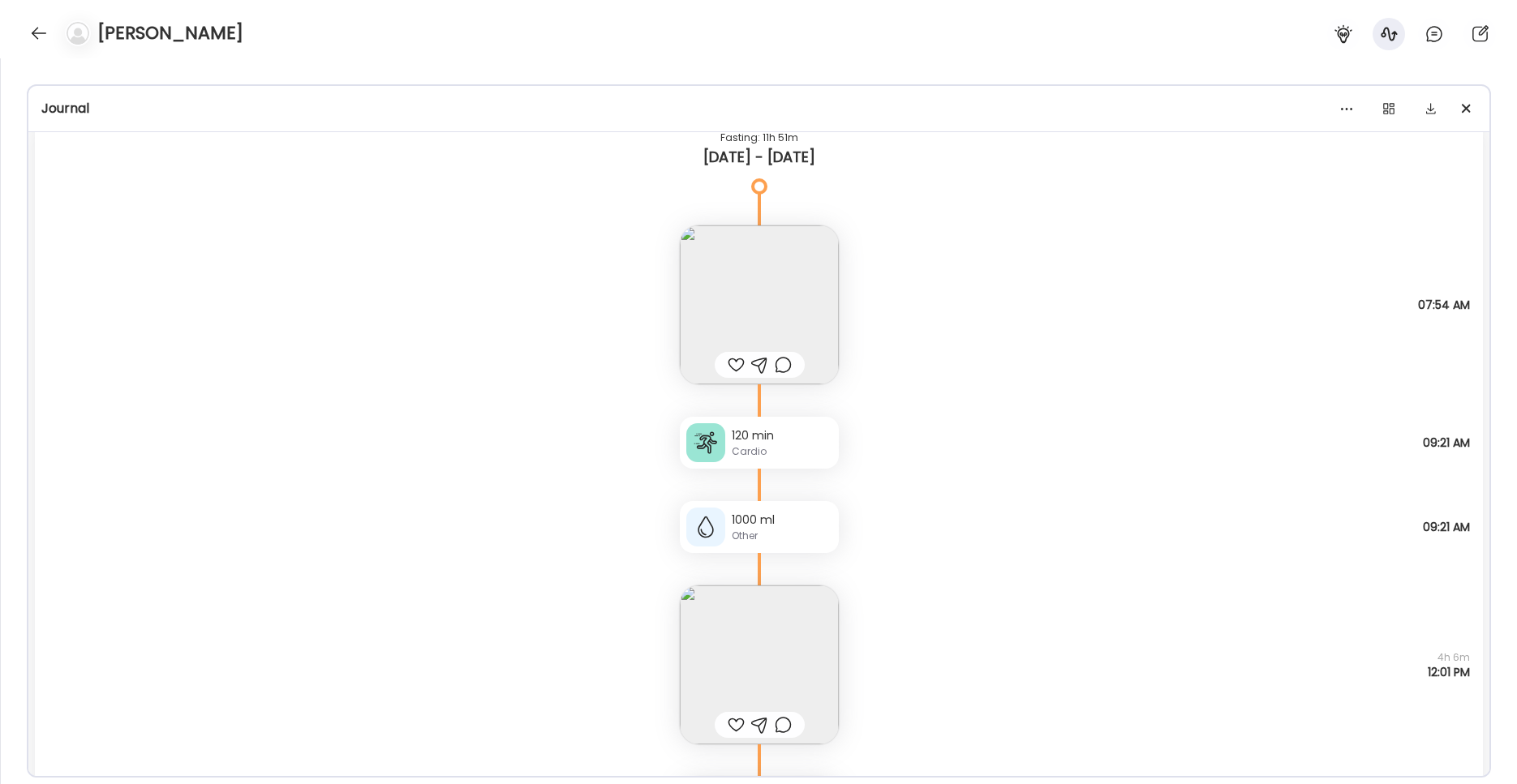
click at [787, 316] on img at bounding box center [759, 304] width 159 height 159
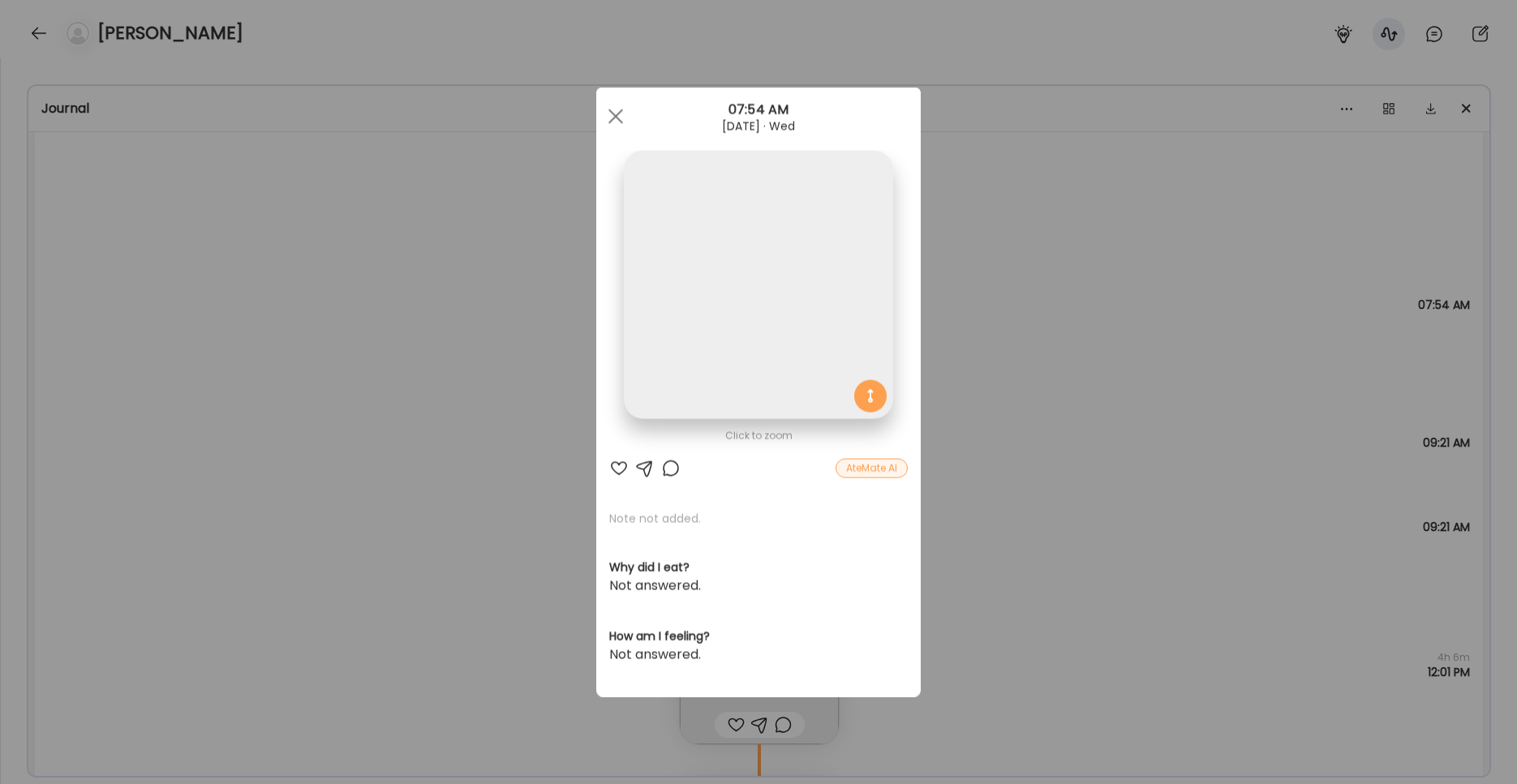
click at [787, 314] on img at bounding box center [758, 284] width 269 height 269
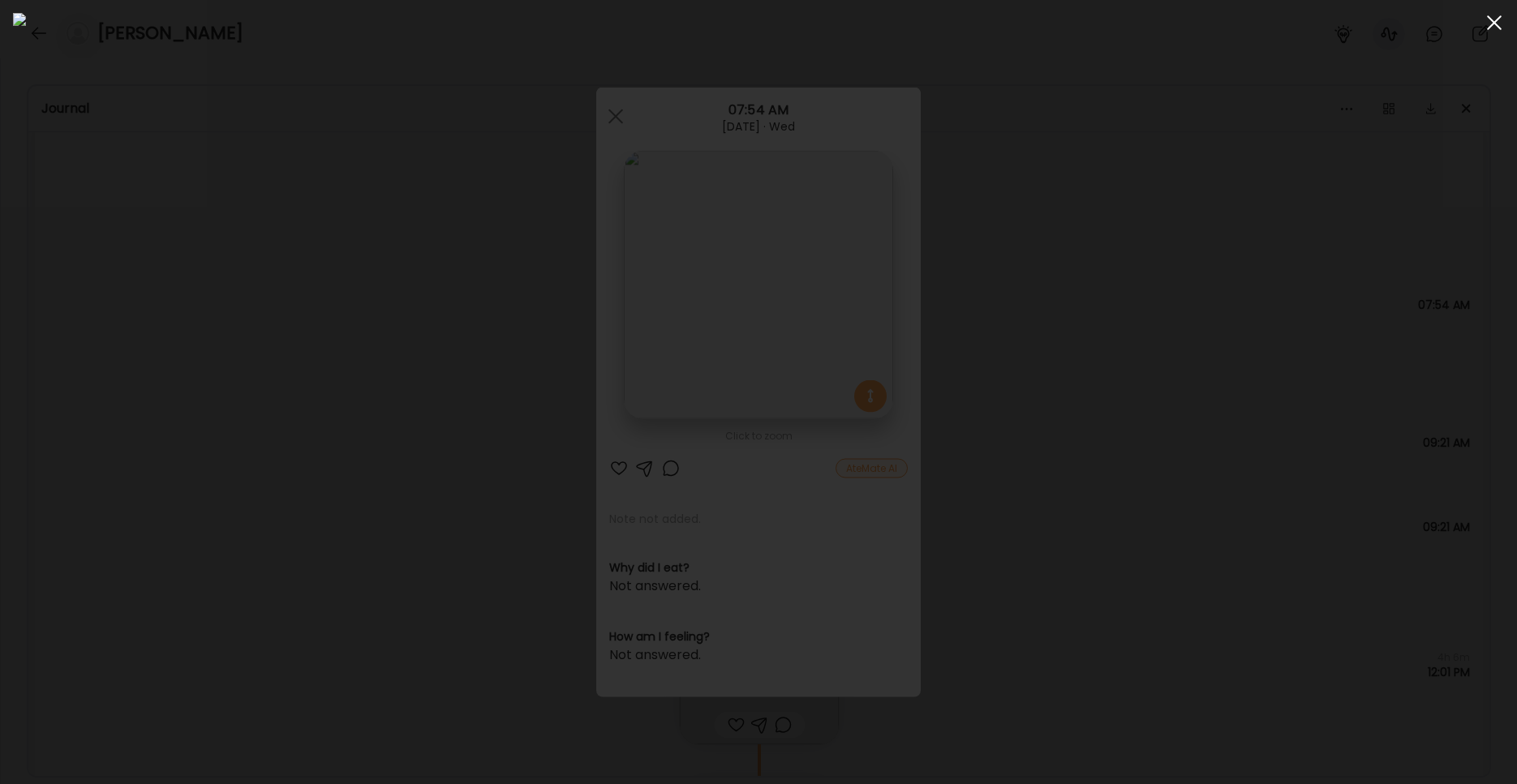
click at [1152, 27] on span at bounding box center [1494, 23] width 15 height 15
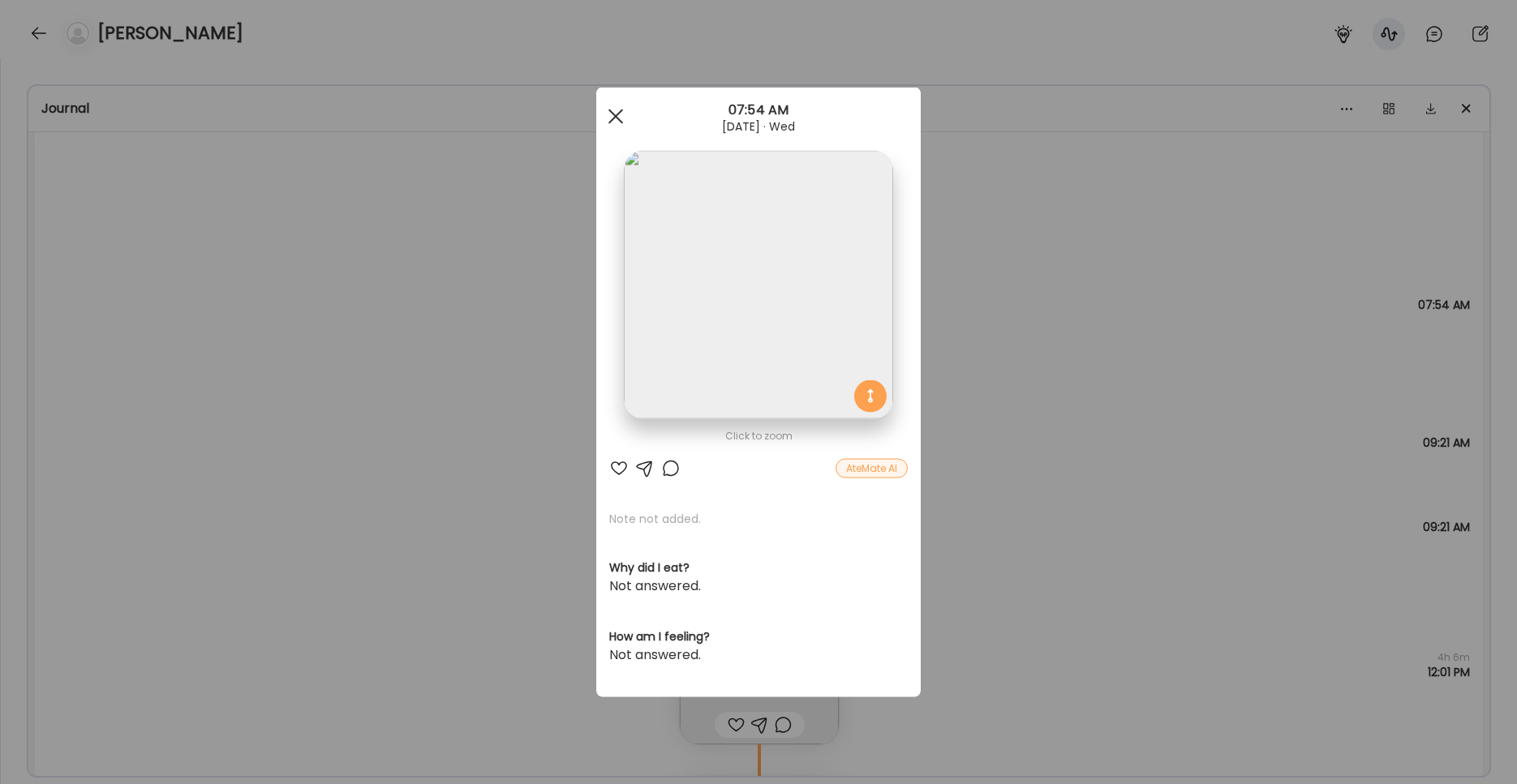
click at [622, 118] on div at bounding box center [615, 116] width 32 height 32
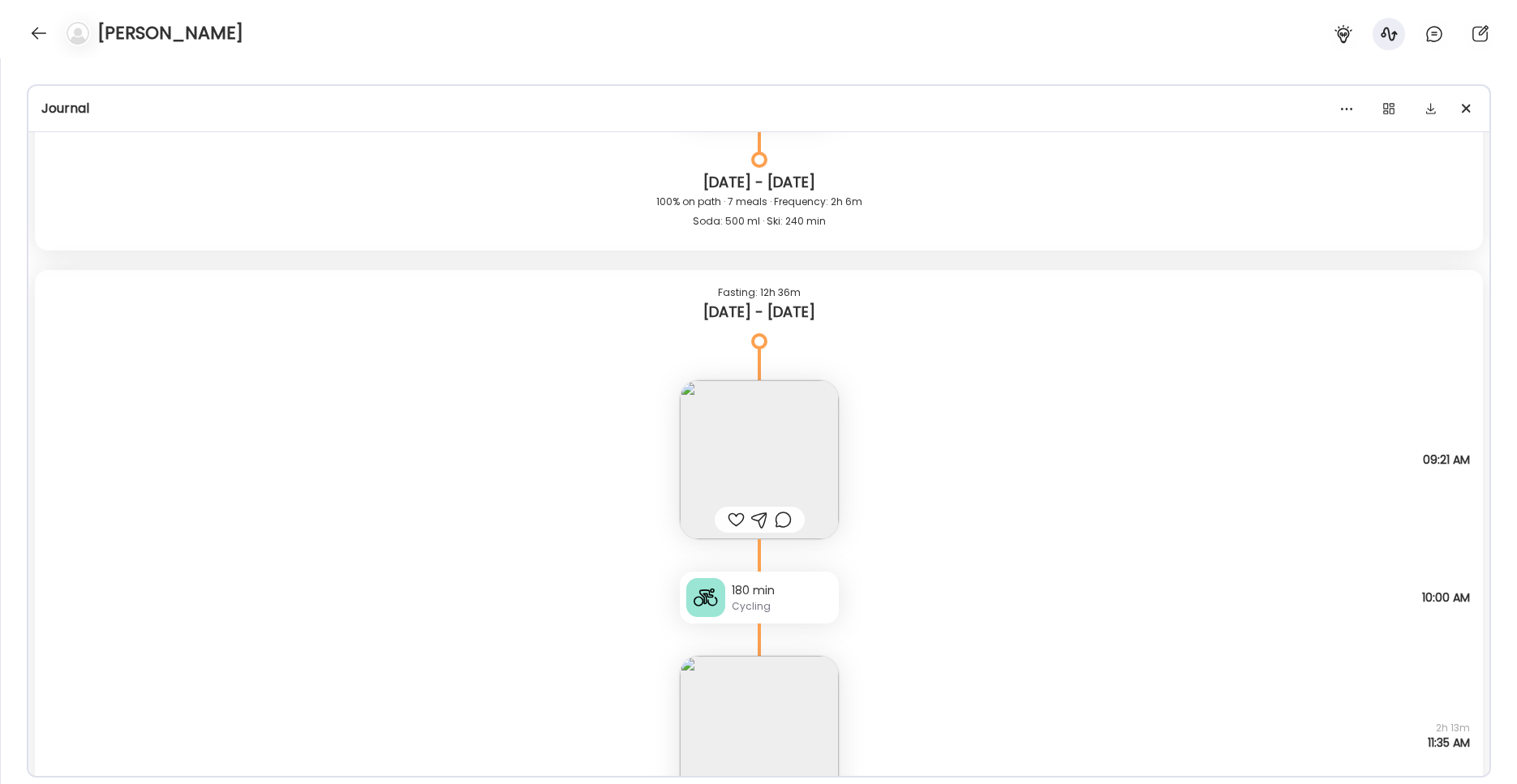
scroll to position [9541, 0]
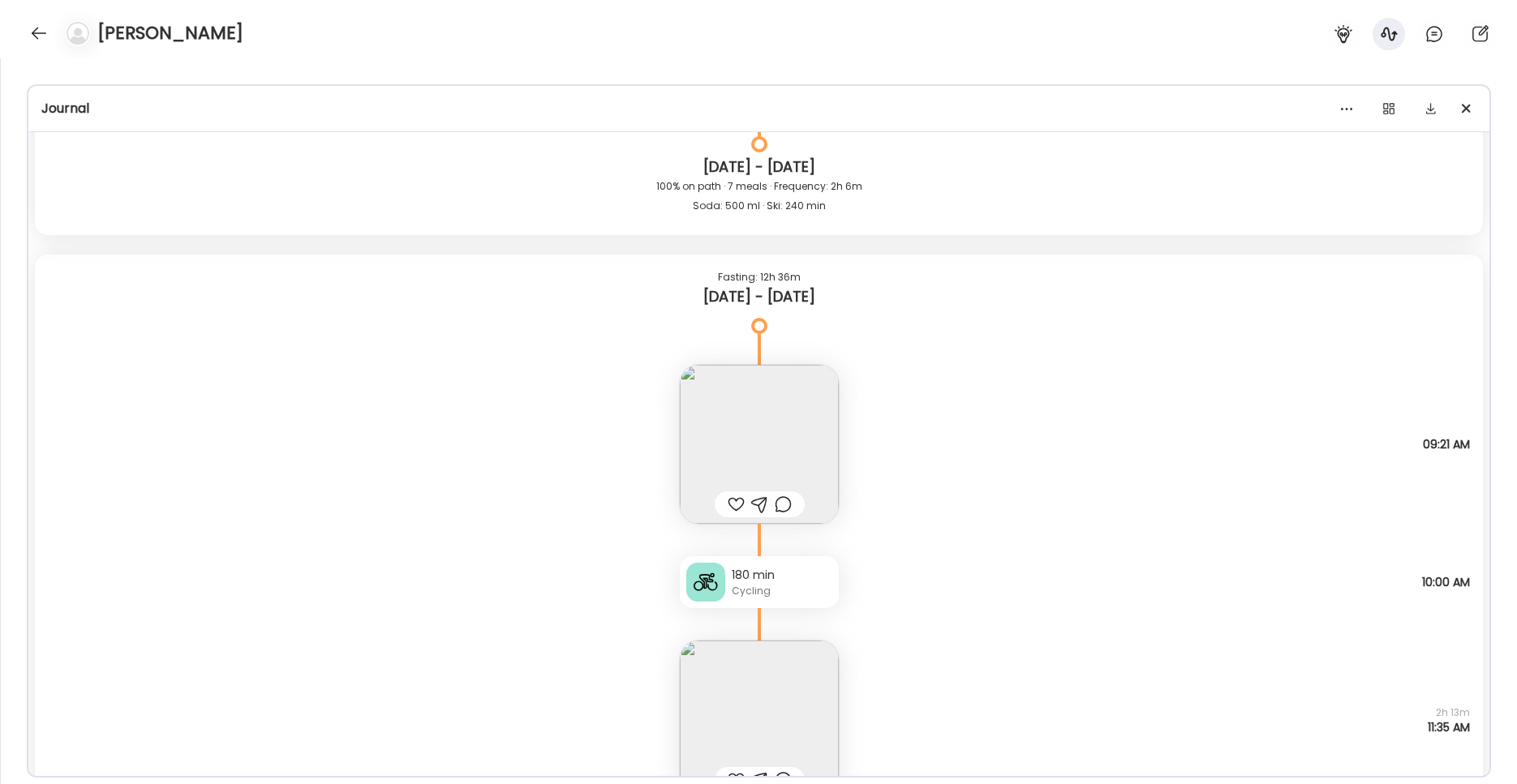
click at [778, 439] on img at bounding box center [759, 444] width 159 height 159
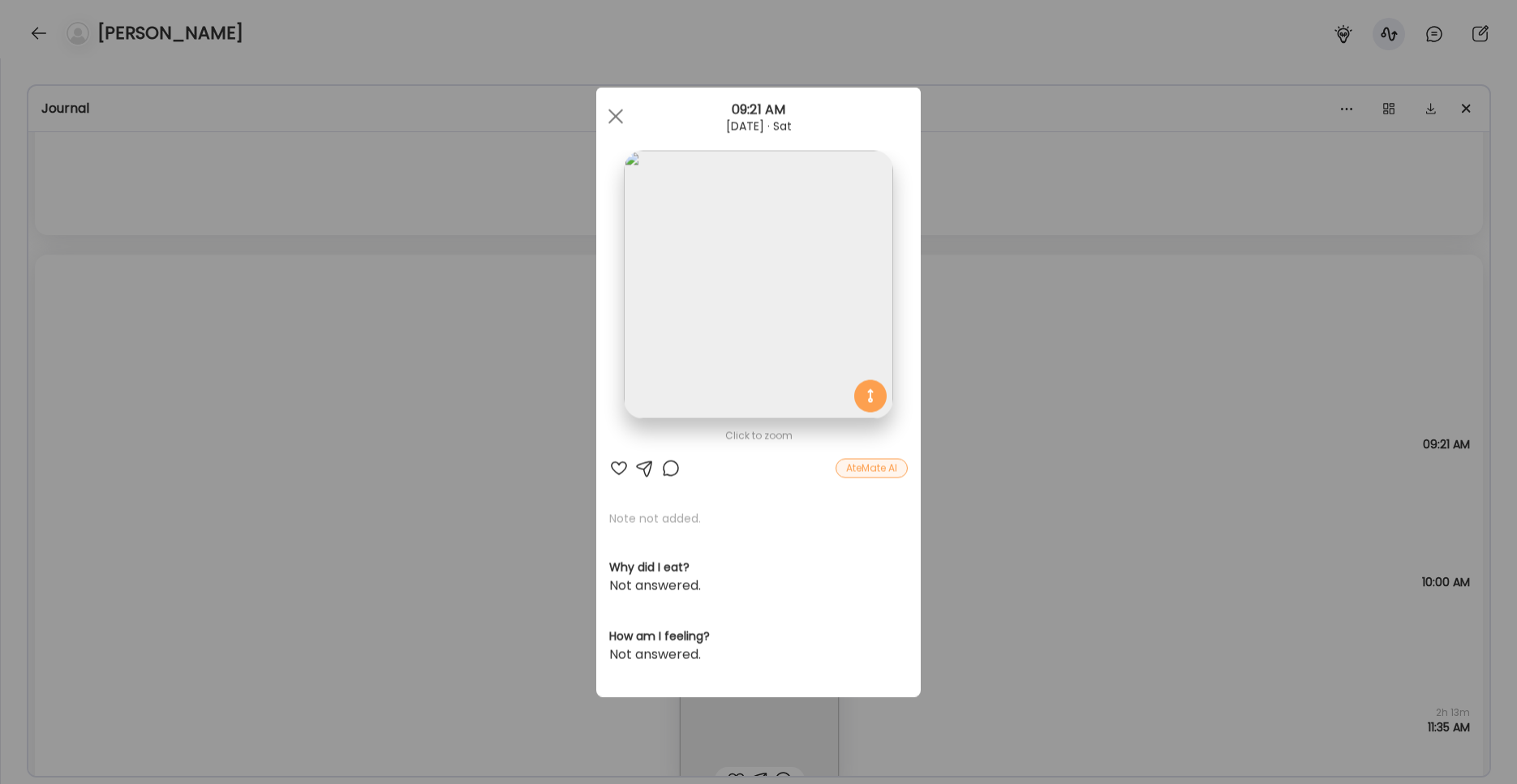
click at [773, 364] on img at bounding box center [758, 284] width 269 height 269
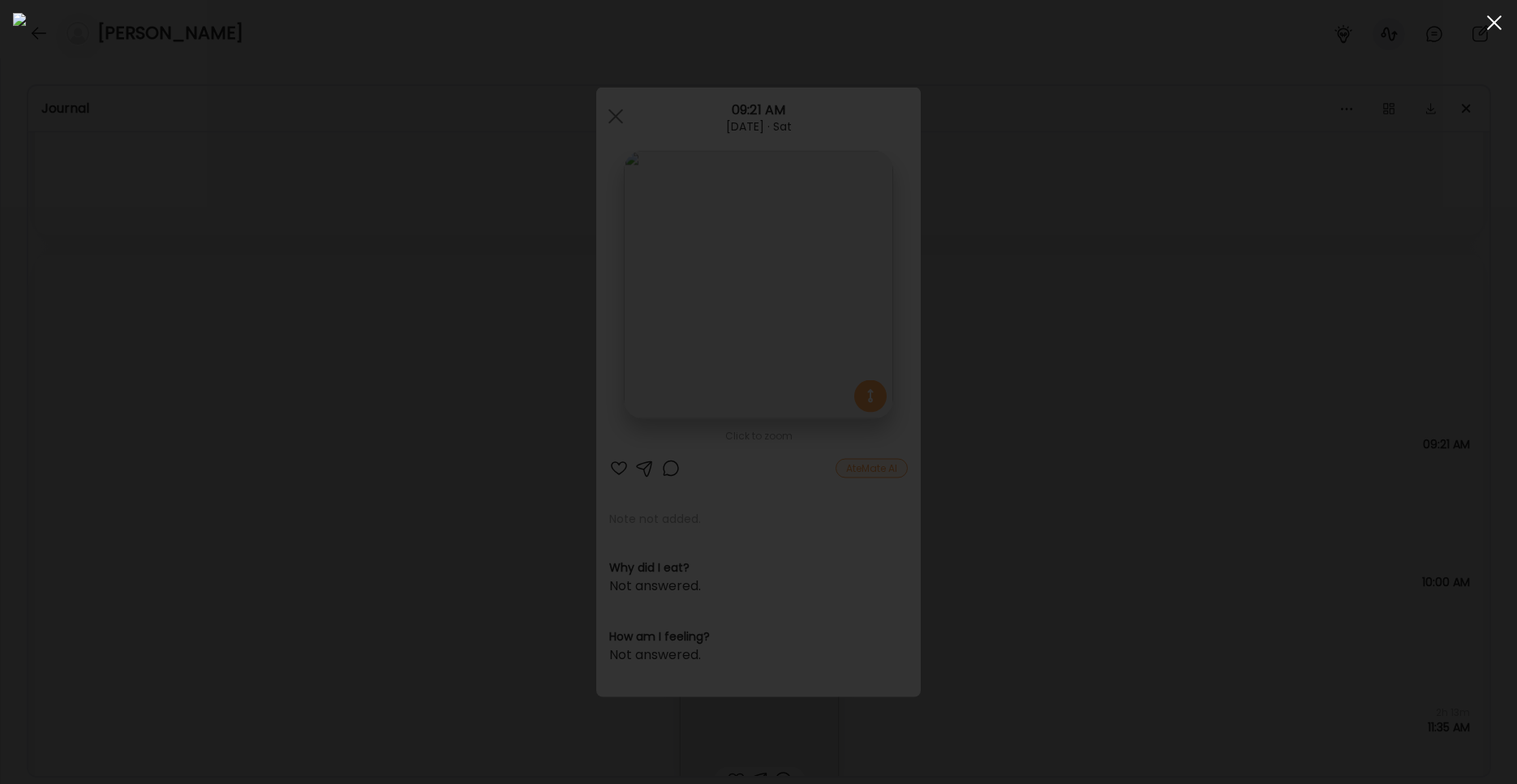
click at [1152, 27] on span at bounding box center [1494, 23] width 15 height 15
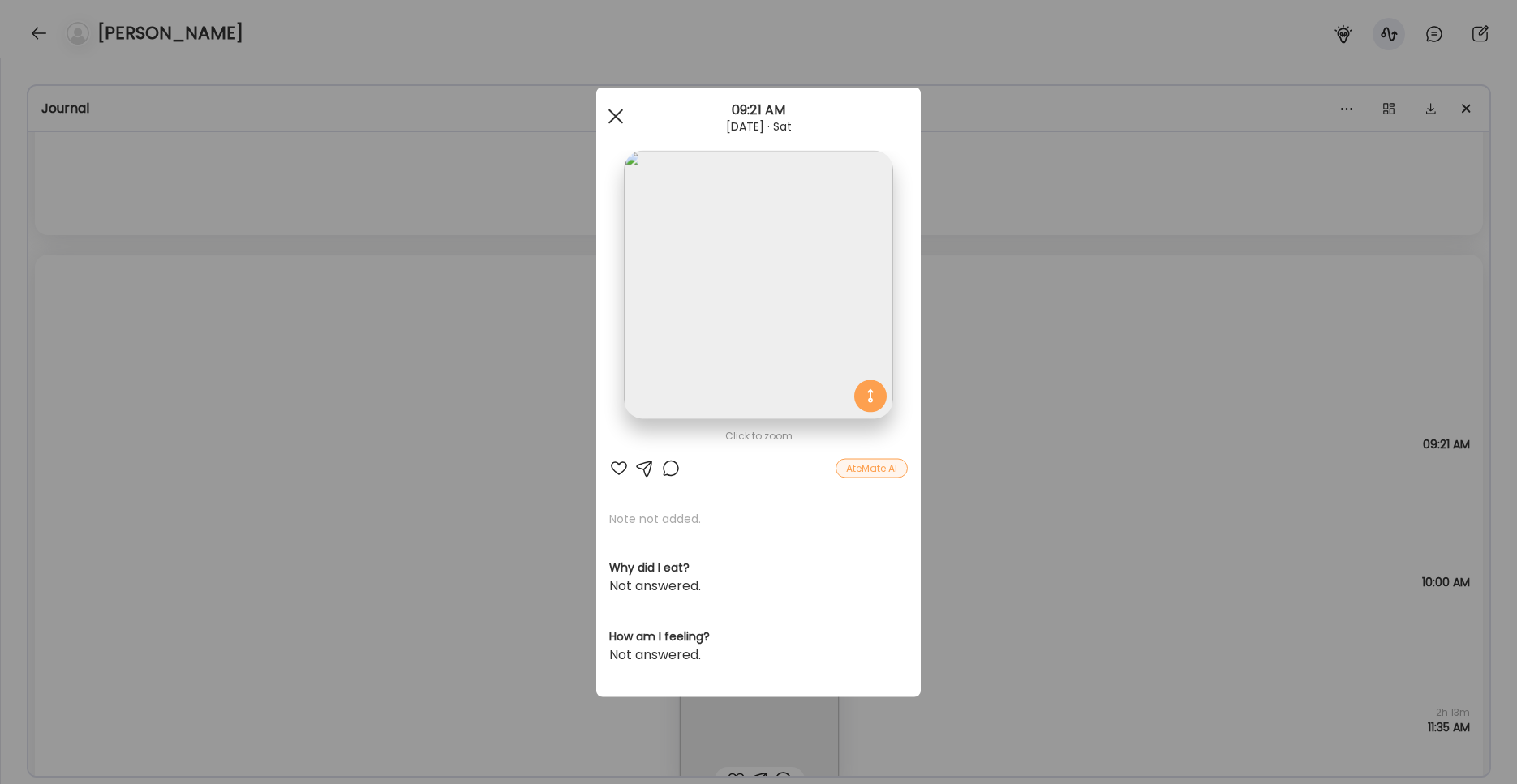
click at [620, 115] on div at bounding box center [615, 116] width 32 height 32
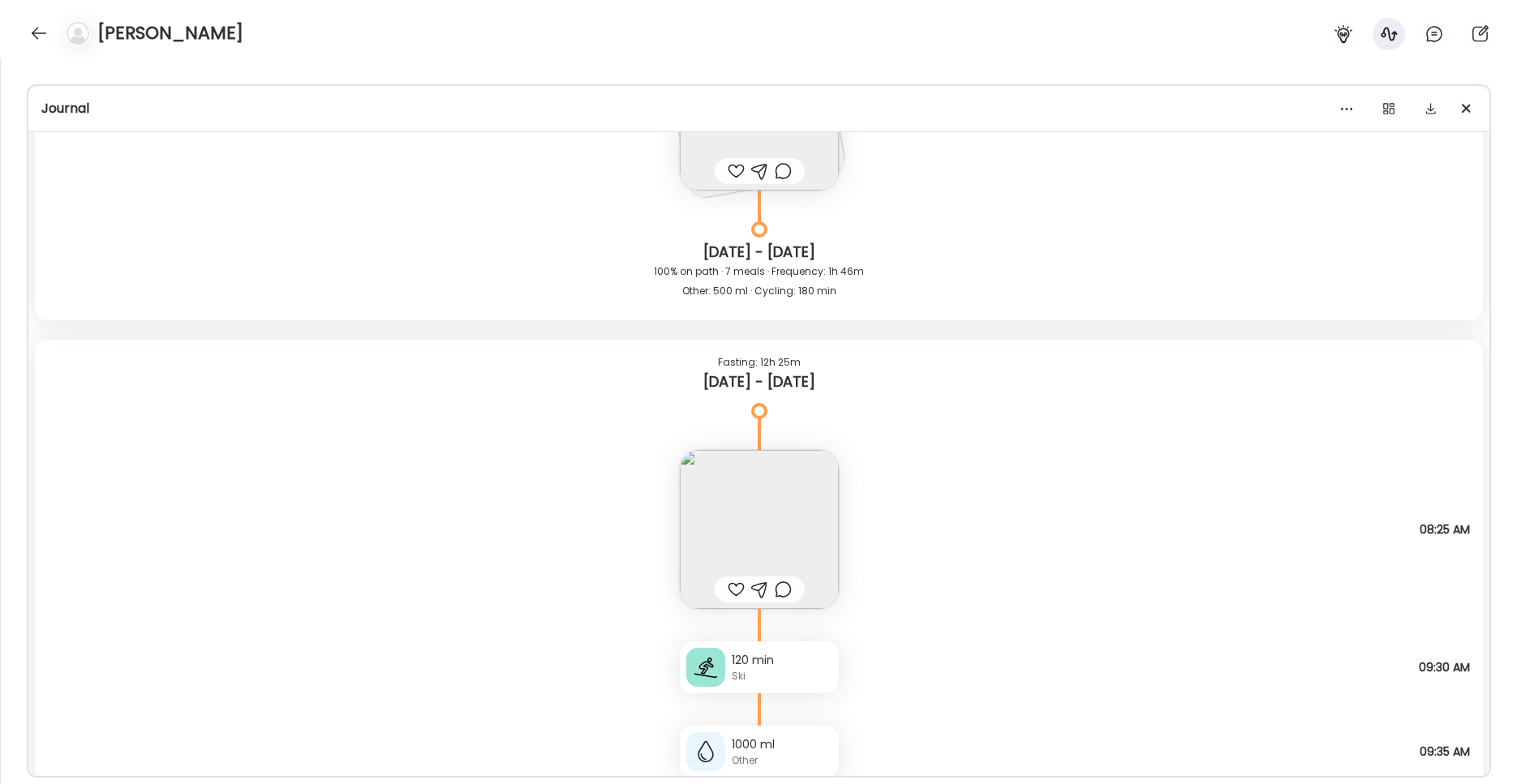
scroll to position [11362, 0]
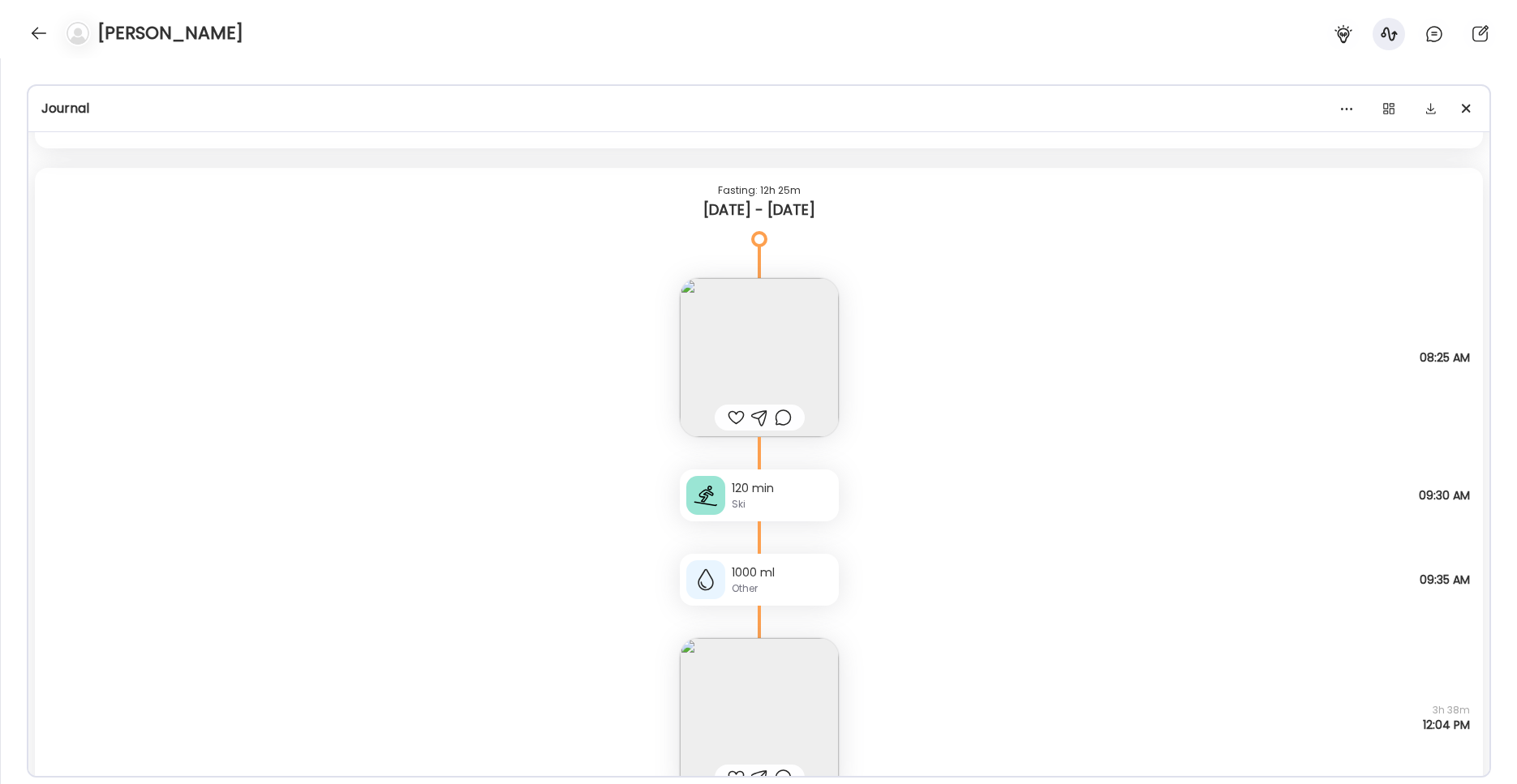
click at [755, 350] on img at bounding box center [759, 357] width 159 height 159
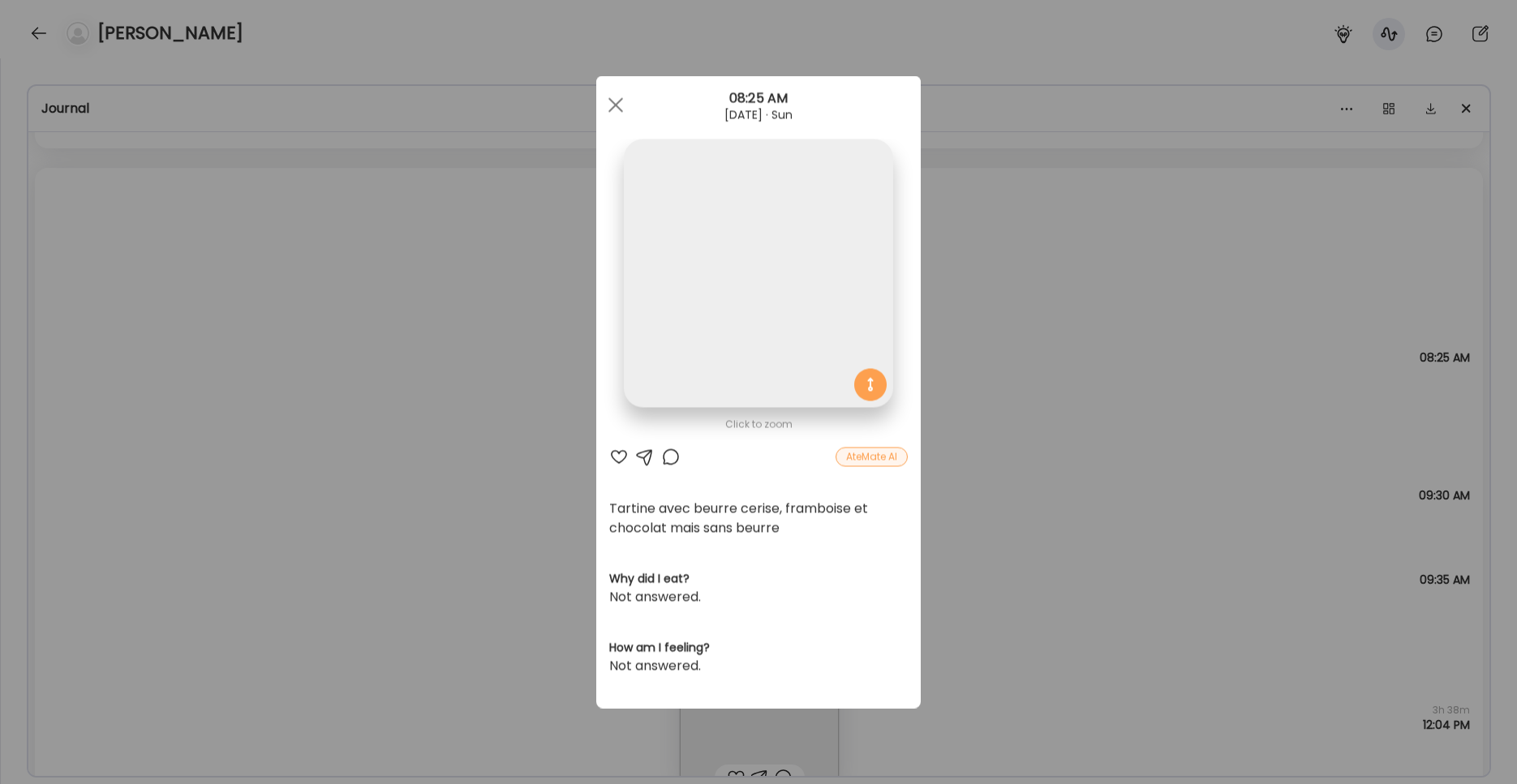
click at [729, 246] on img at bounding box center [758, 274] width 269 height 269
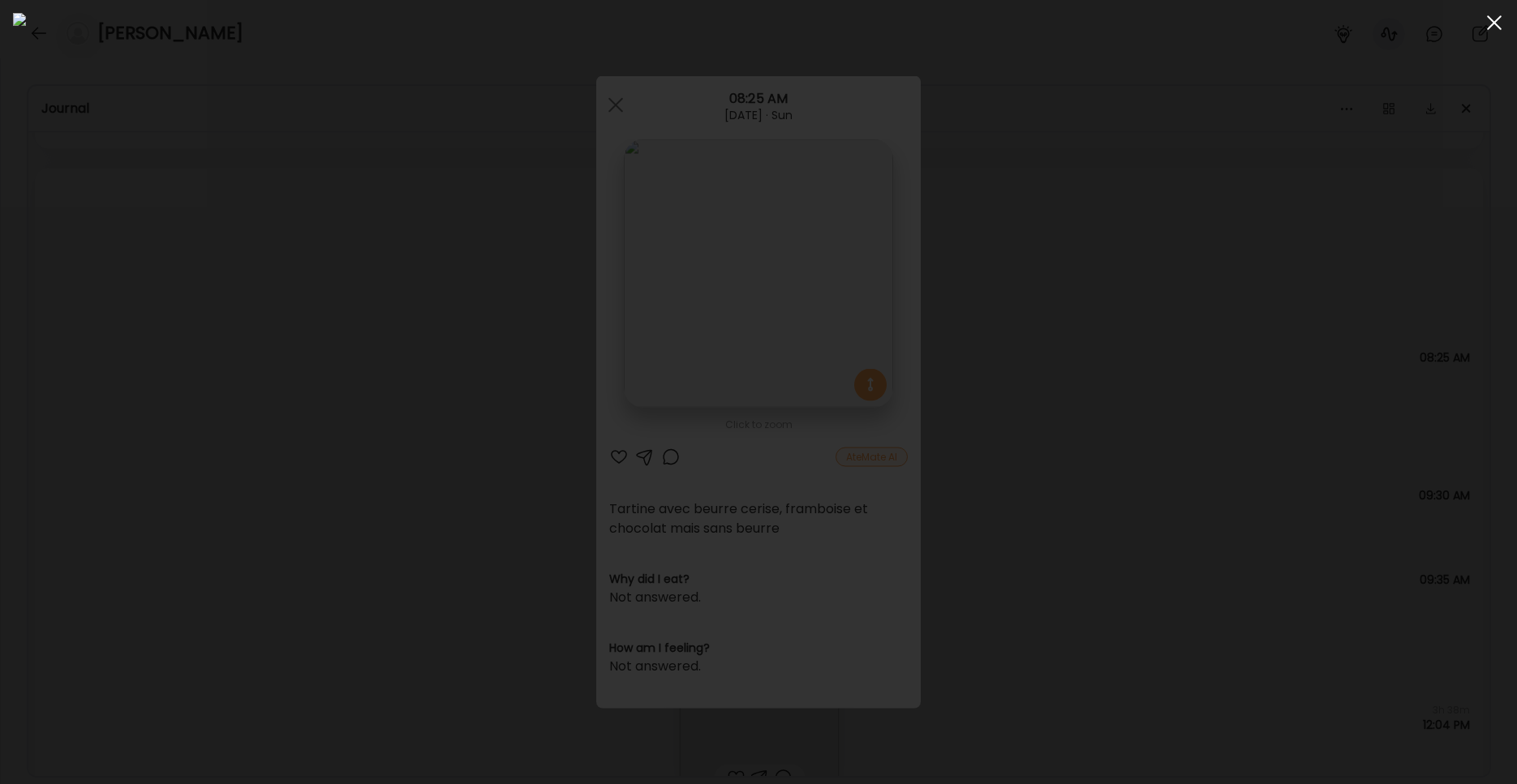
click at [1152, 25] on span at bounding box center [1494, 23] width 15 height 15
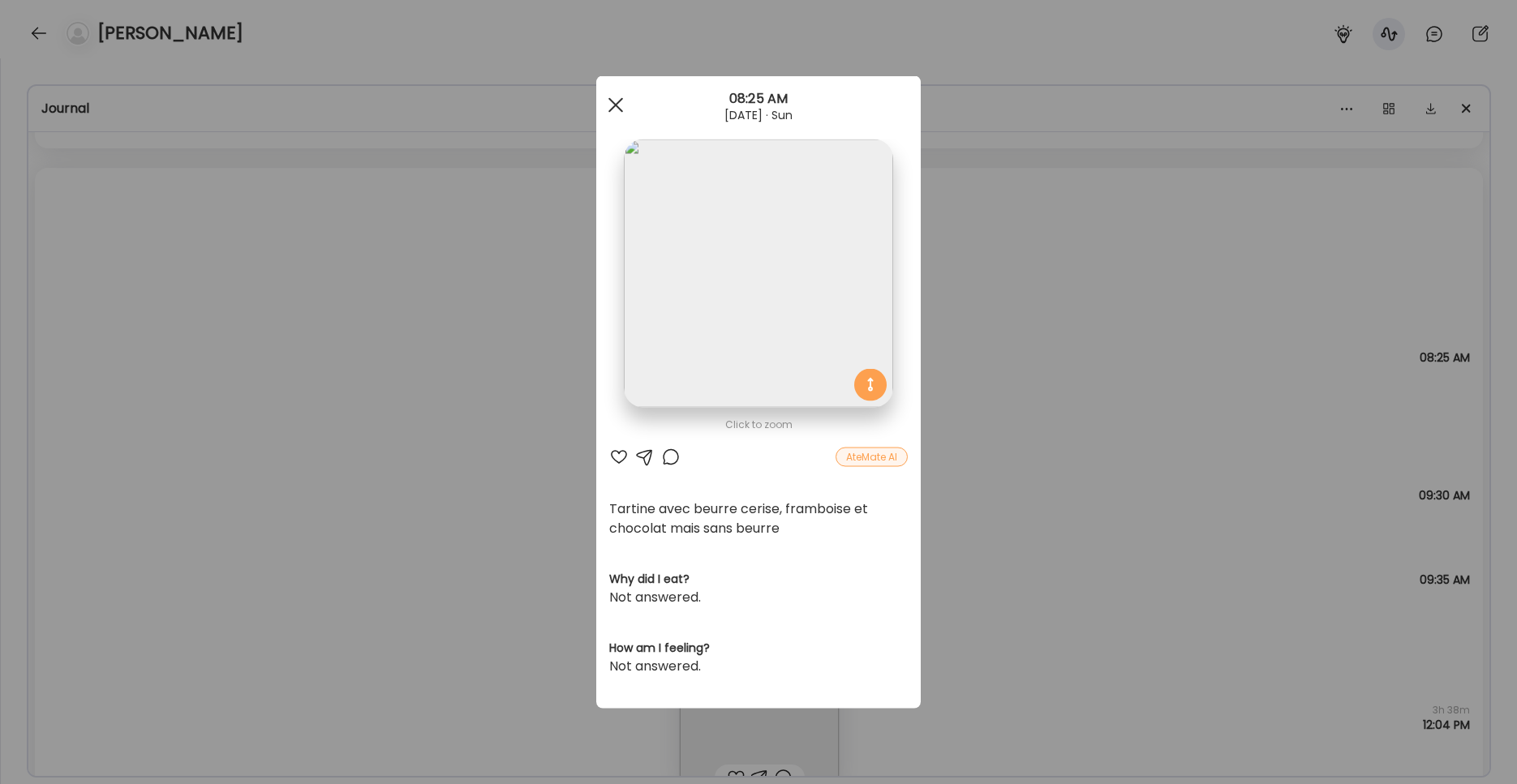
click at [613, 113] on div at bounding box center [615, 105] width 32 height 32
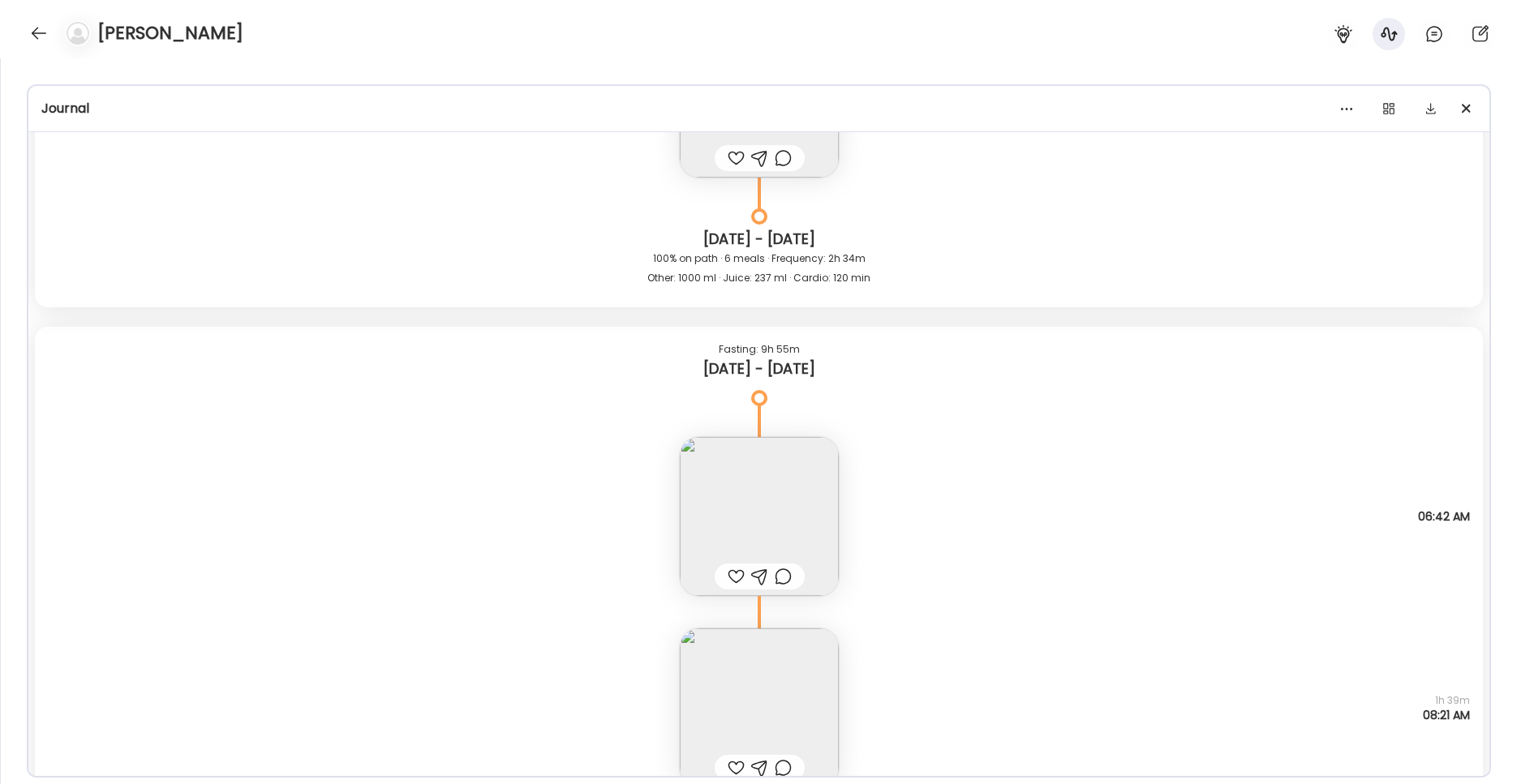
scroll to position [5572, 0]
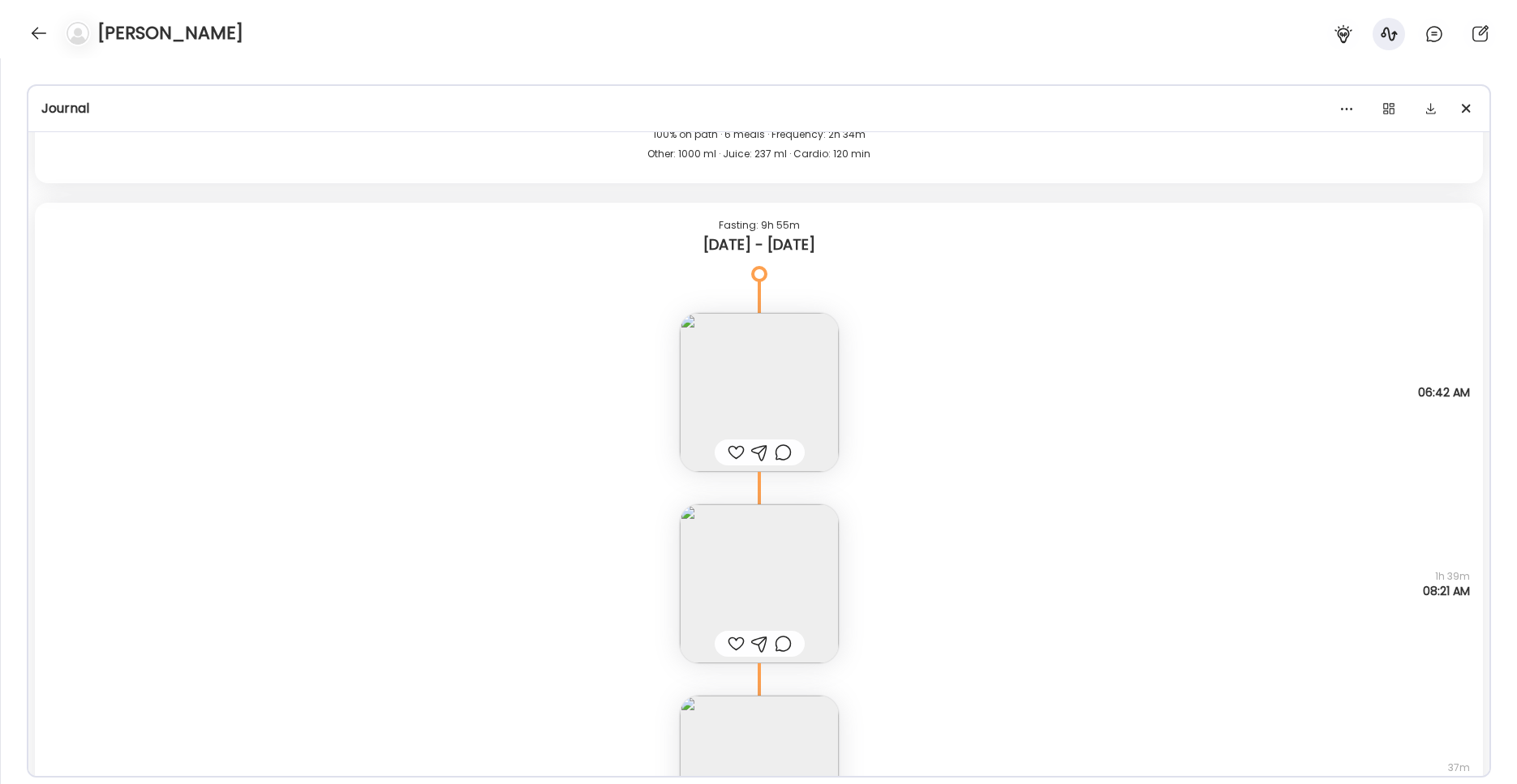
click at [758, 390] on img at bounding box center [759, 392] width 159 height 159
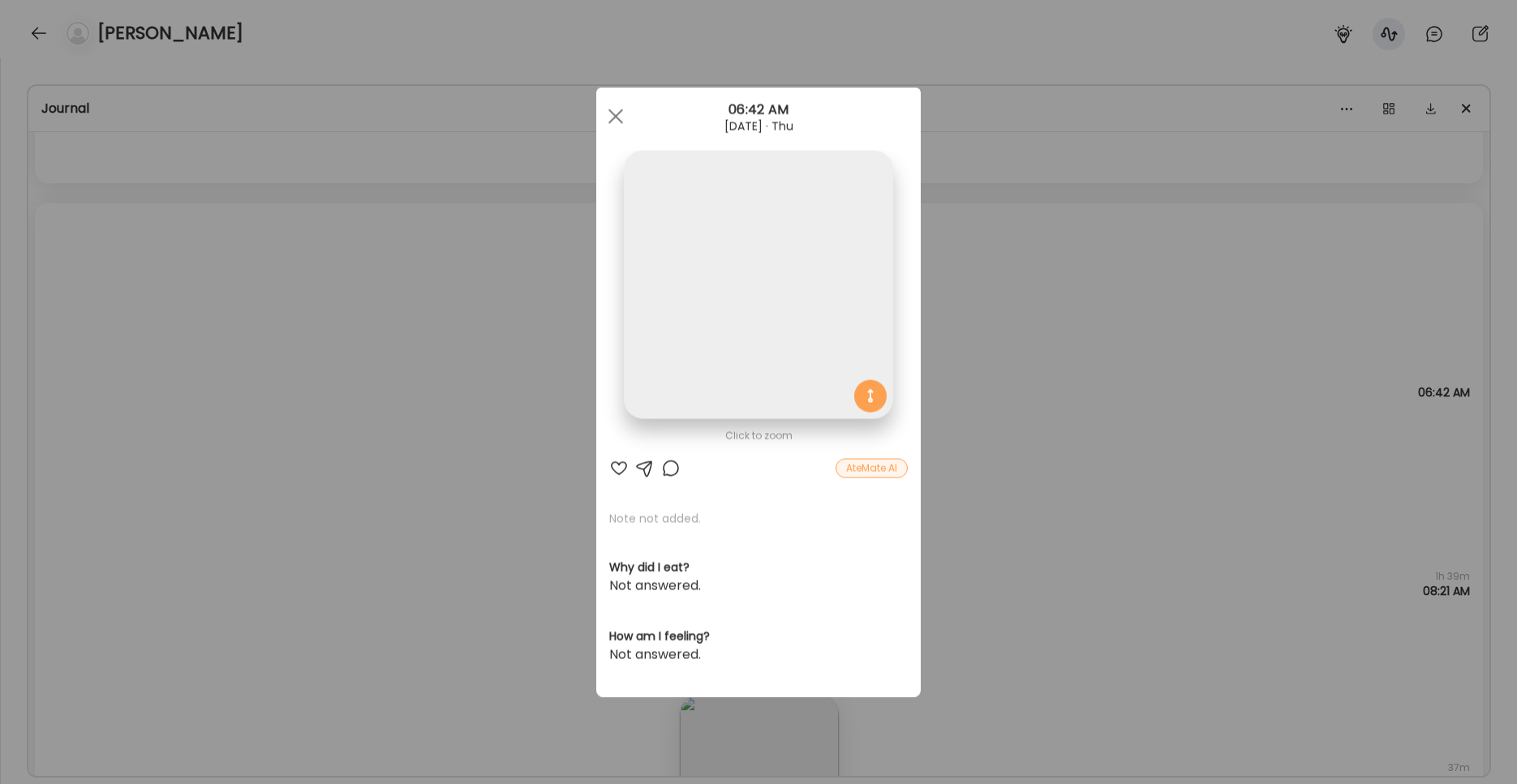
click at [724, 176] on img at bounding box center [758, 284] width 269 height 269
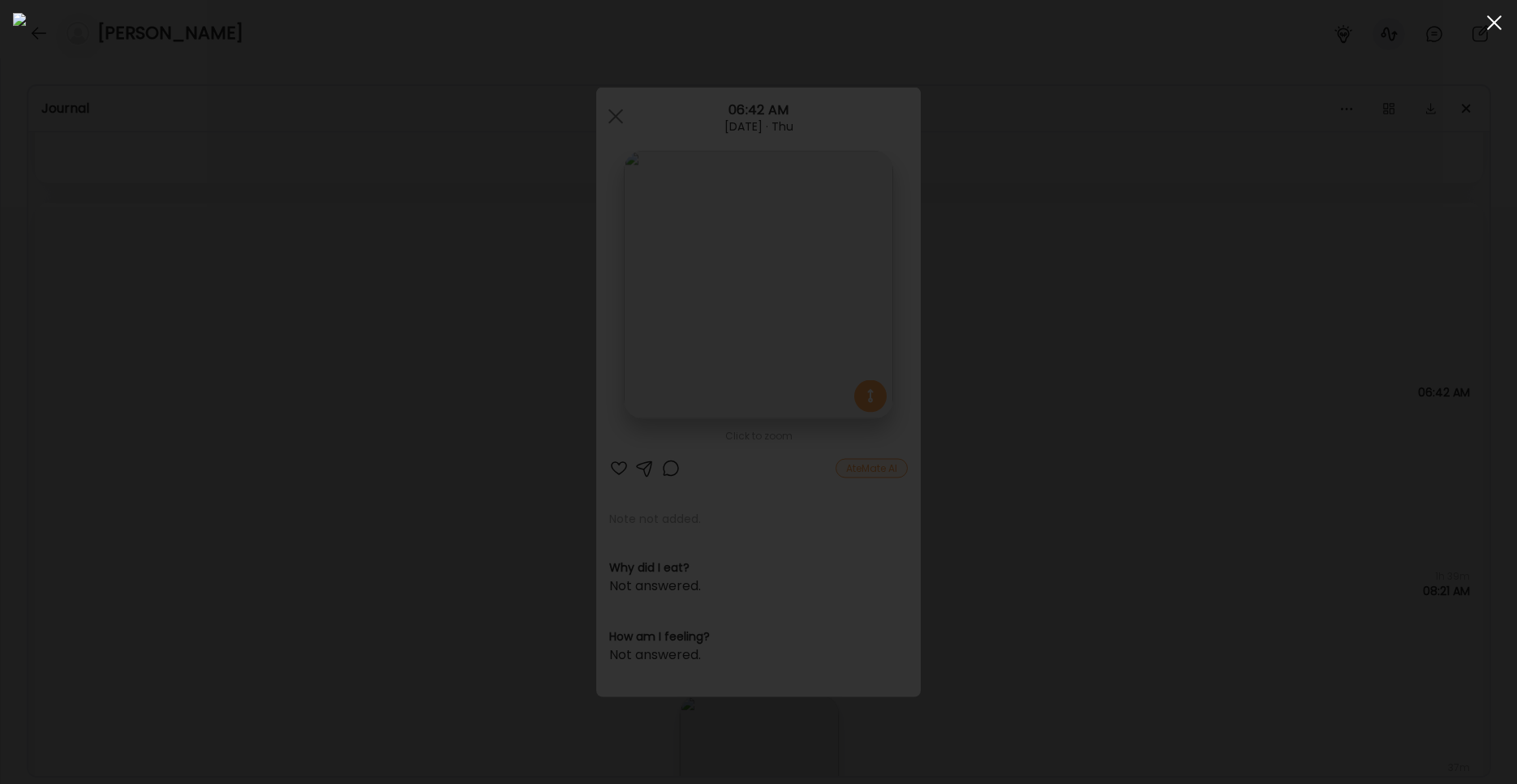
click at [1152, 20] on div at bounding box center [1493, 22] width 32 height 32
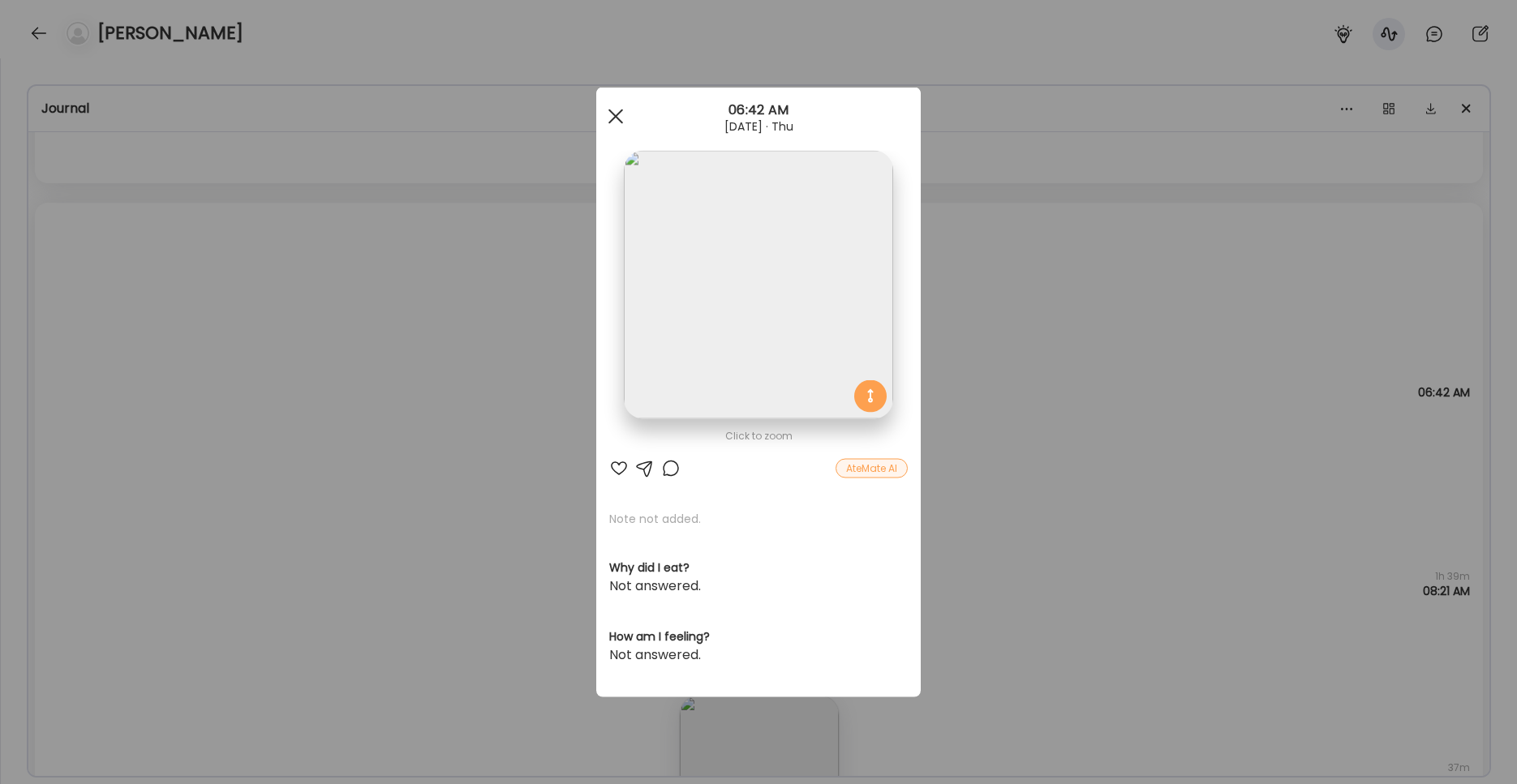
click at [615, 113] on div at bounding box center [615, 116] width 32 height 32
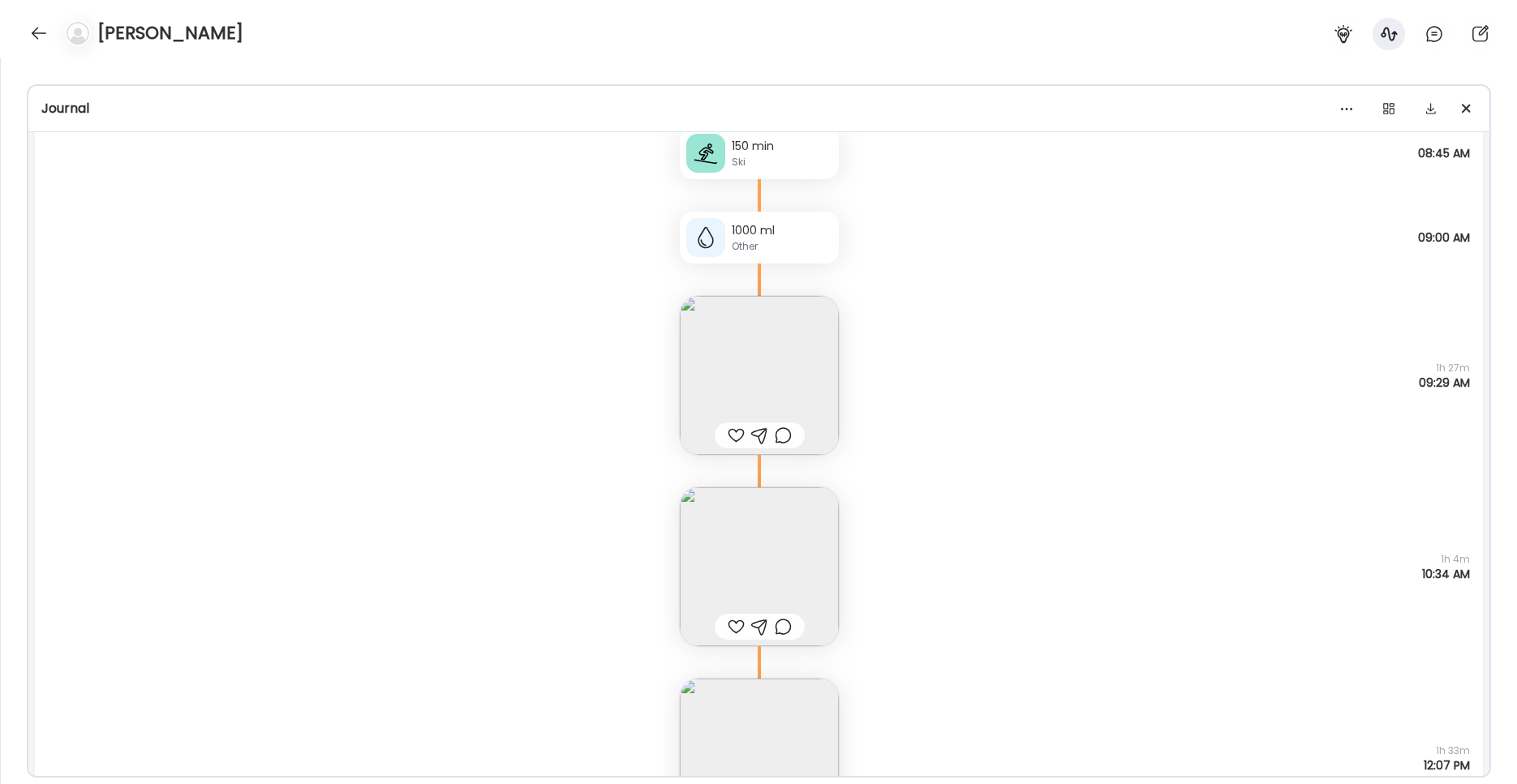
scroll to position [2257, 0]
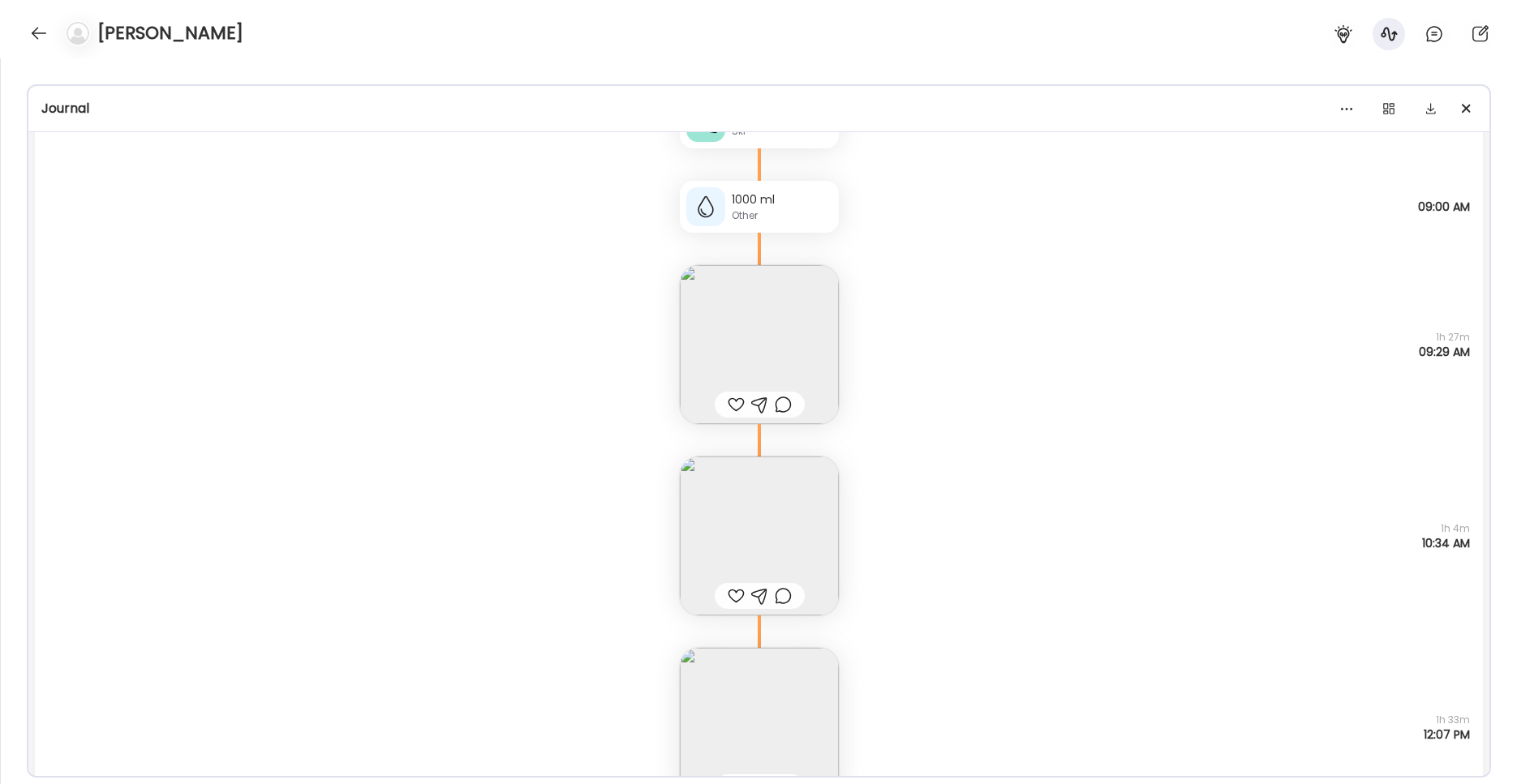
click at [744, 543] on img at bounding box center [759, 535] width 159 height 159
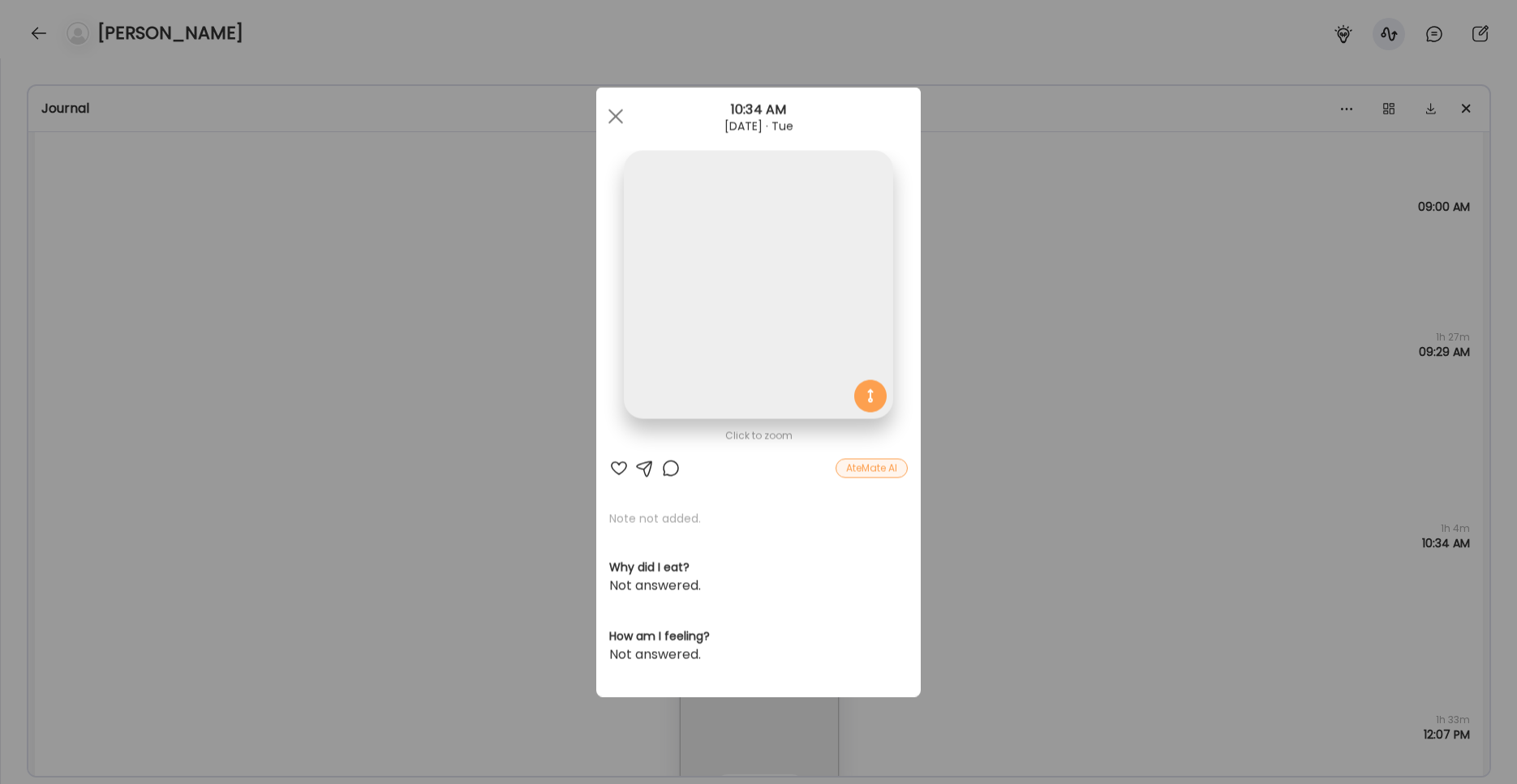
click at [757, 308] on img at bounding box center [758, 284] width 269 height 269
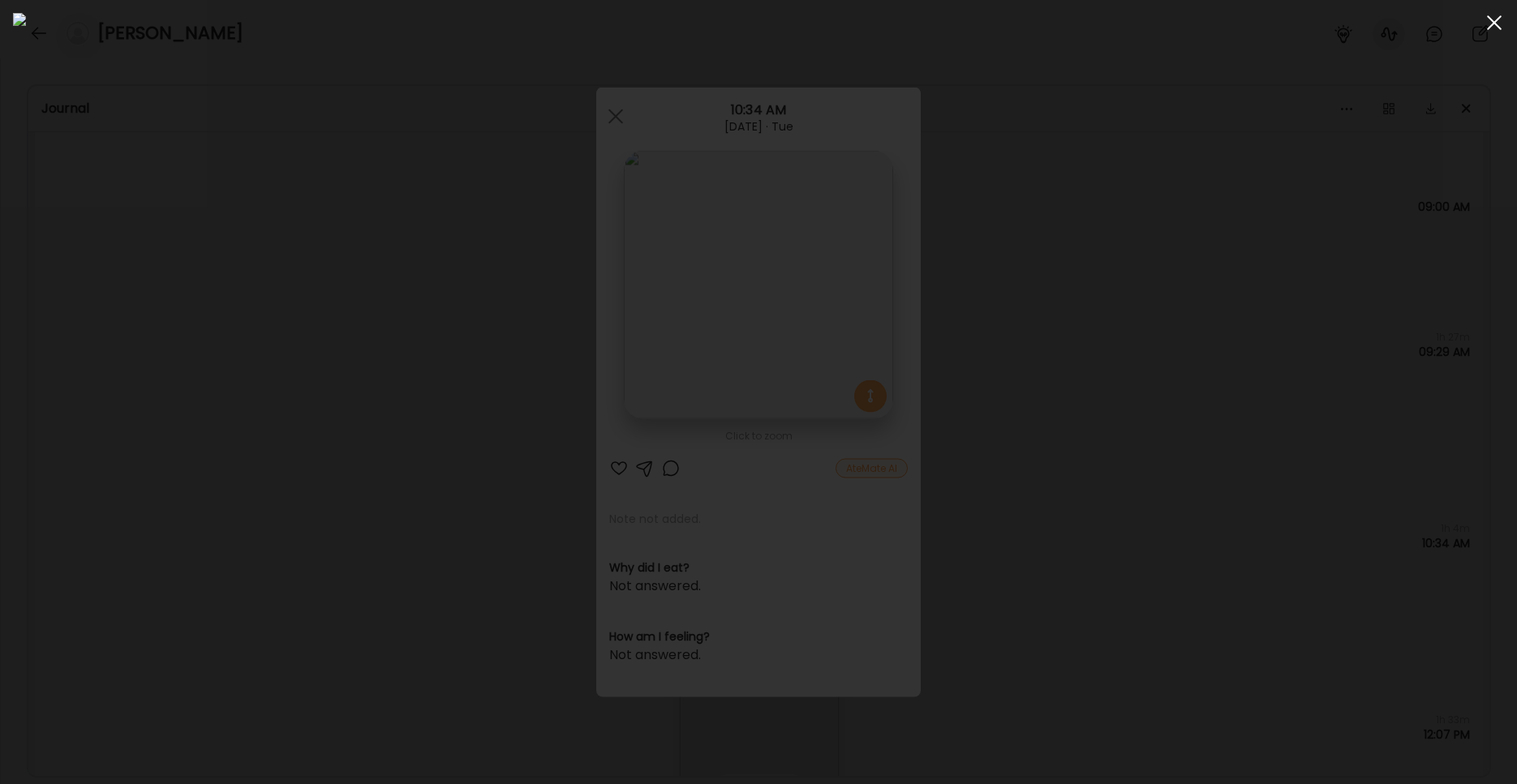
click at [1152, 23] on div at bounding box center [1493, 22] width 32 height 32
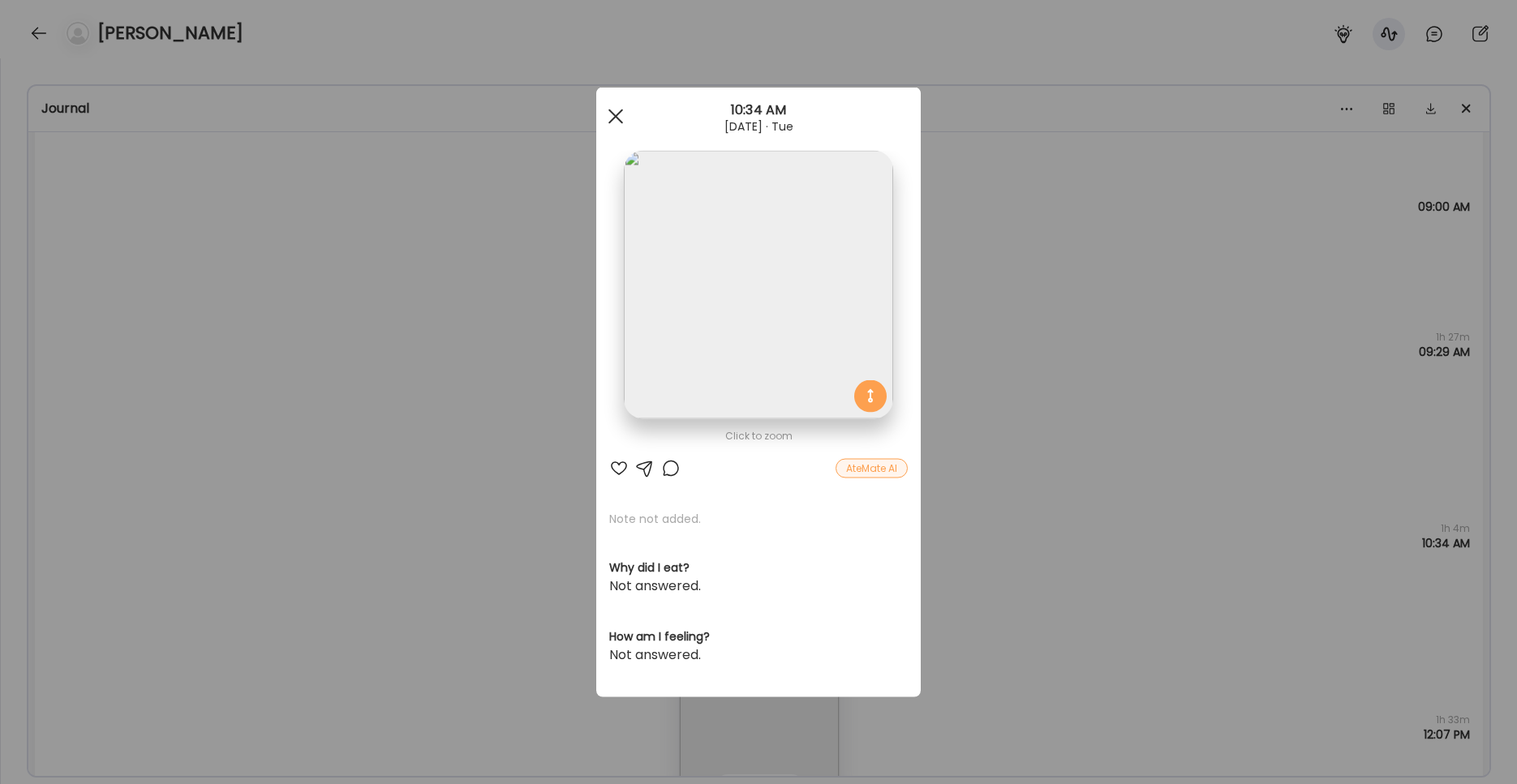
click at [606, 120] on div at bounding box center [615, 116] width 32 height 32
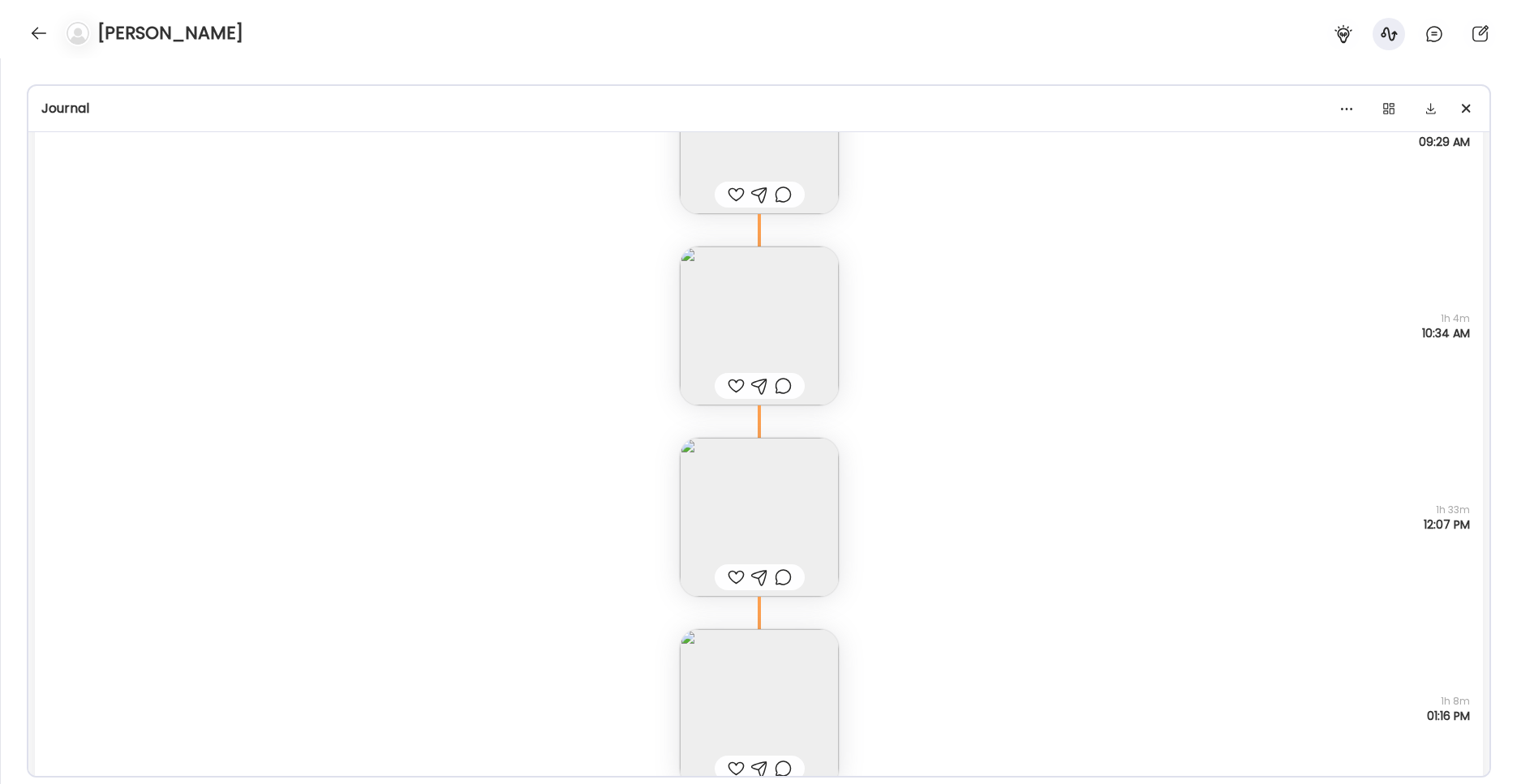
scroll to position [2468, 0]
click at [743, 542] on img at bounding box center [759, 516] width 159 height 159
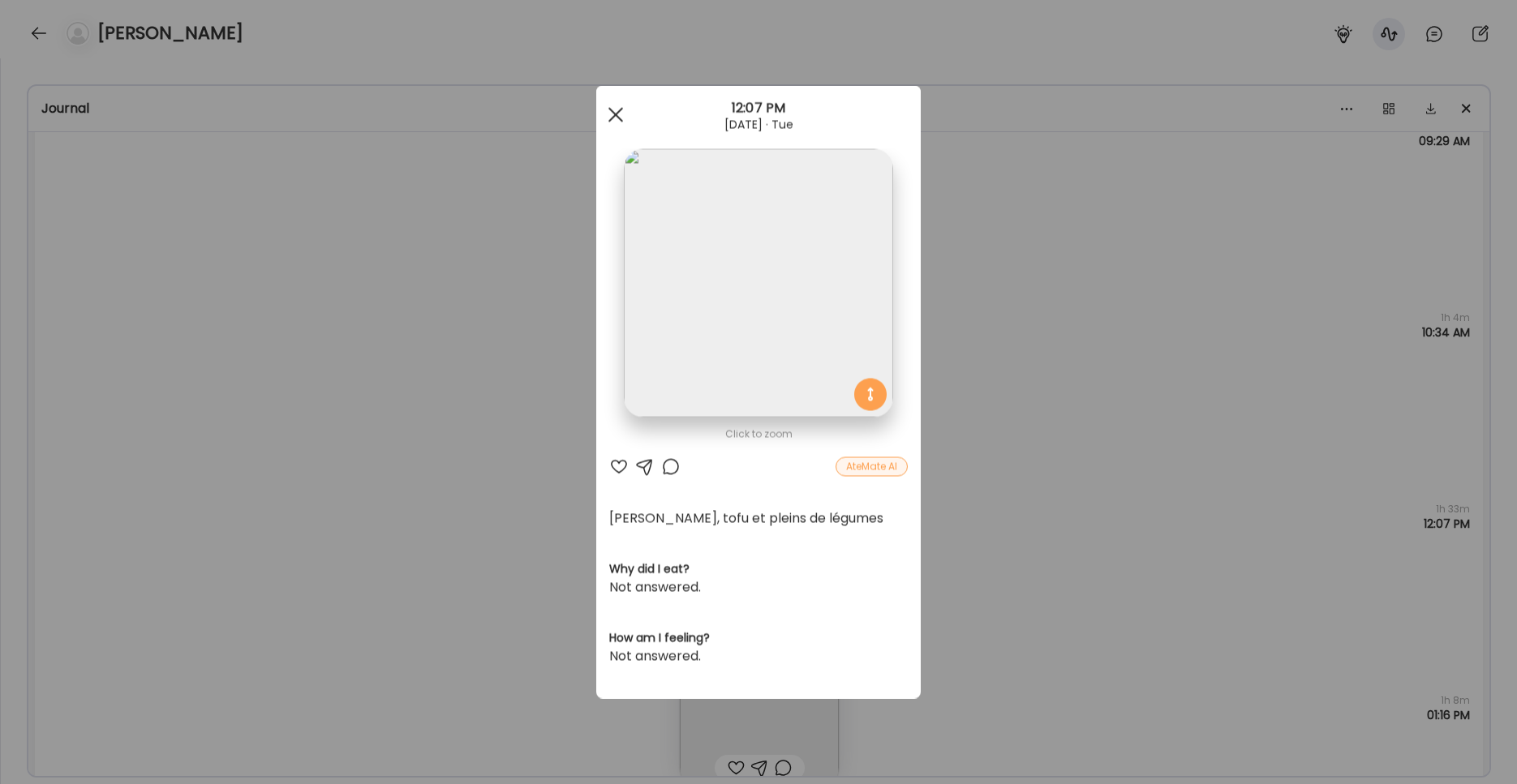
click at [617, 118] on div at bounding box center [615, 114] width 32 height 32
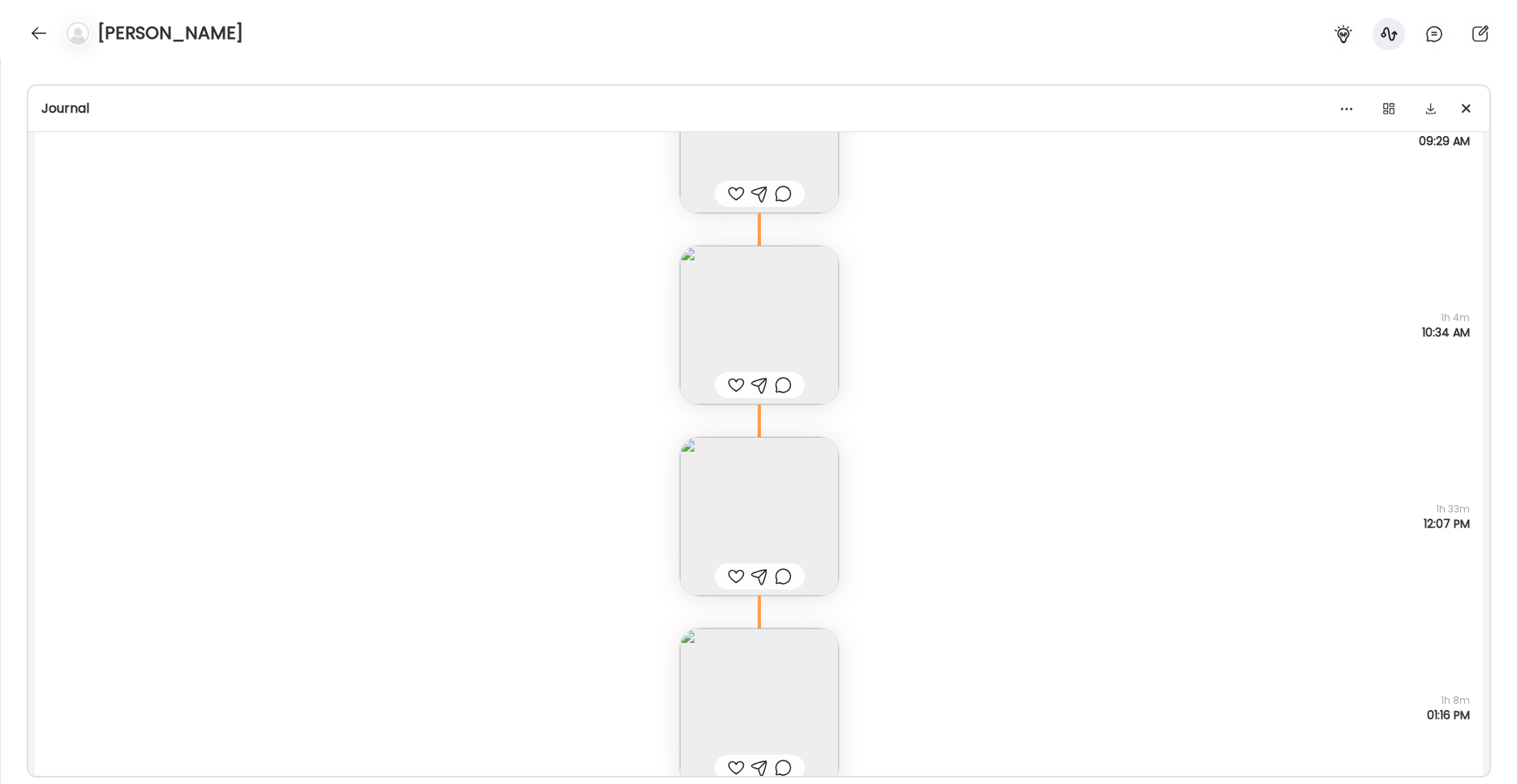
click at [768, 510] on img at bounding box center [759, 516] width 159 height 159
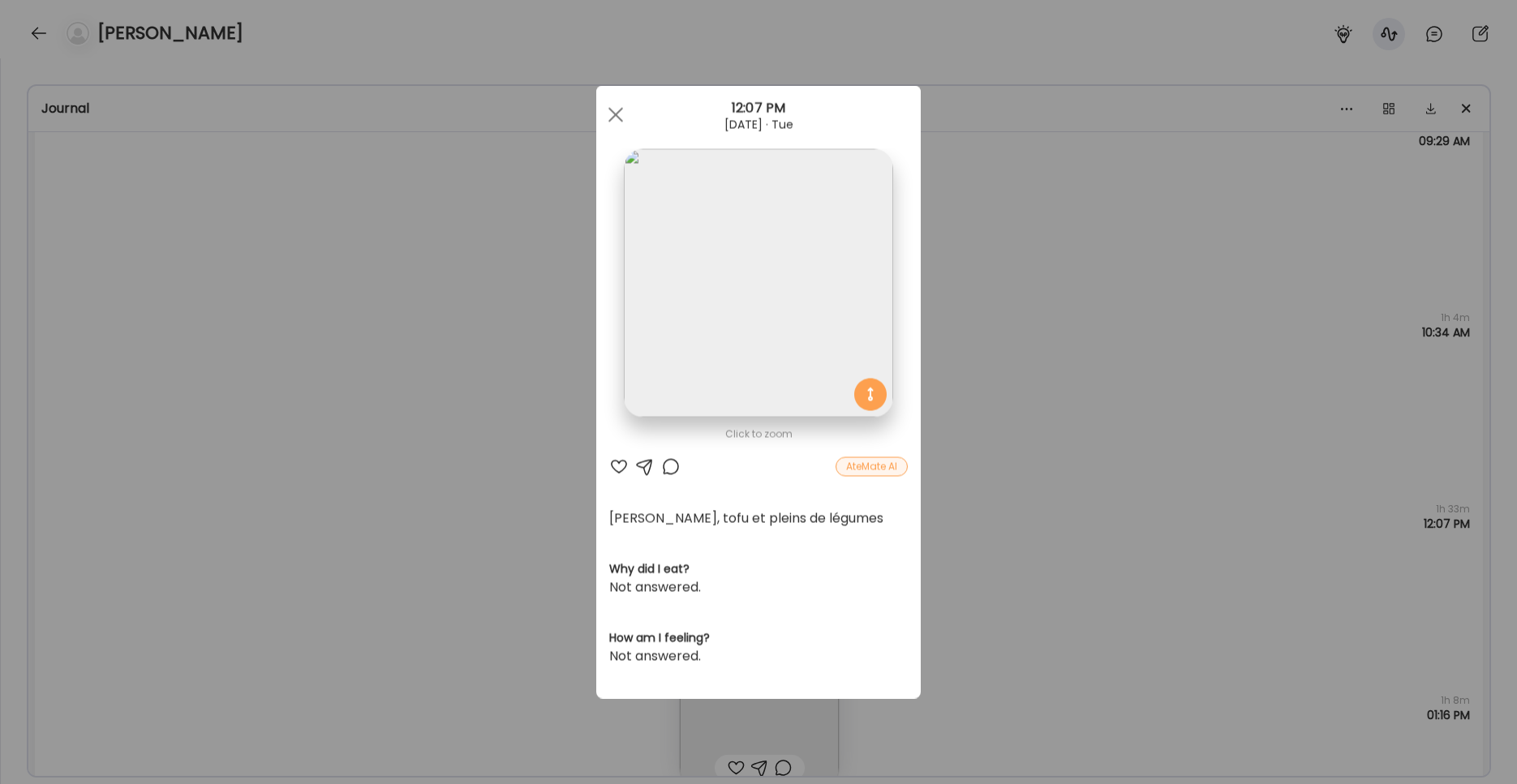
click at [685, 299] on img at bounding box center [758, 284] width 269 height 269
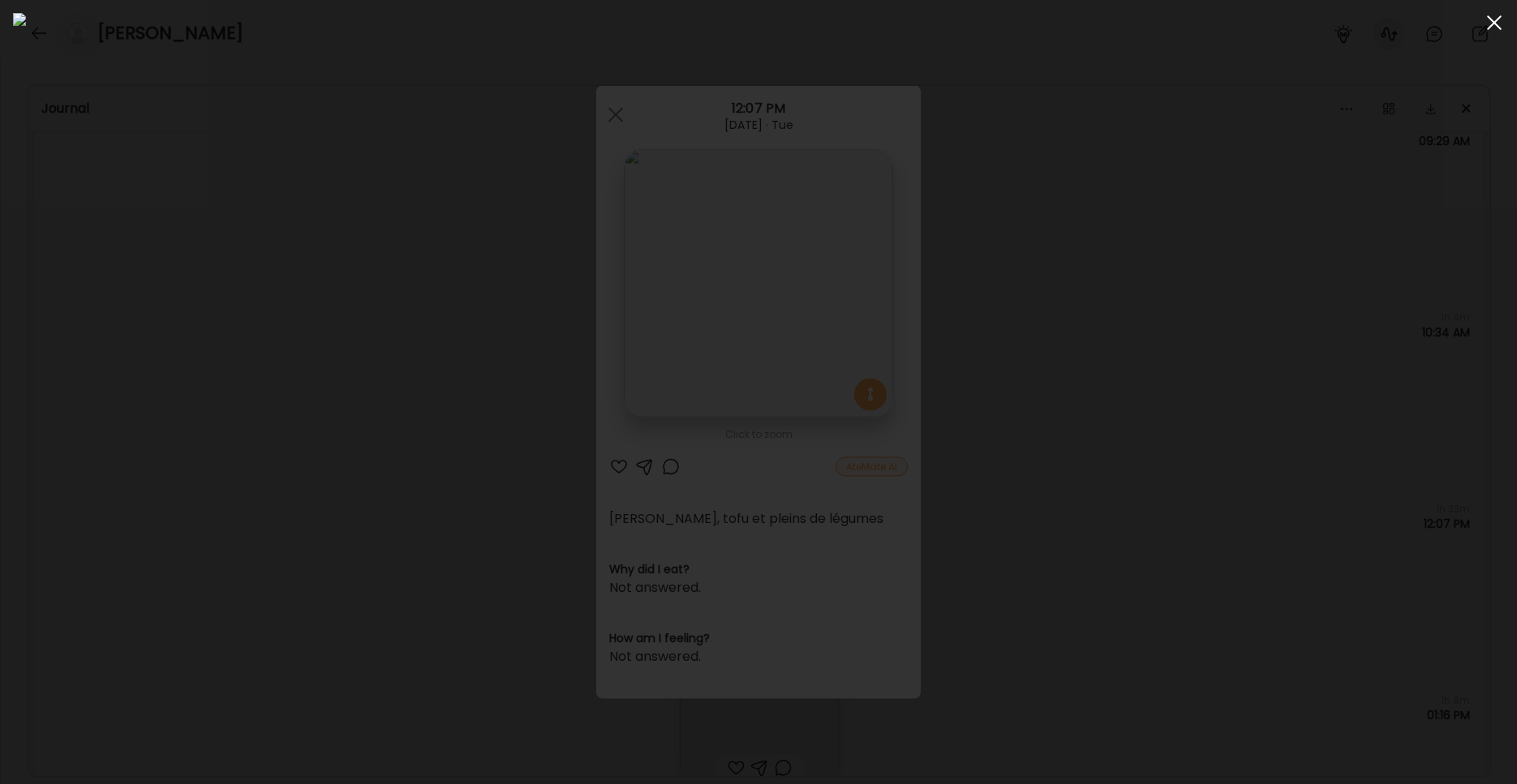
click at [1152, 25] on span at bounding box center [1494, 23] width 15 height 15
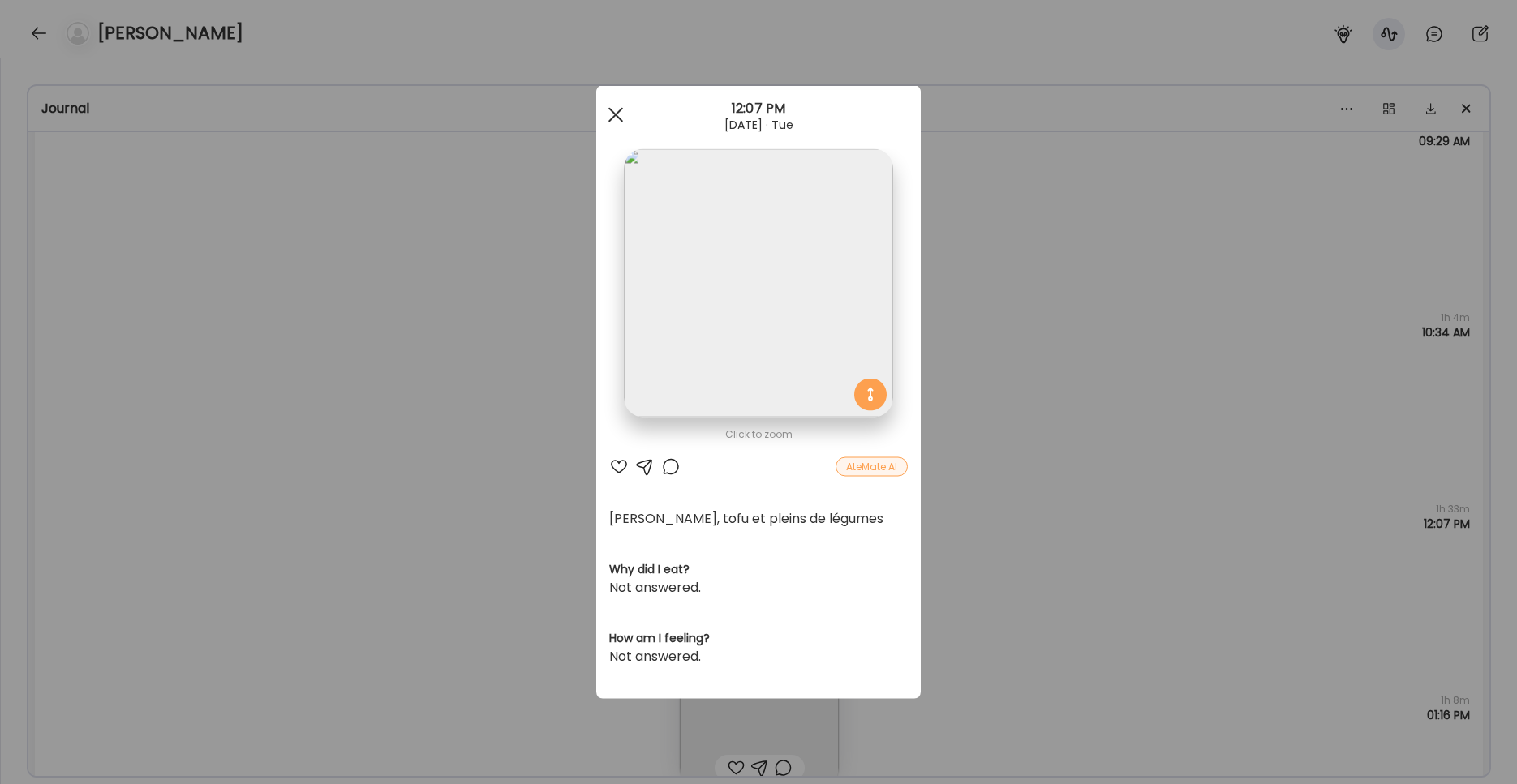
click at [619, 119] on div at bounding box center [615, 114] width 32 height 32
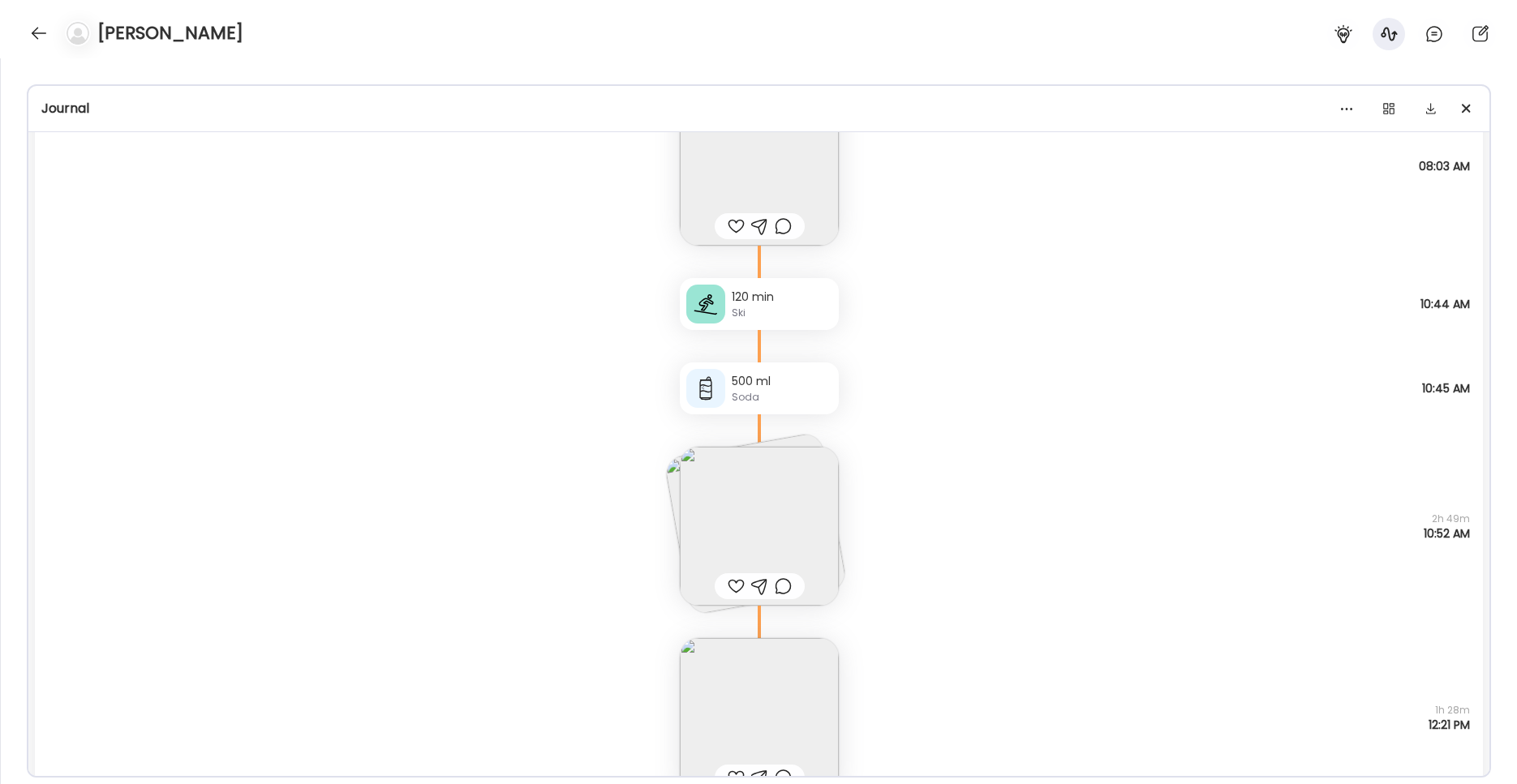
scroll to position [8000, 0]
click at [781, 311] on div "Ski" at bounding box center [782, 312] width 100 height 15
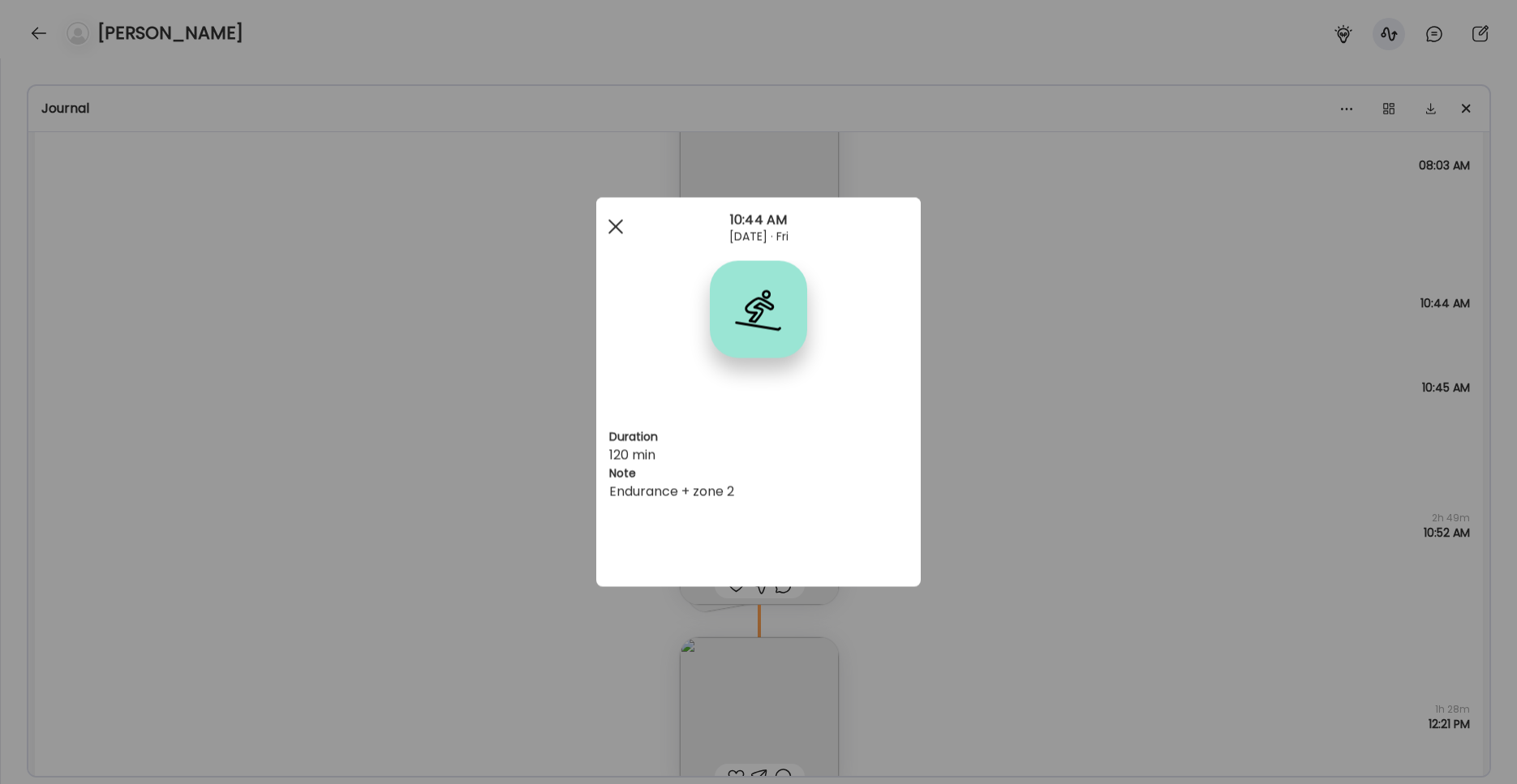
click at [611, 220] on div at bounding box center [615, 226] width 32 height 32
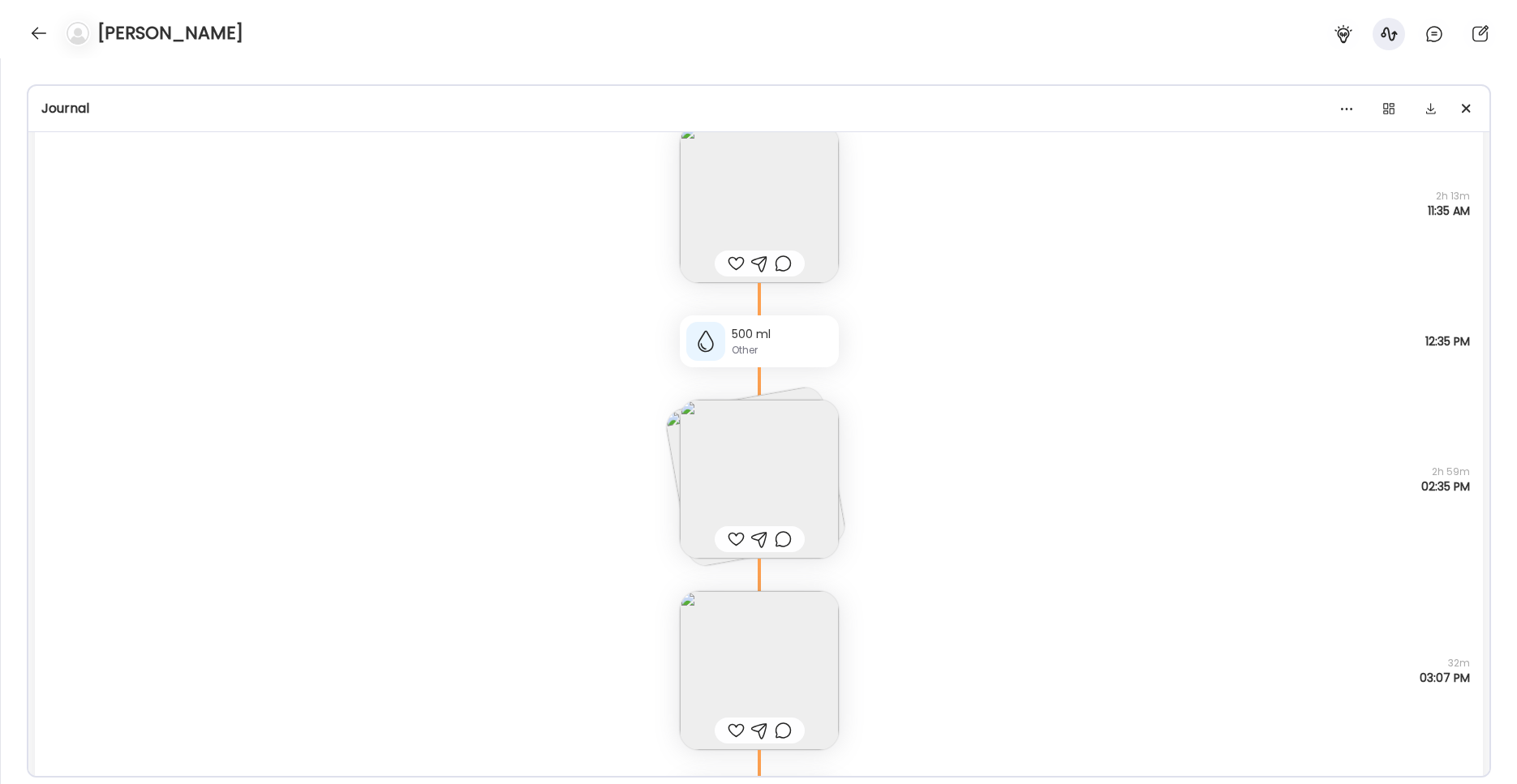
scroll to position [10068, 0]
click at [793, 488] on img at bounding box center [759, 468] width 159 height 159
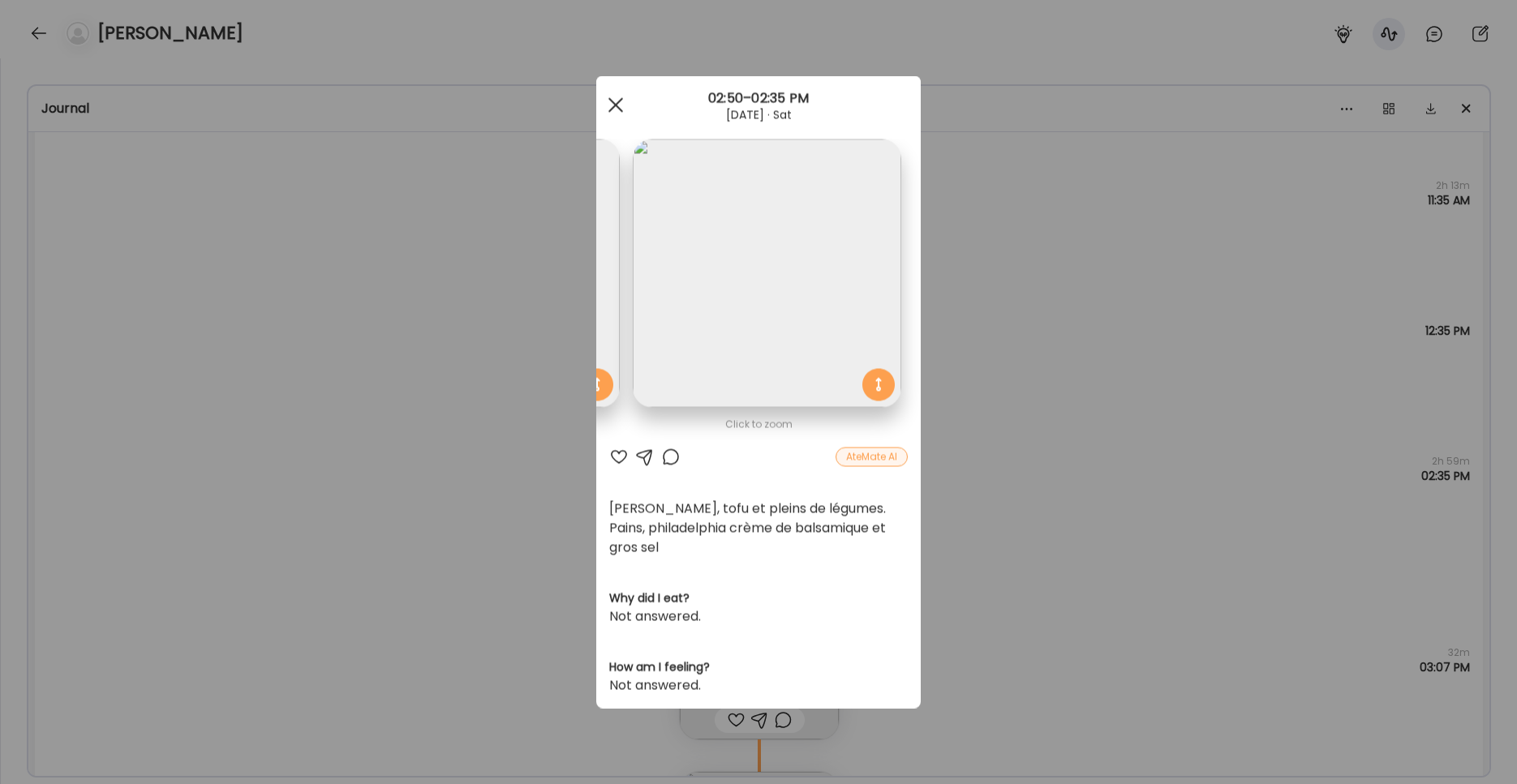
click at [605, 107] on div at bounding box center [615, 105] width 32 height 32
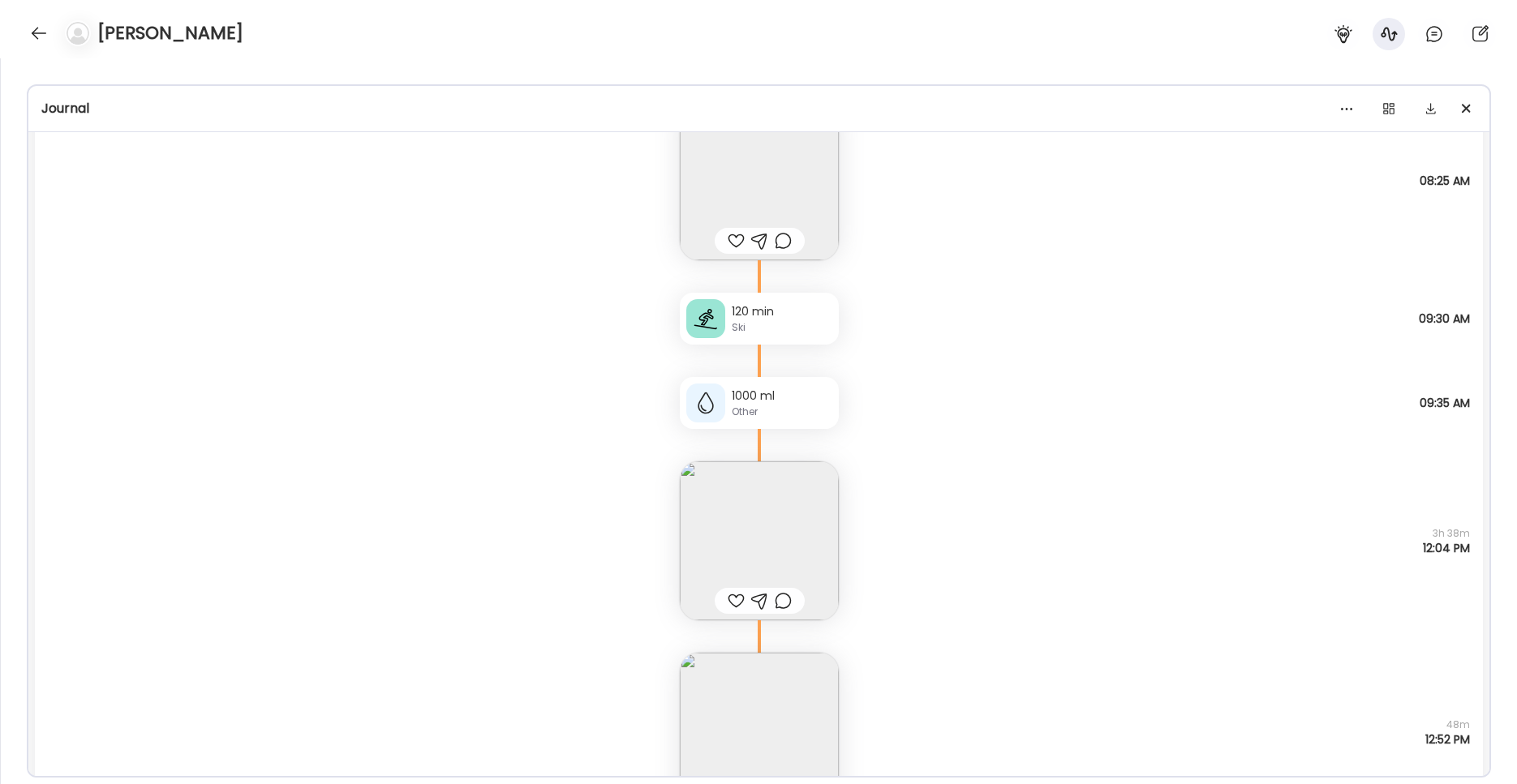
scroll to position [11572, 0]
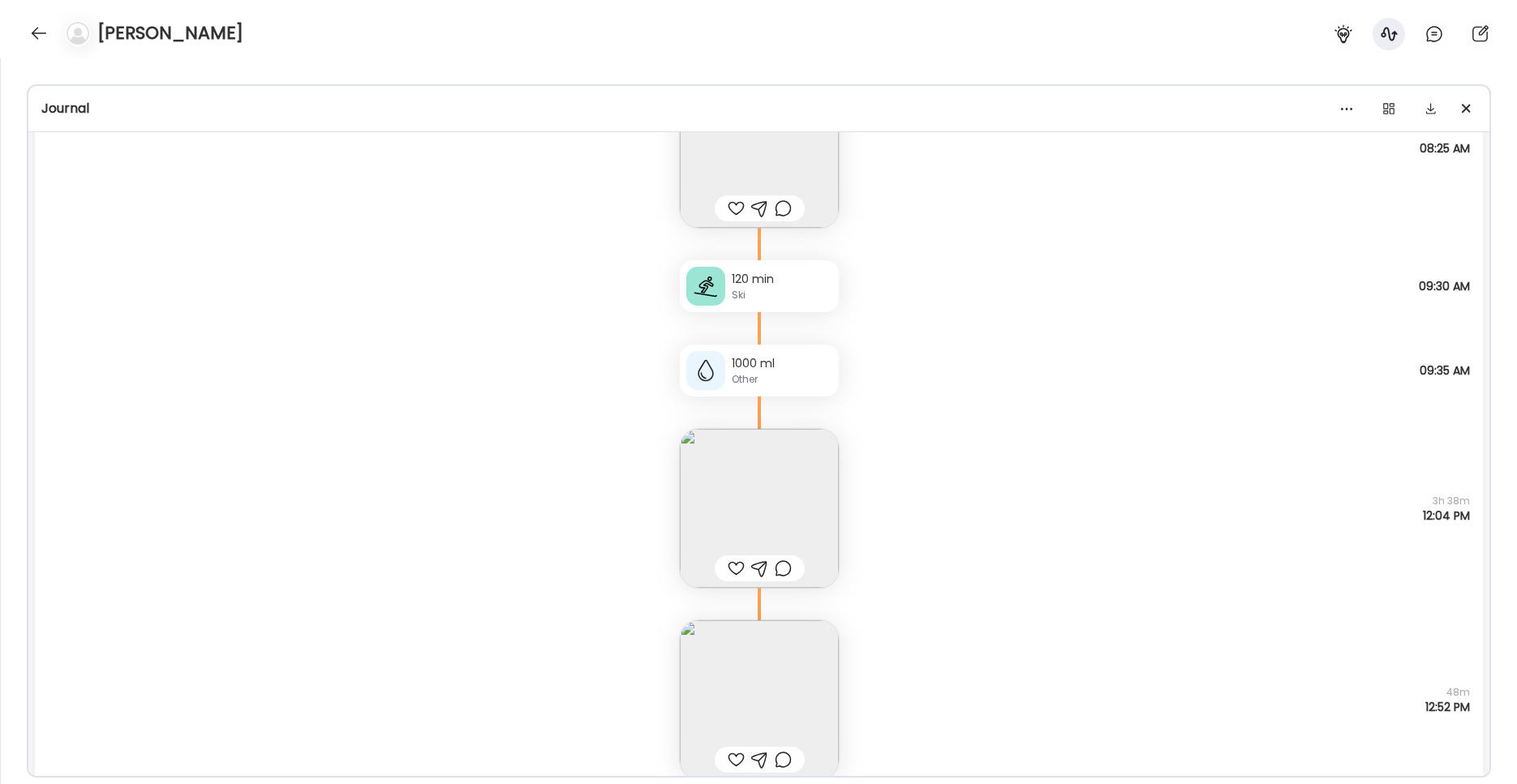
click at [749, 506] on img at bounding box center [759, 508] width 159 height 159
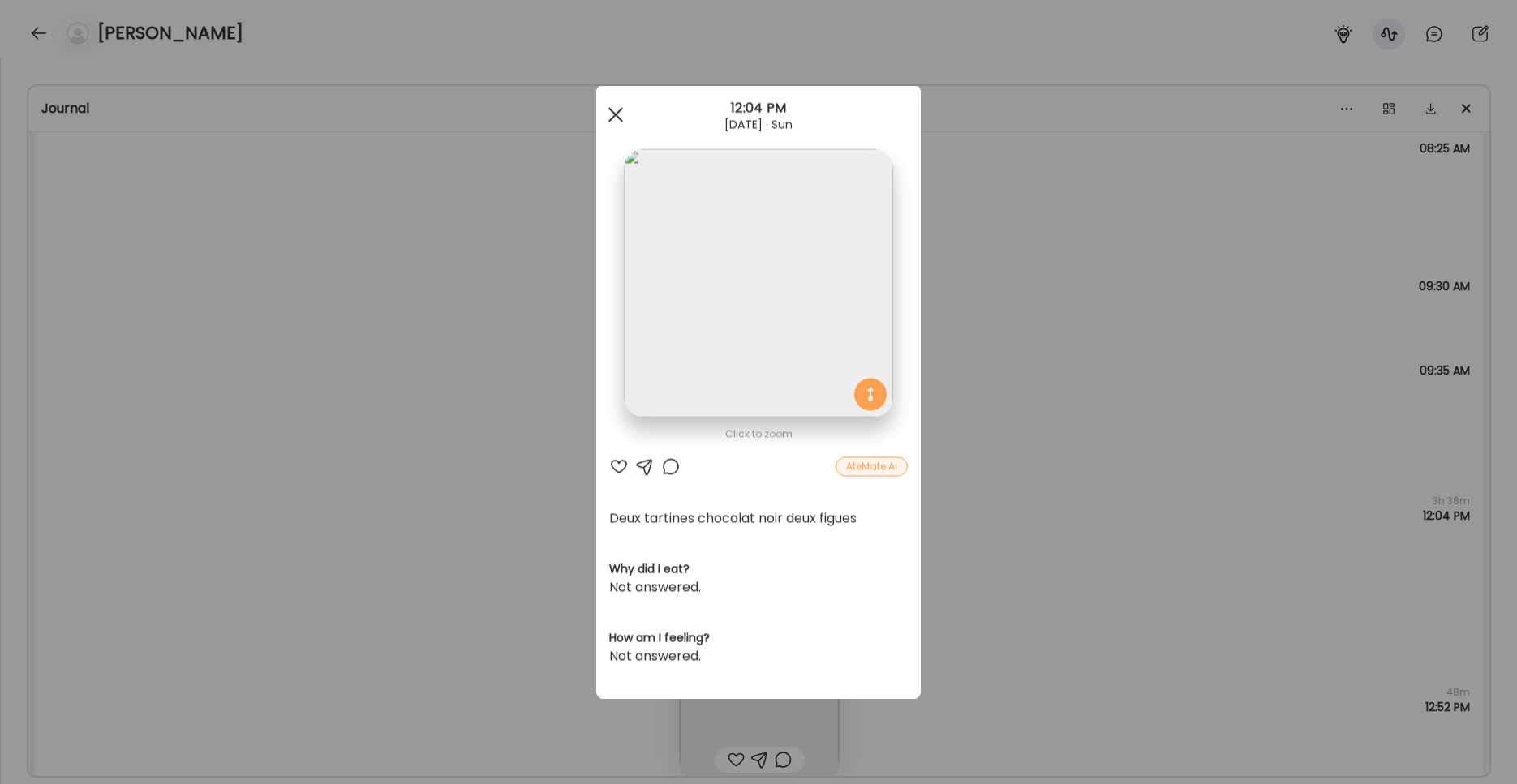
click at [620, 118] on span at bounding box center [616, 114] width 15 height 15
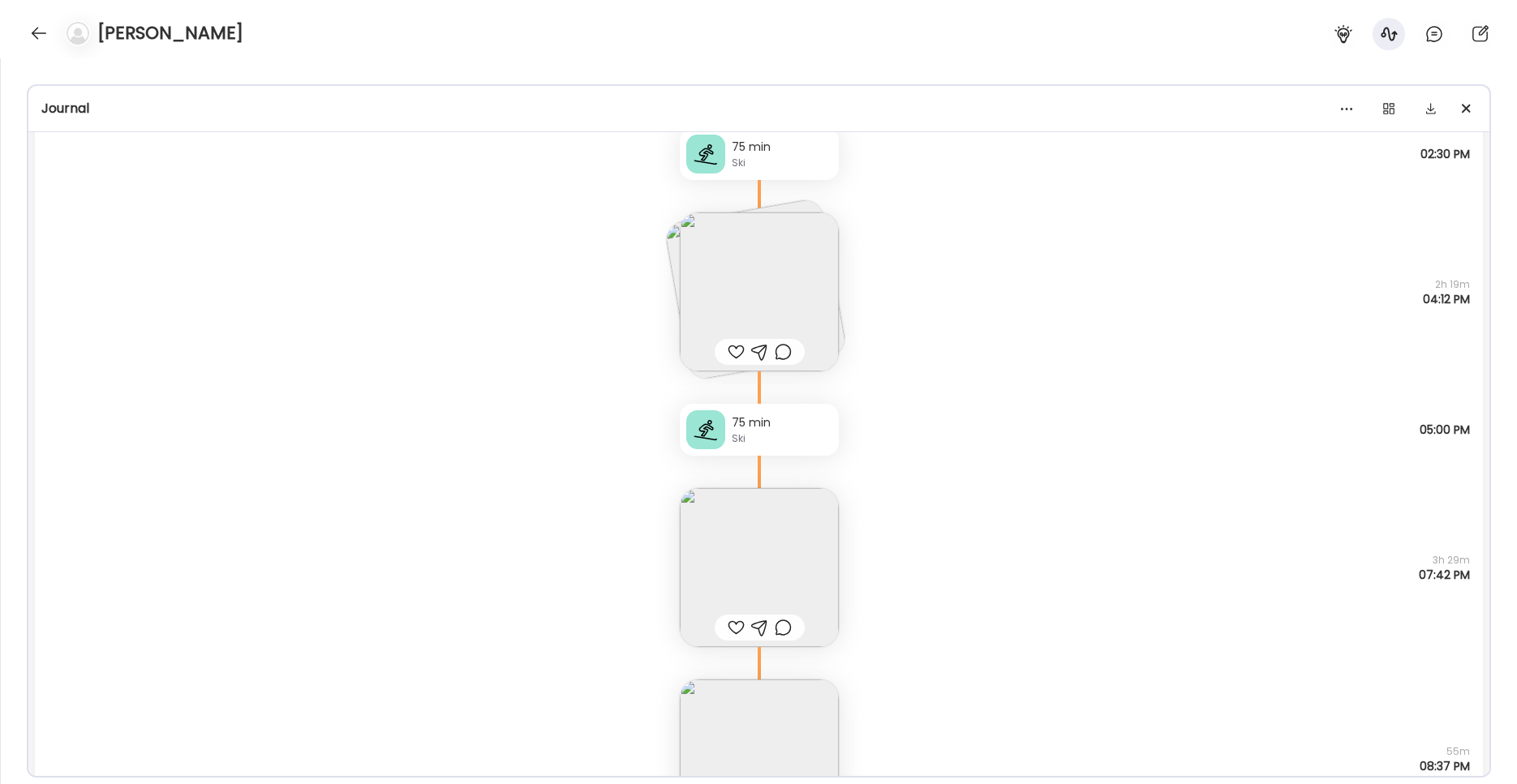
scroll to position [6833, 0]
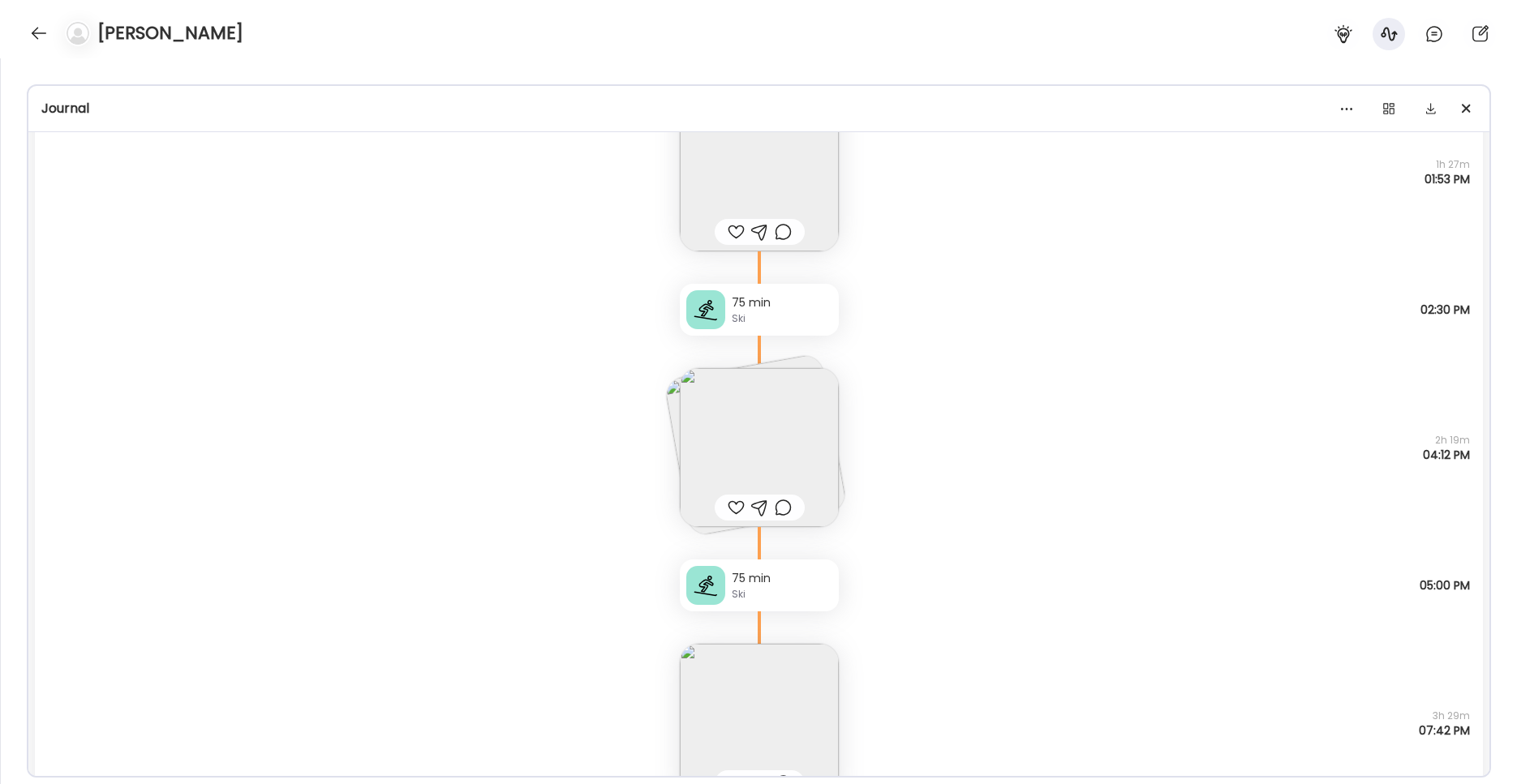
click at [1152, 502] on div "Profile *** Goal is to Understand my eating patterns Manage Insights On path me…" at bounding box center [758, 421] width 1517 height 726
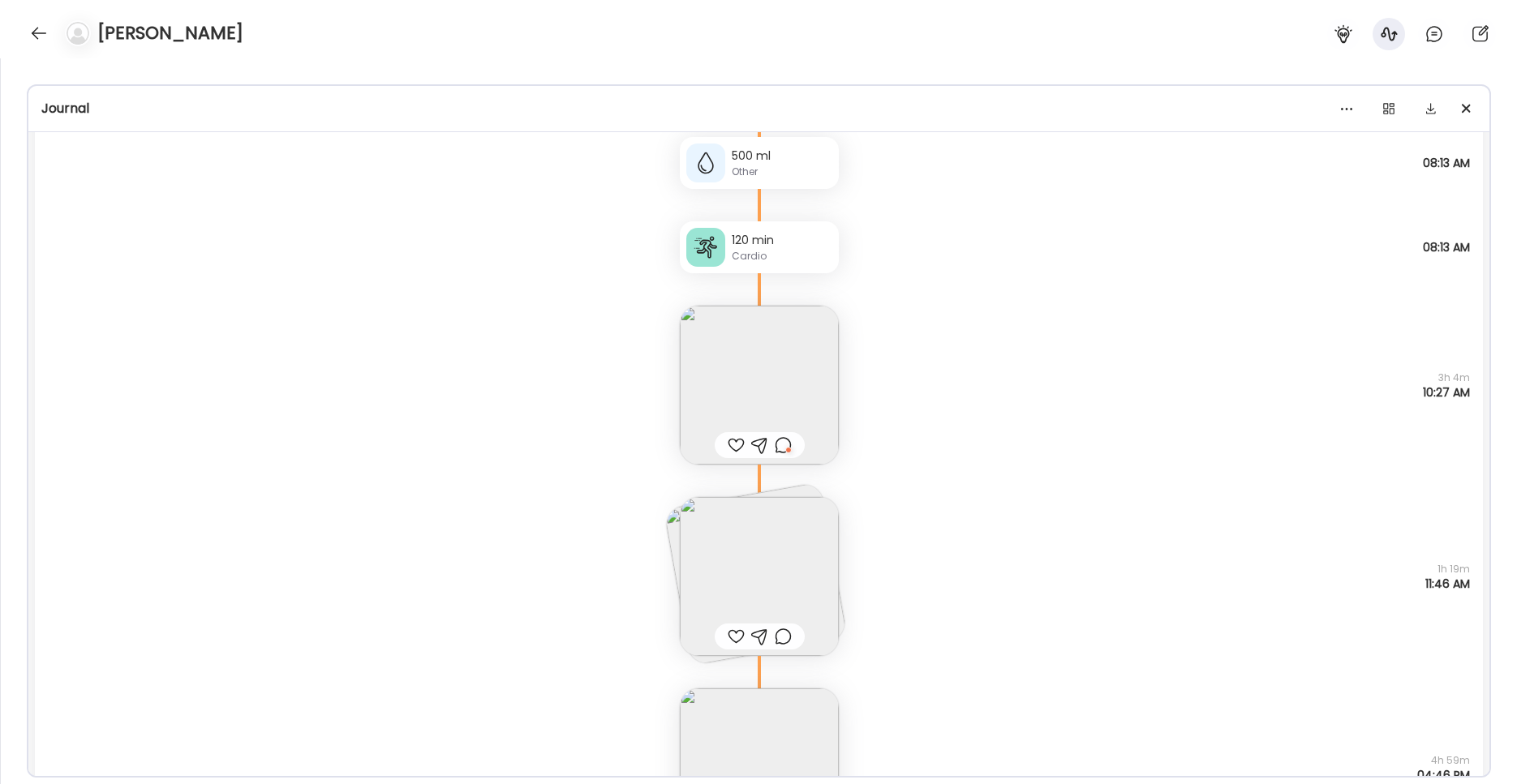
scroll to position [374, 0]
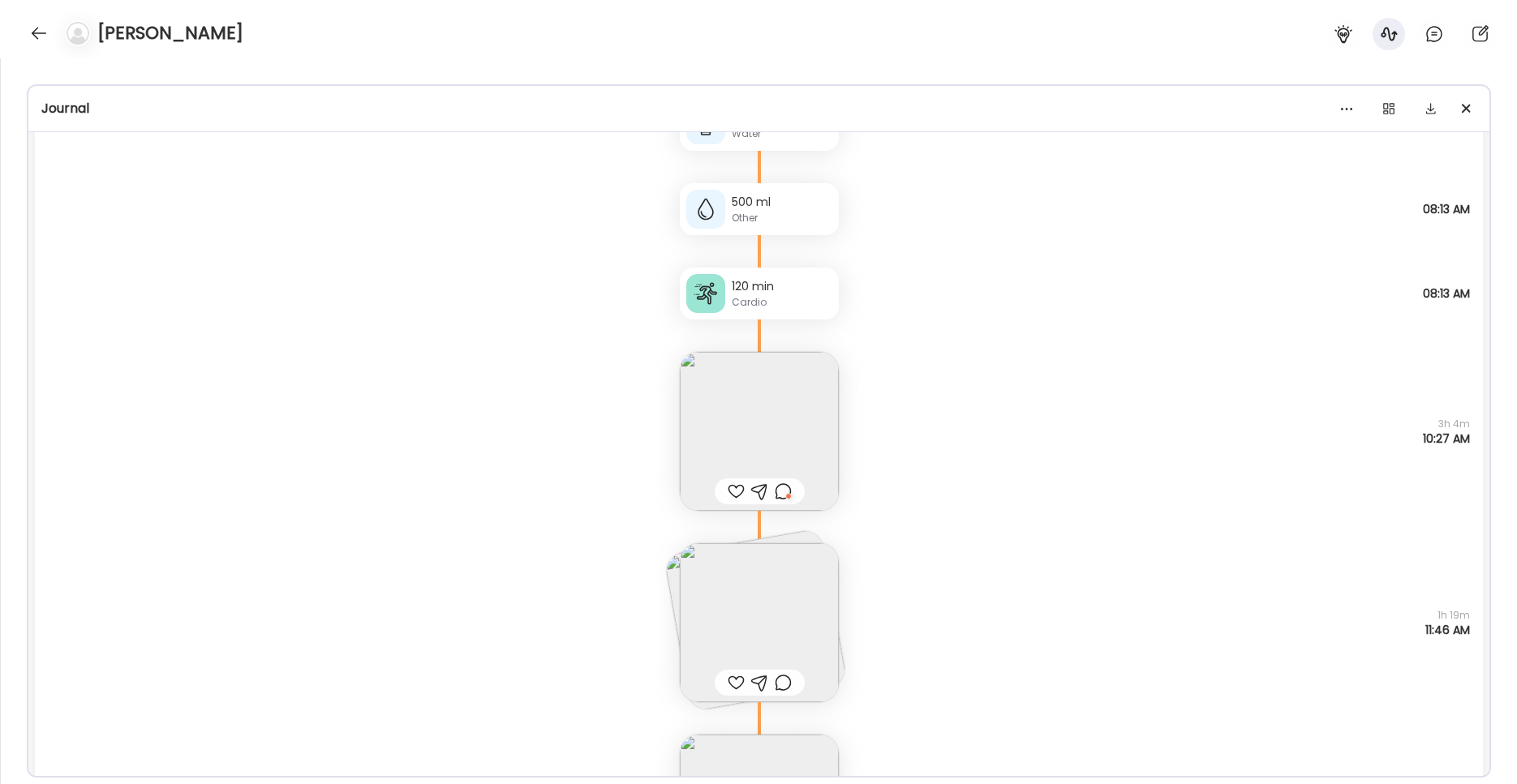
click at [767, 641] on img at bounding box center [759, 622] width 159 height 159
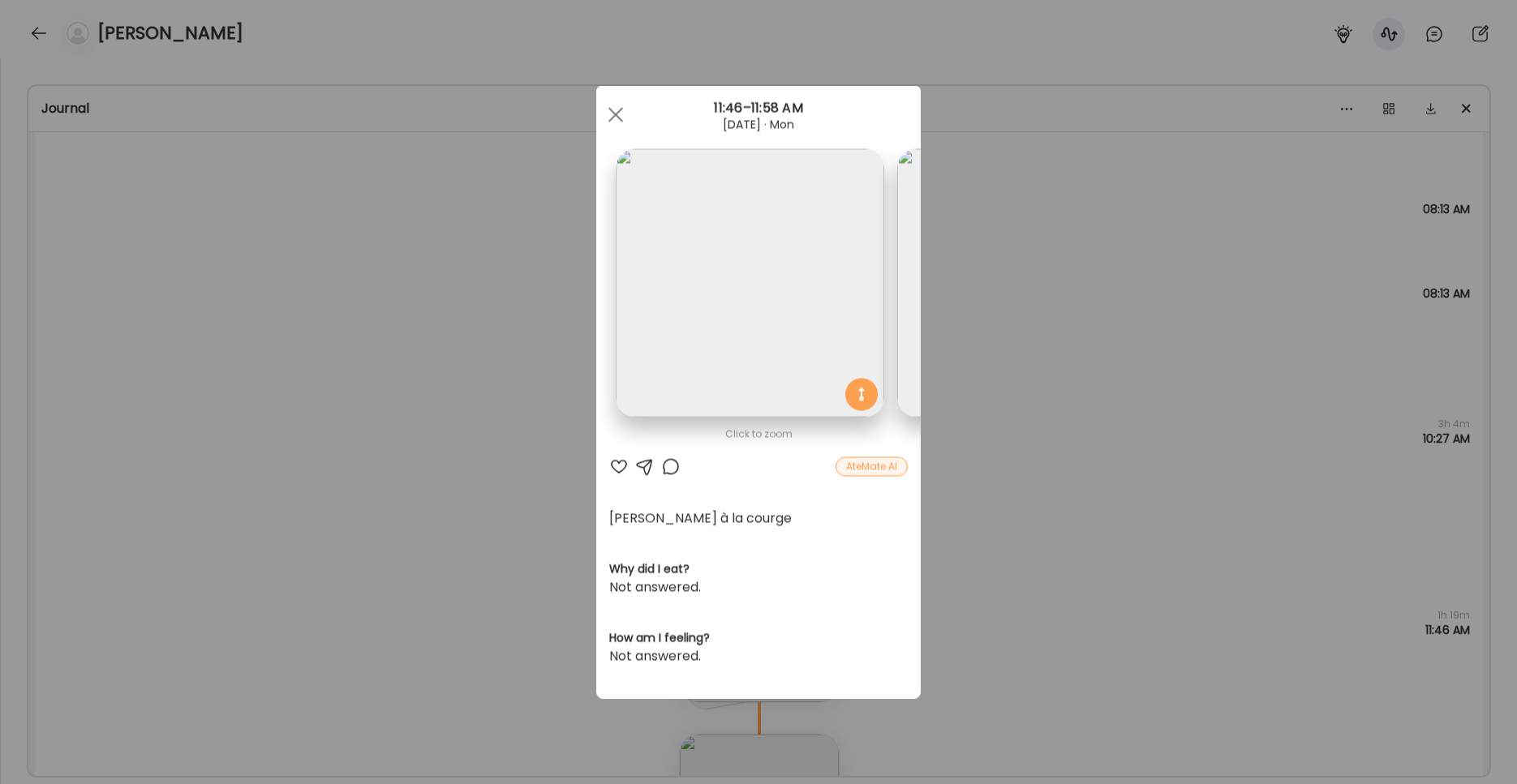
scroll to position [0, 265]
click at [742, 359] on img at bounding box center [766, 284] width 269 height 269
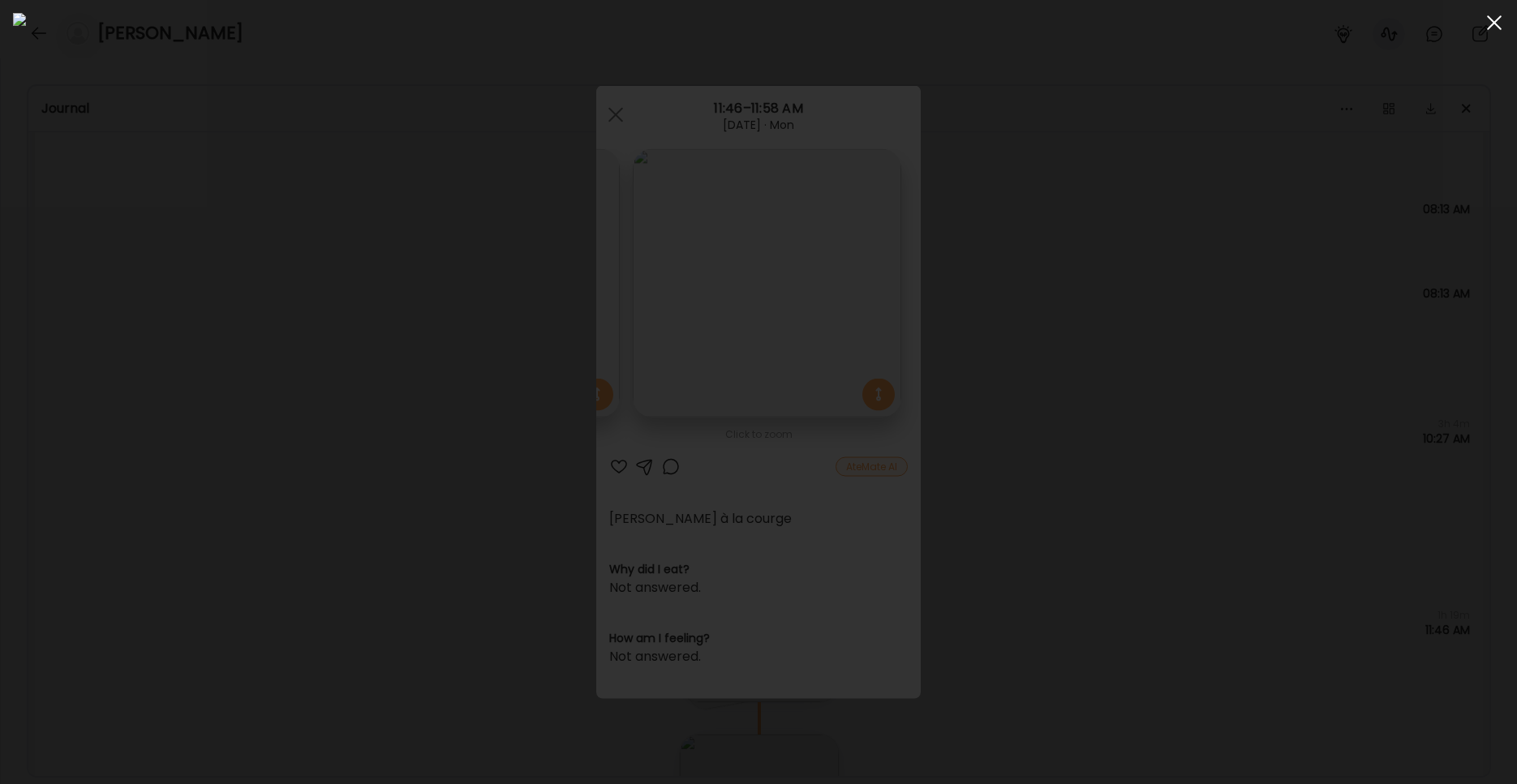
click at [1152, 25] on div at bounding box center [1493, 22] width 32 height 32
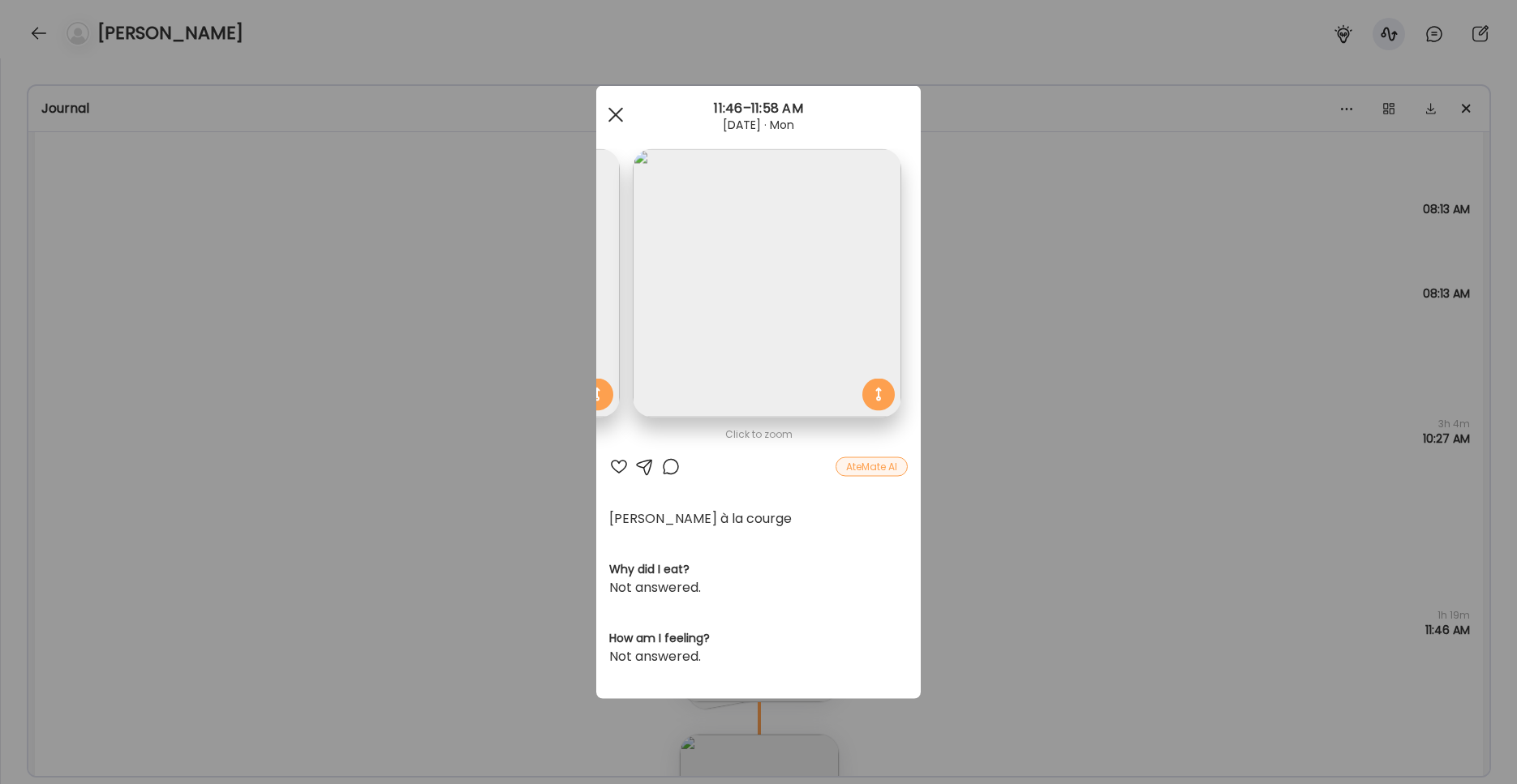
click at [615, 114] on span at bounding box center [616, 114] width 15 height 15
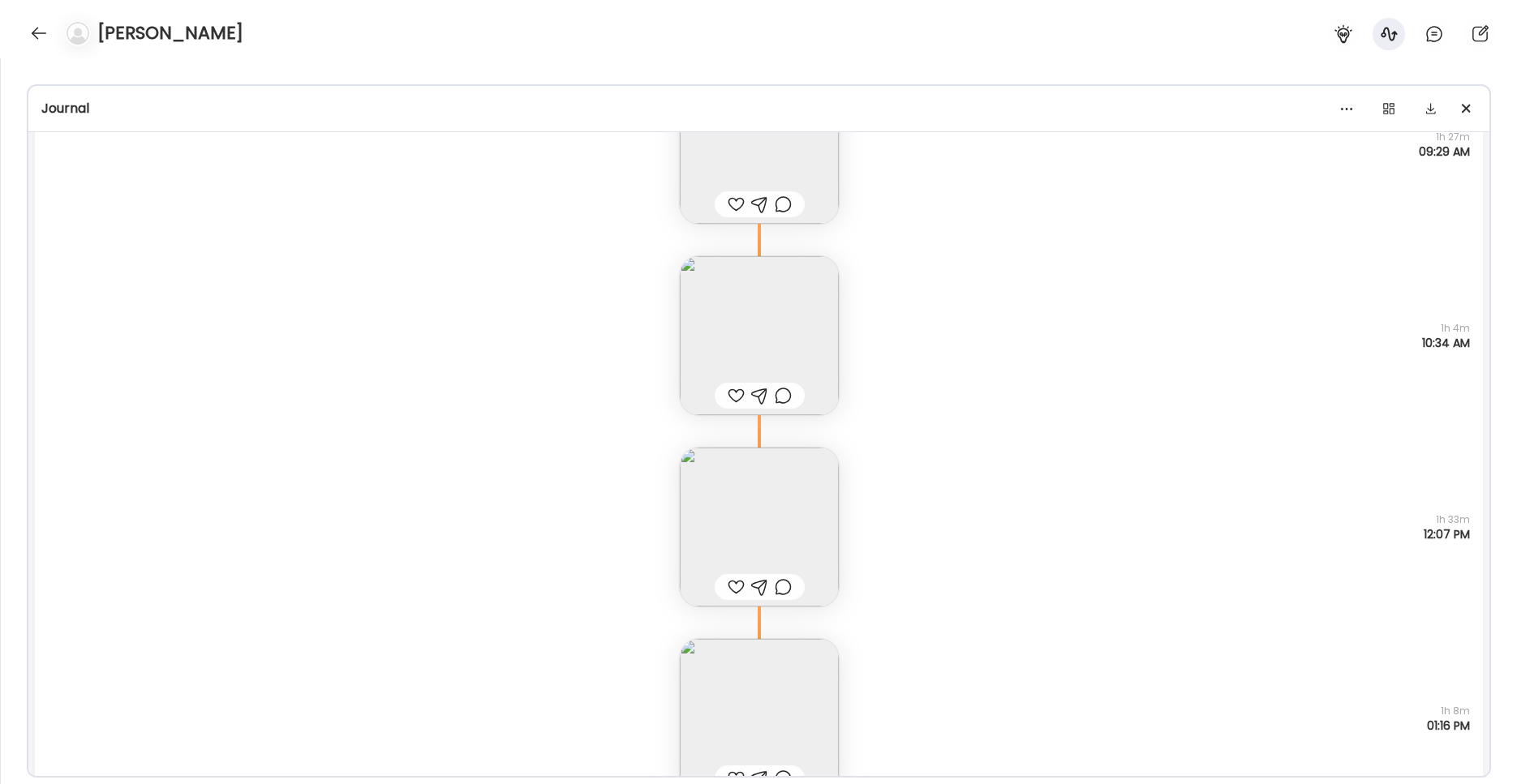
click at [754, 557] on img at bounding box center [759, 527] width 159 height 159
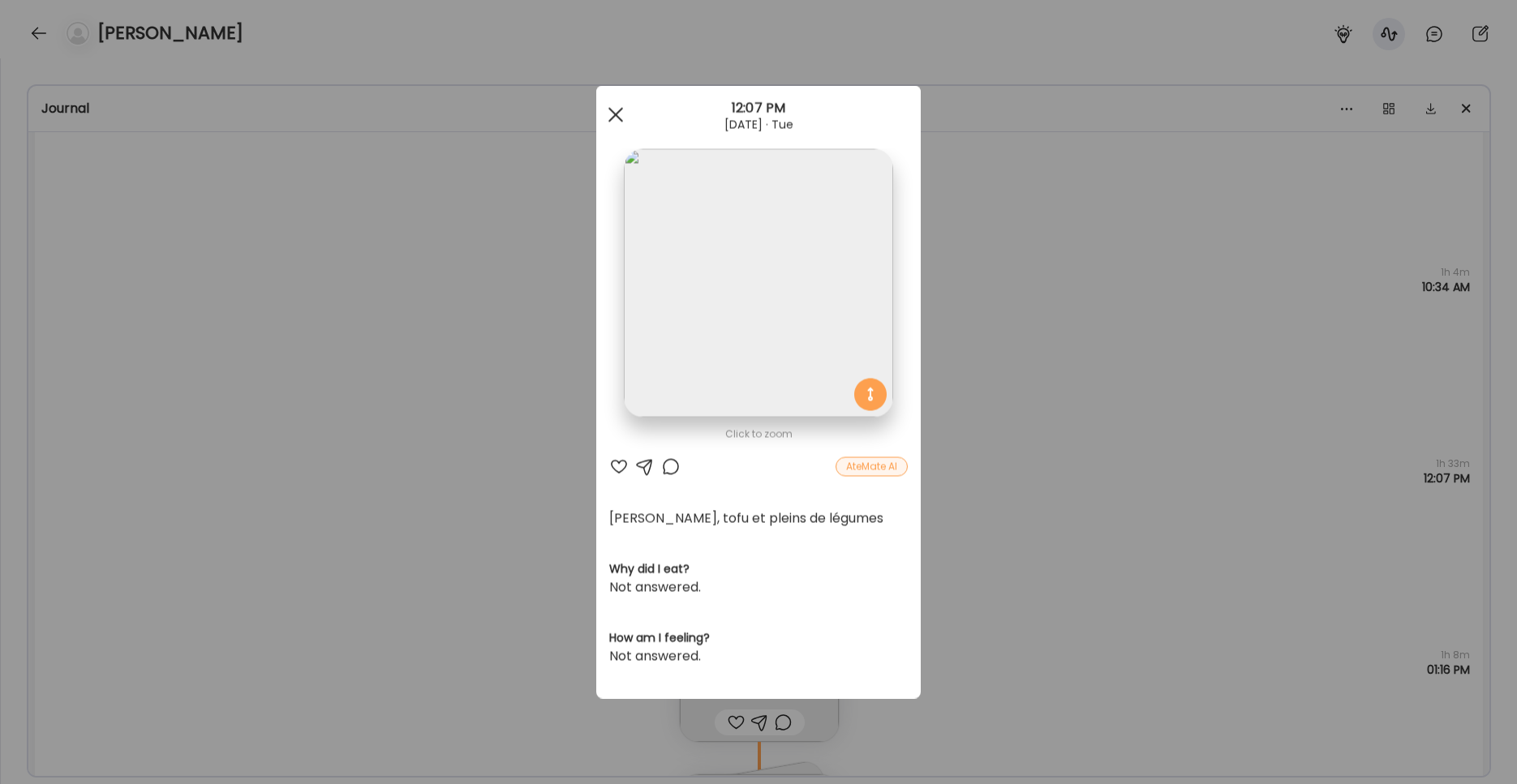
click at [620, 126] on div at bounding box center [615, 114] width 32 height 32
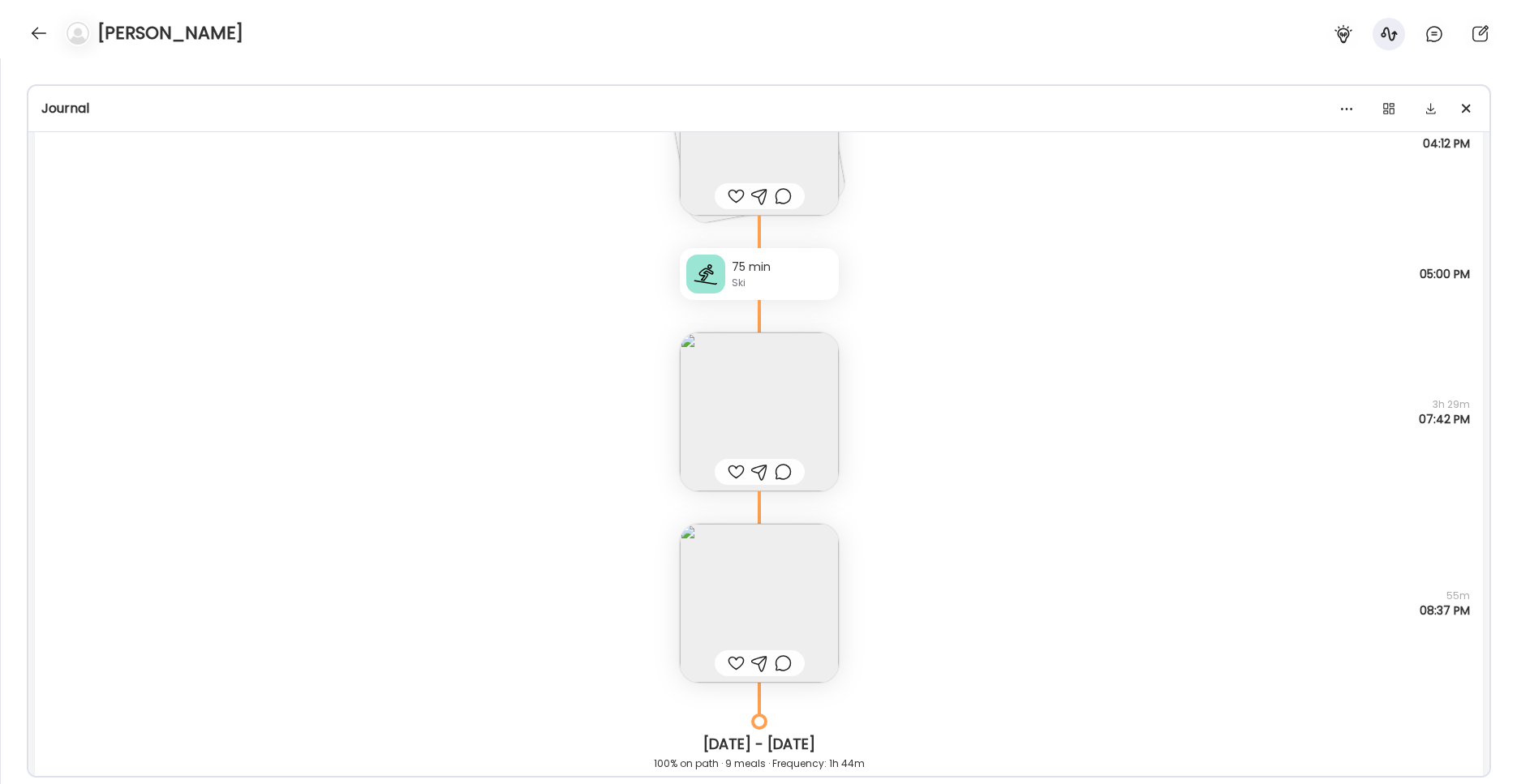
scroll to position [7160, 0]
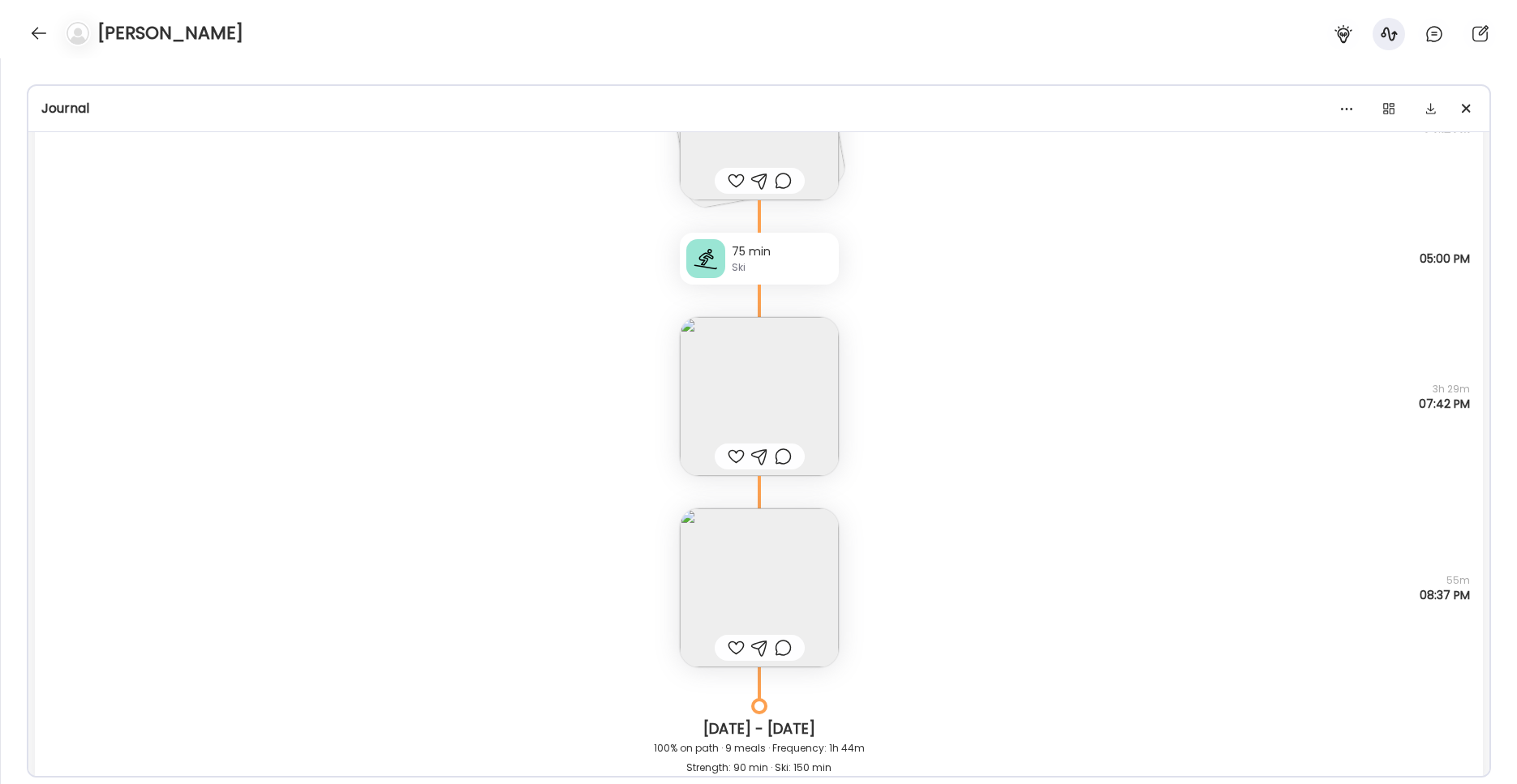
click at [768, 401] on img at bounding box center [759, 396] width 159 height 159
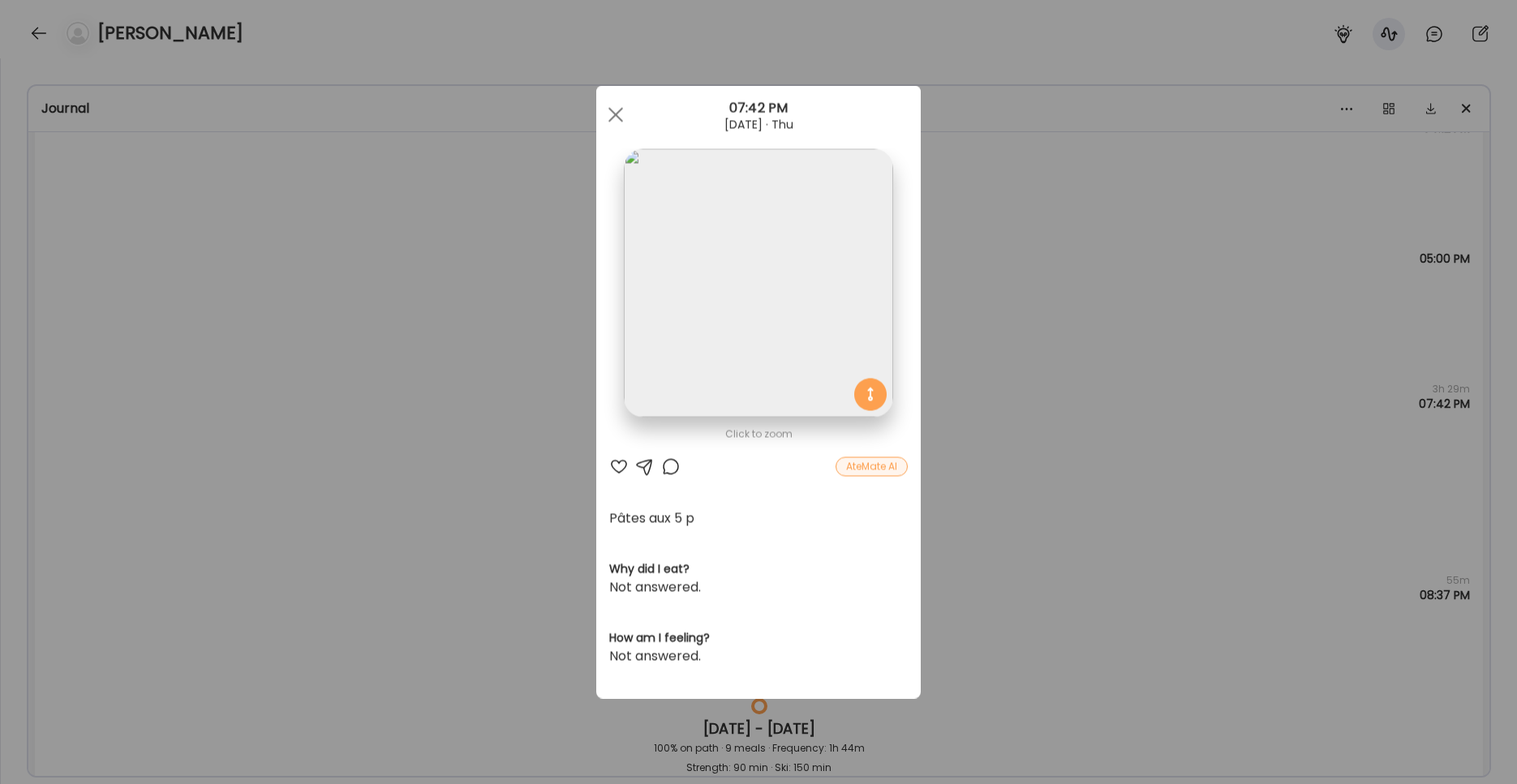
click at [730, 298] on img at bounding box center [758, 284] width 269 height 269
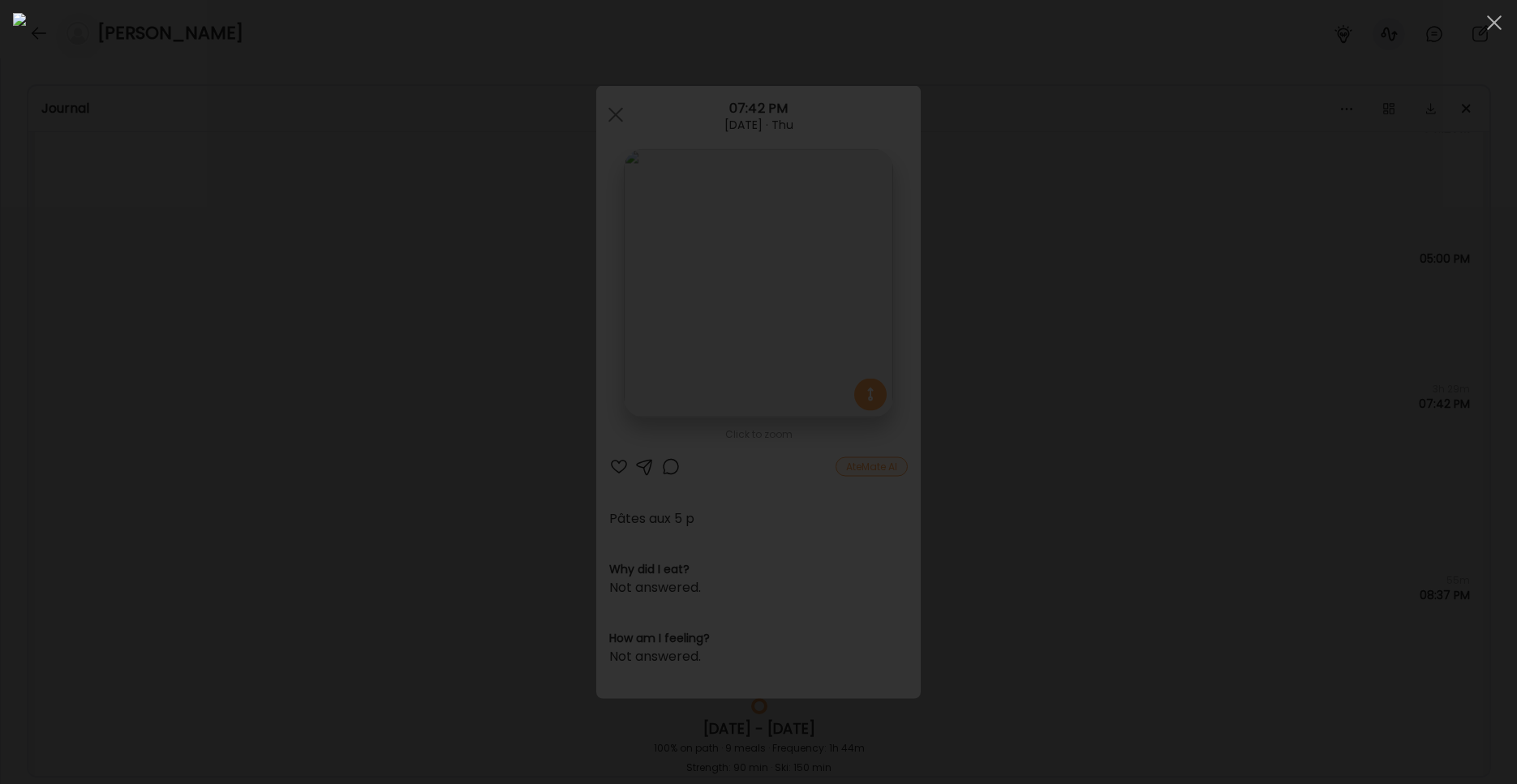
click at [1152, 26] on span at bounding box center [1494, 23] width 15 height 15
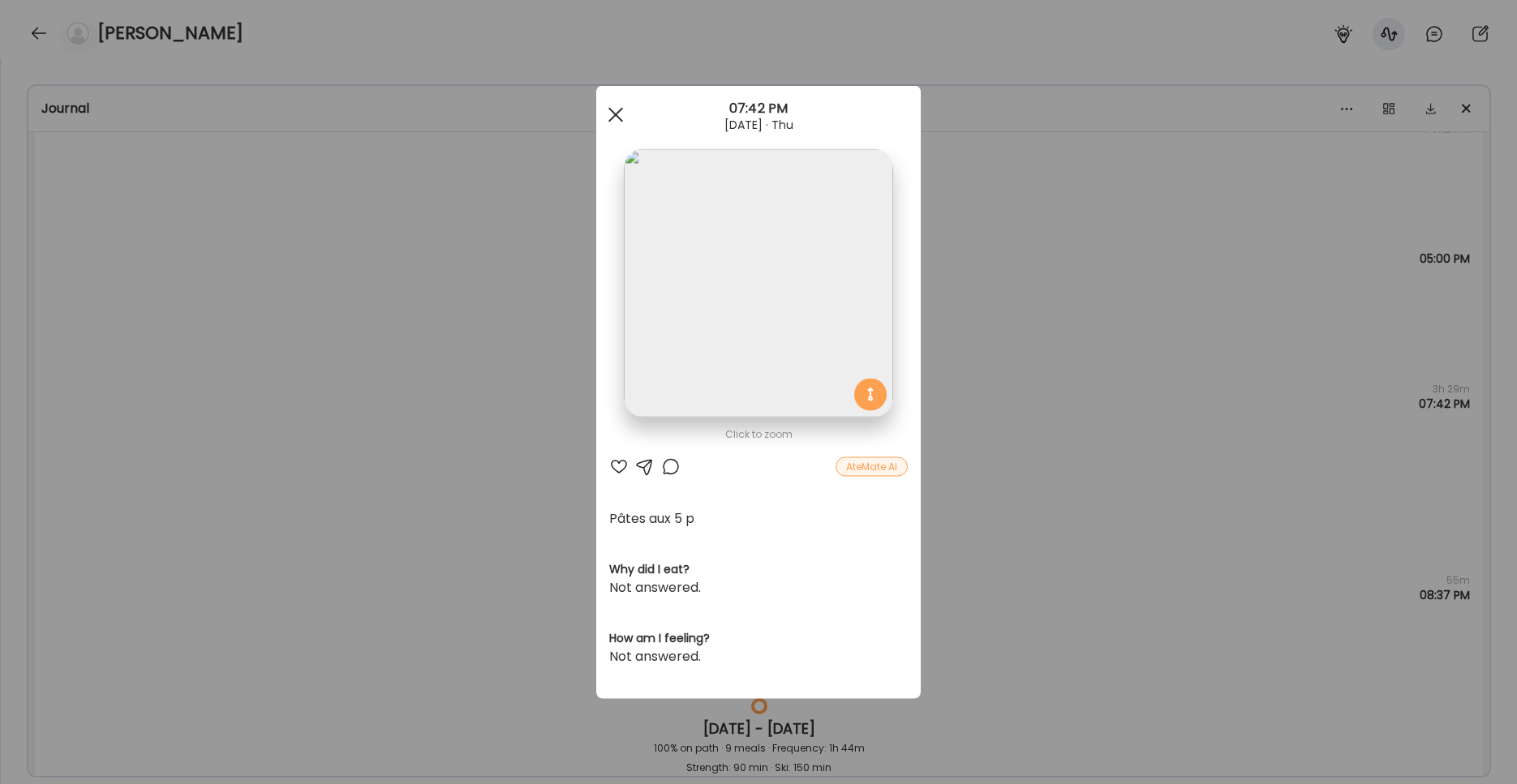
click at [618, 114] on div at bounding box center [615, 114] width 32 height 32
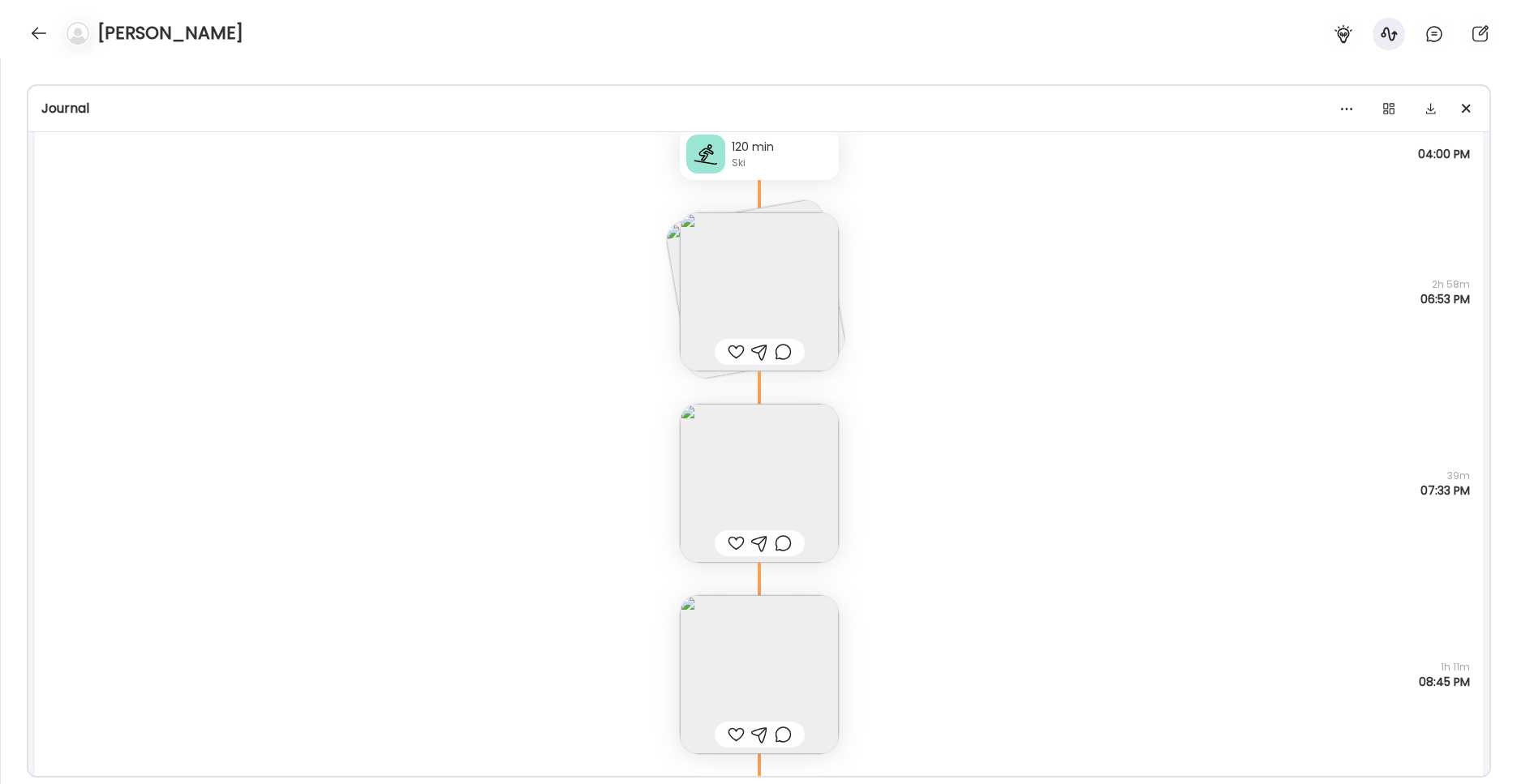
scroll to position [8915, 0]
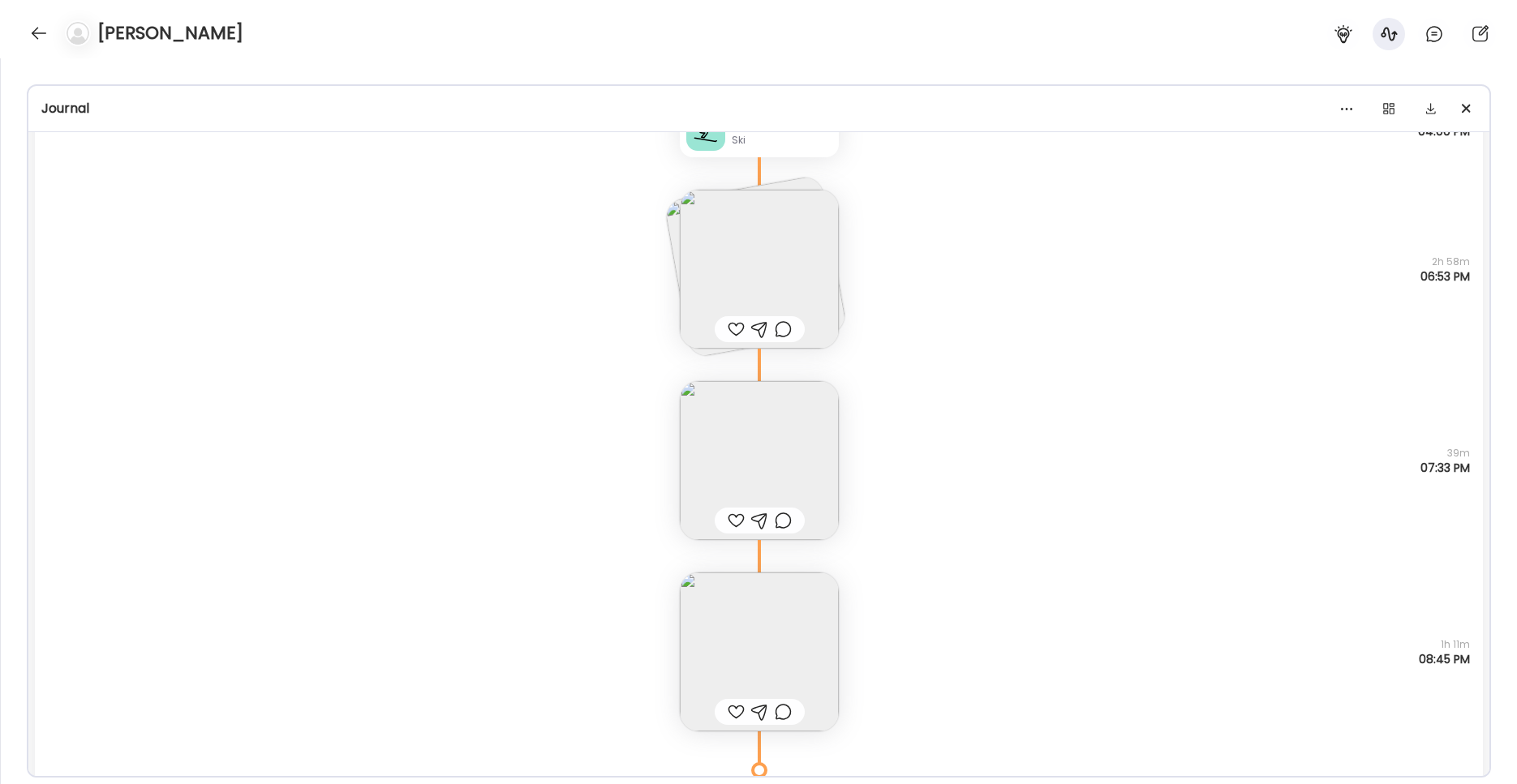
click at [790, 445] on img at bounding box center [759, 460] width 159 height 159
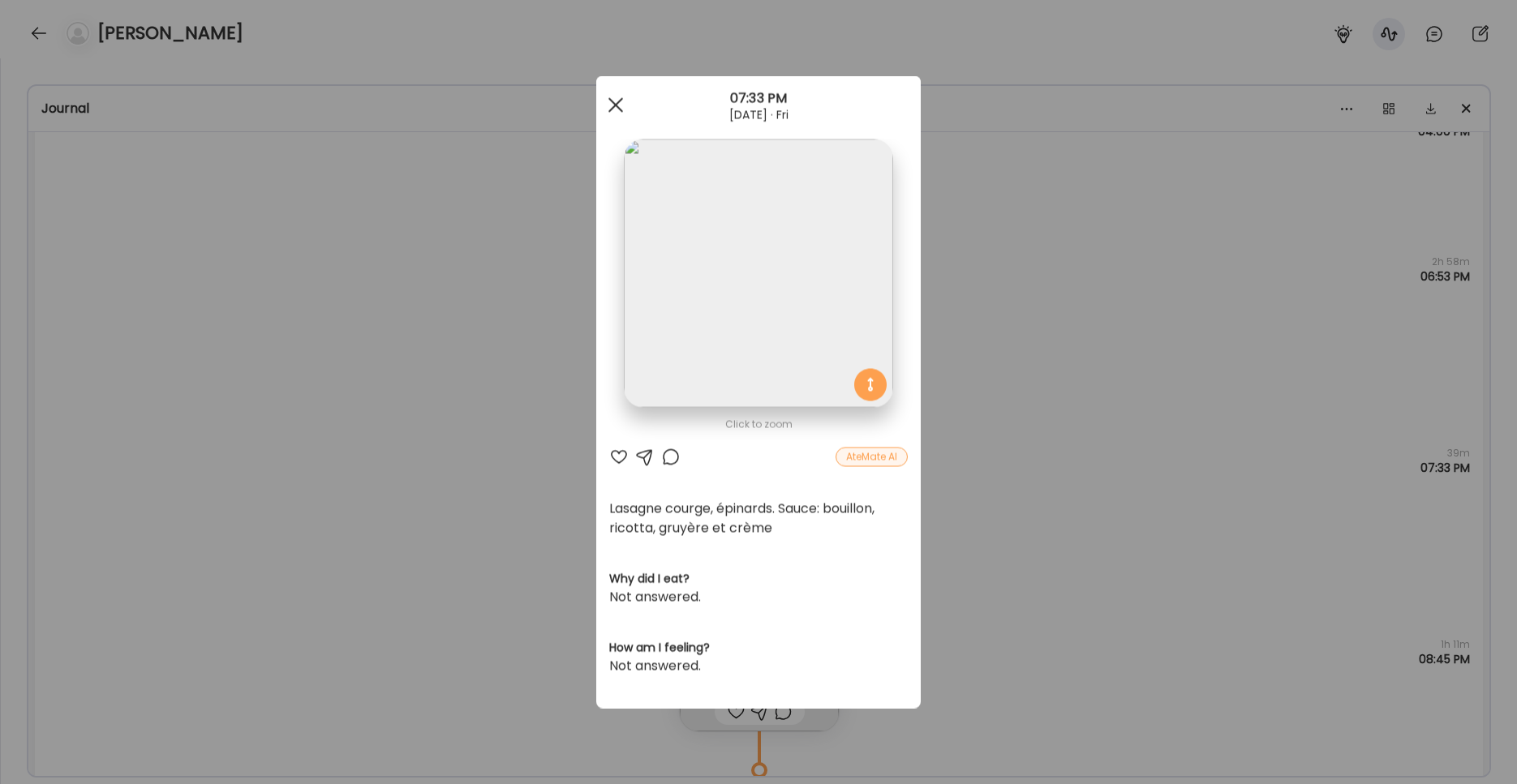
click at [616, 101] on div at bounding box center [615, 105] width 32 height 32
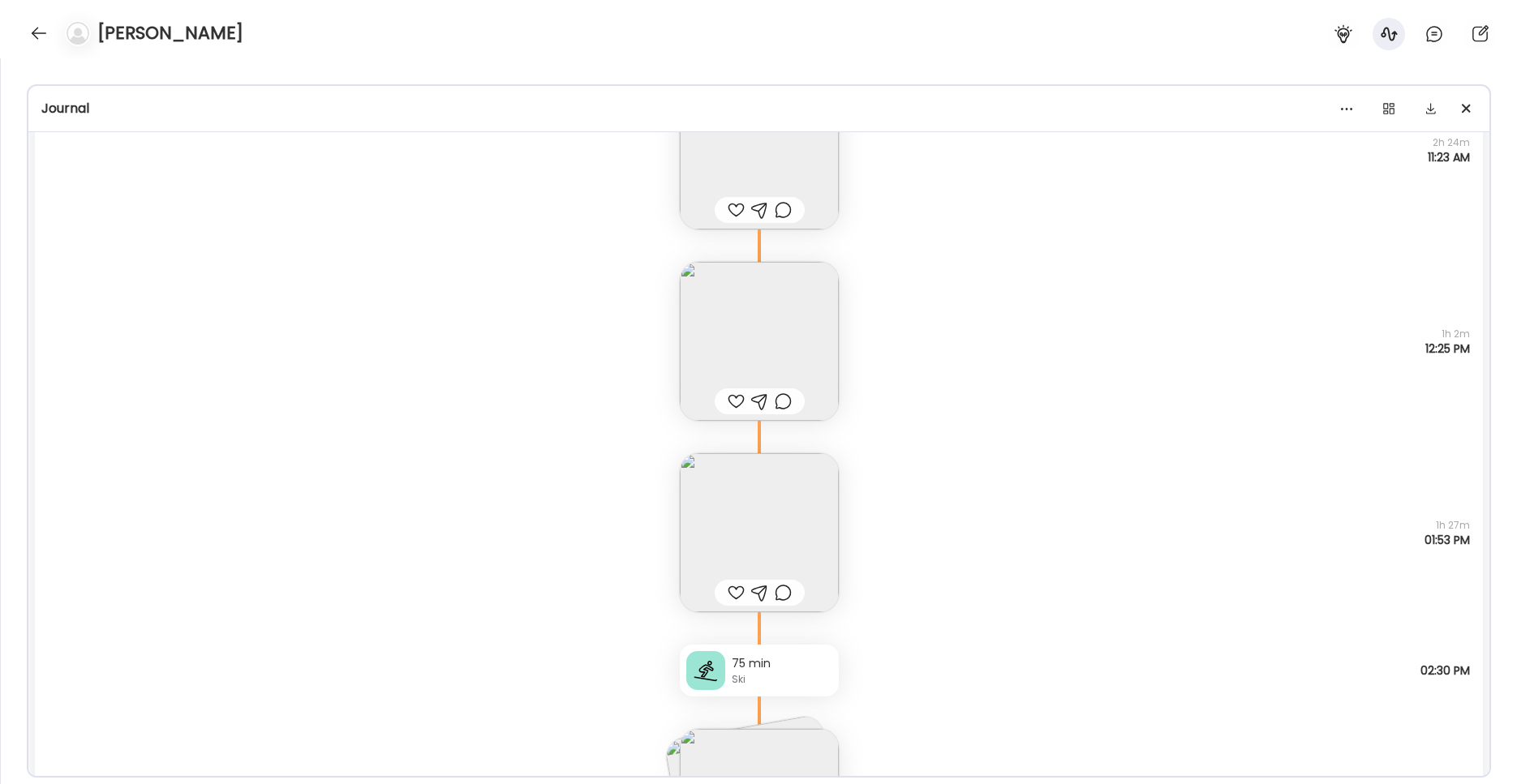
scroll to position [6462, 0]
